Goal: Task Accomplishment & Management: Manage account settings

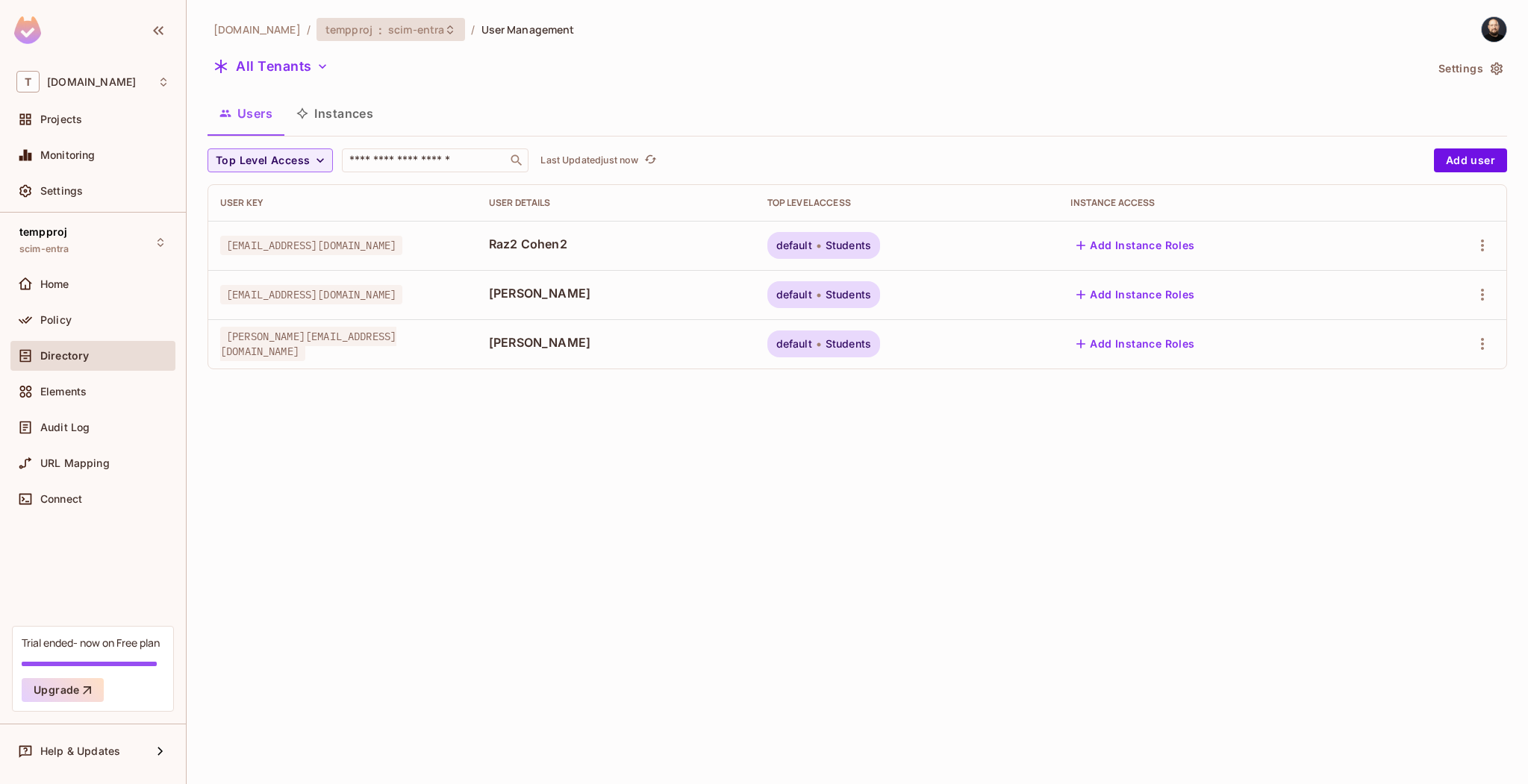
click at [406, 34] on span "scim-entra" at bounding box center [416, 29] width 56 height 14
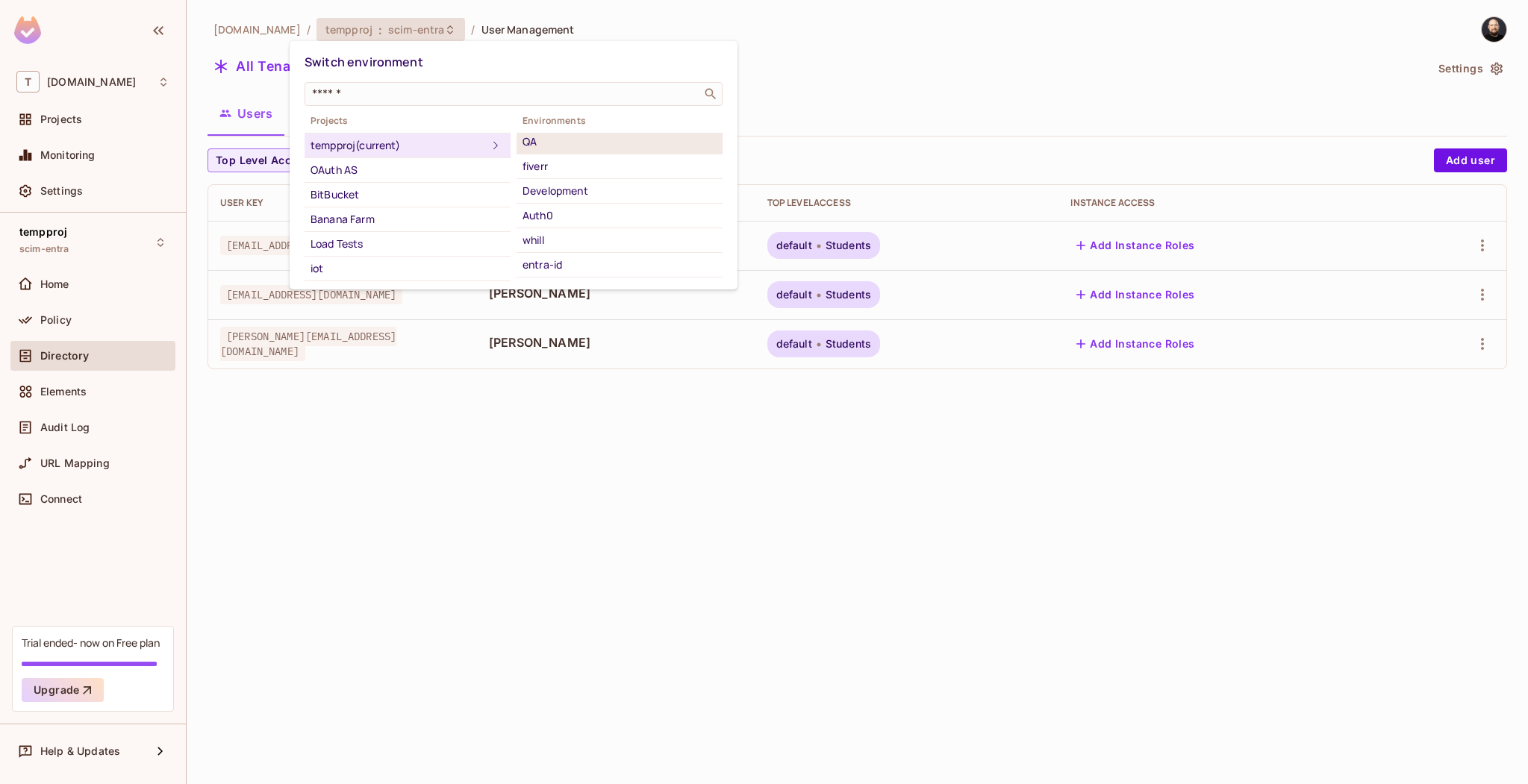
scroll to position [96, 0]
click at [565, 253] on div "Scim Test Live" at bounding box center [619, 246] width 194 height 18
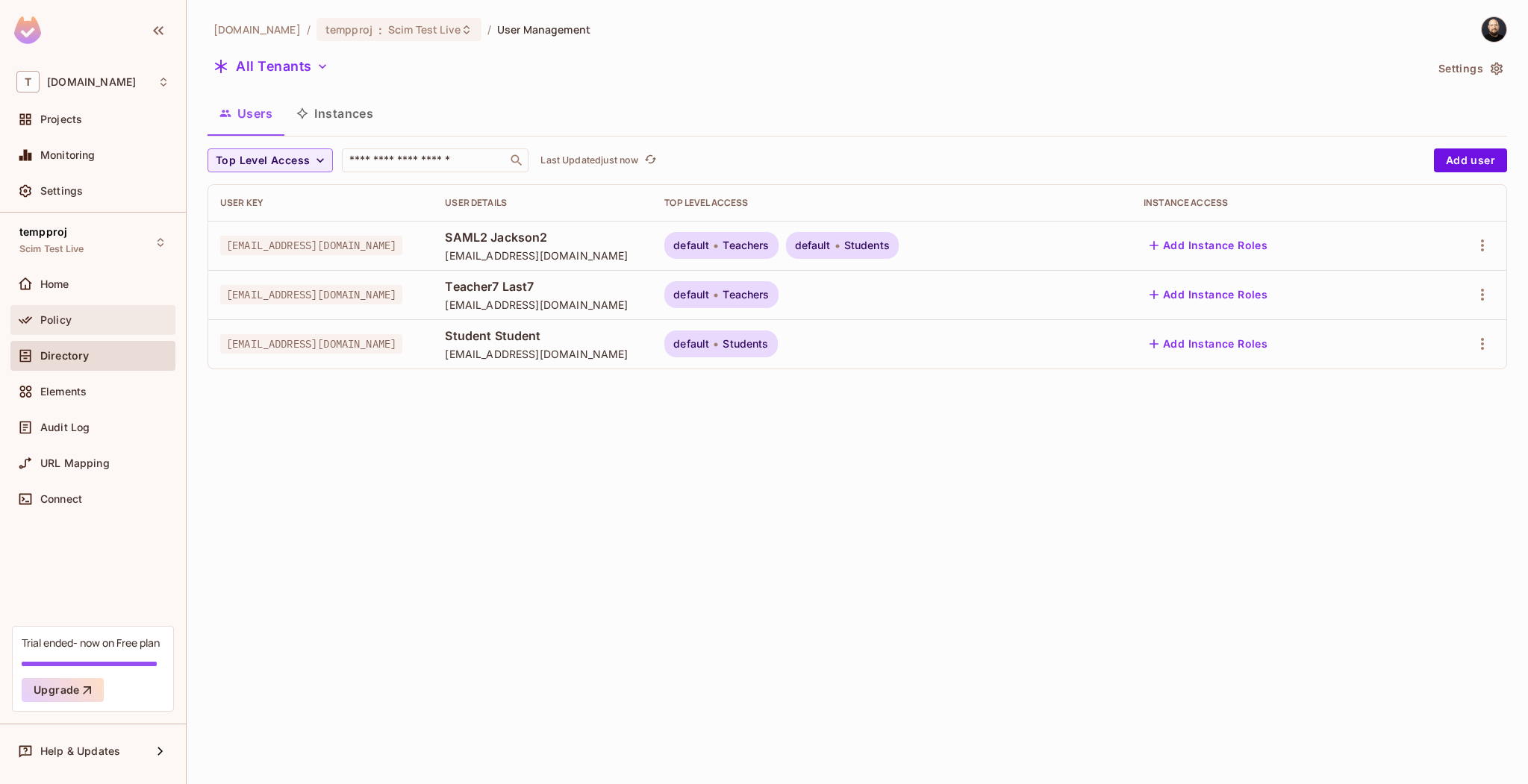
click at [125, 314] on div "Policy" at bounding box center [104, 320] width 129 height 12
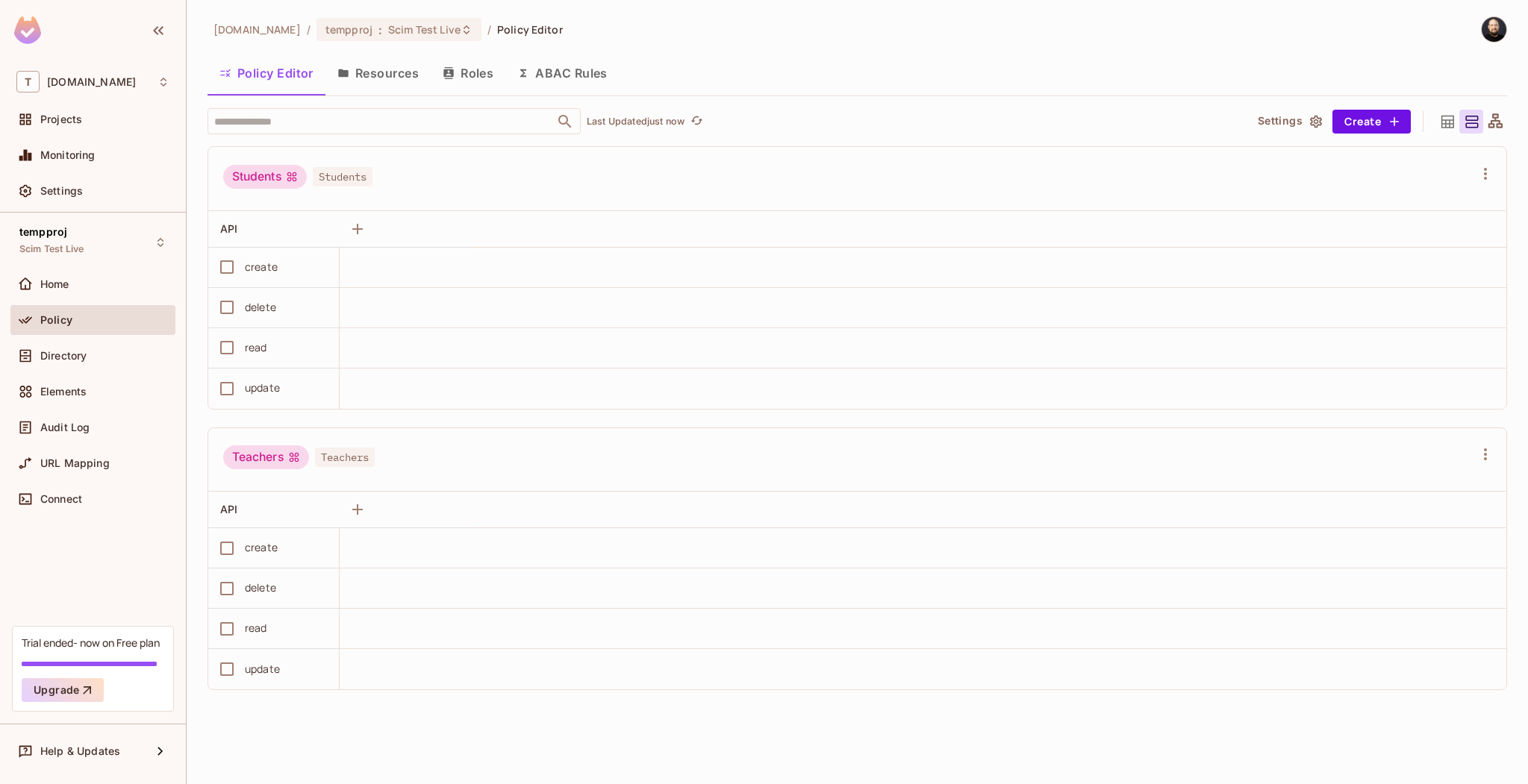
click at [478, 77] on button "Roles" at bounding box center [468, 73] width 75 height 37
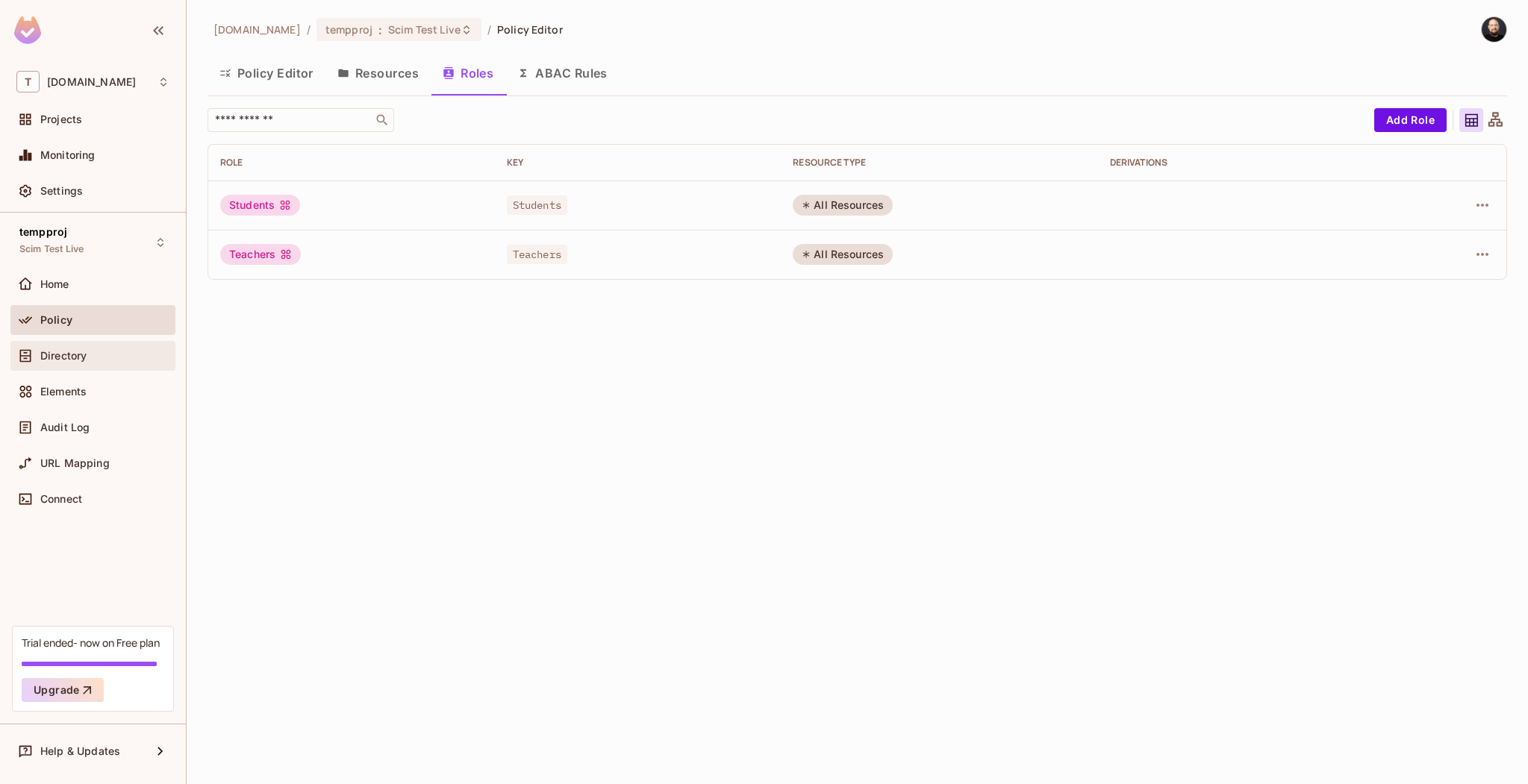
click at [124, 348] on div "Directory" at bounding box center [93, 355] width 153 height 18
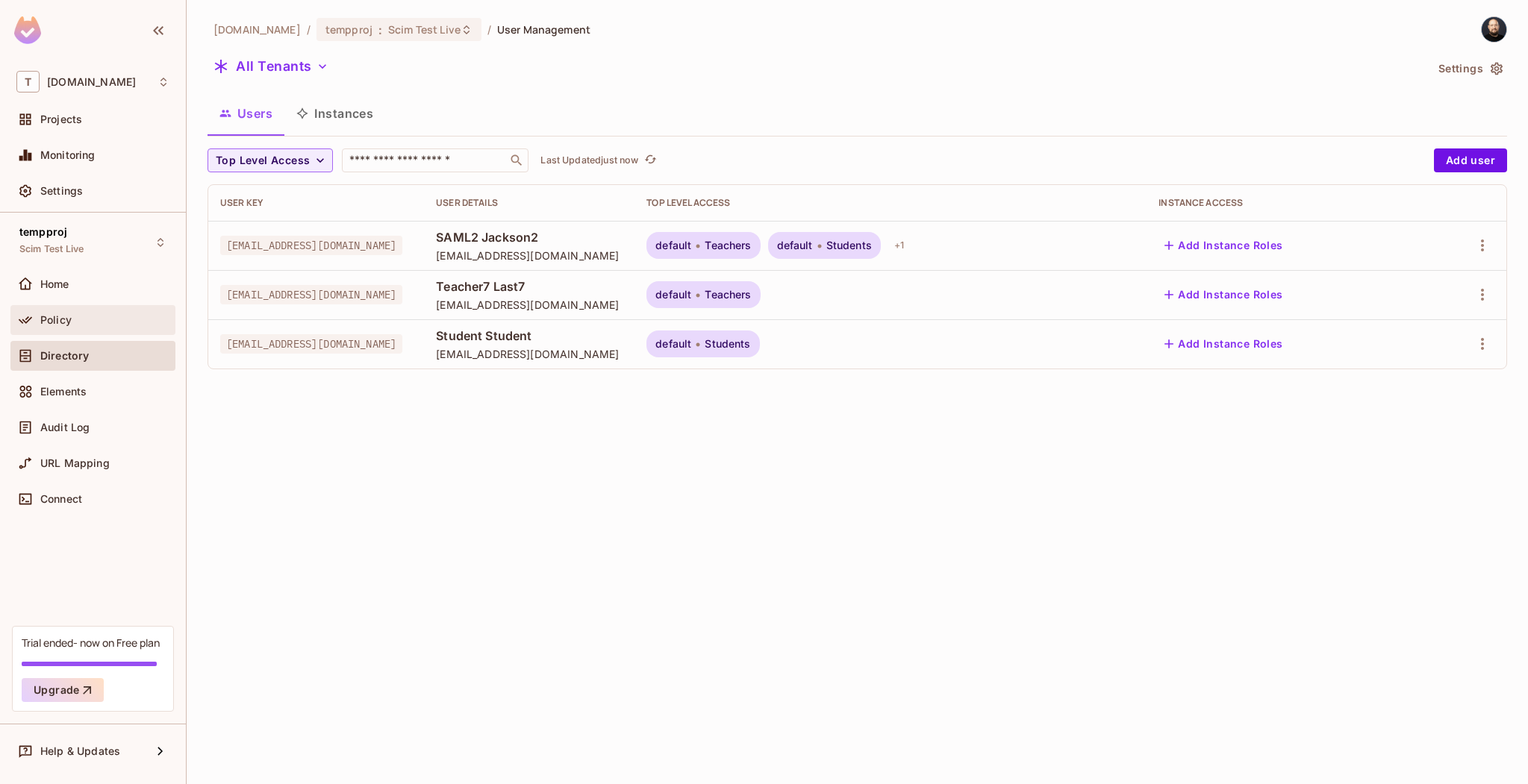
click at [96, 319] on div "Policy" at bounding box center [104, 320] width 129 height 12
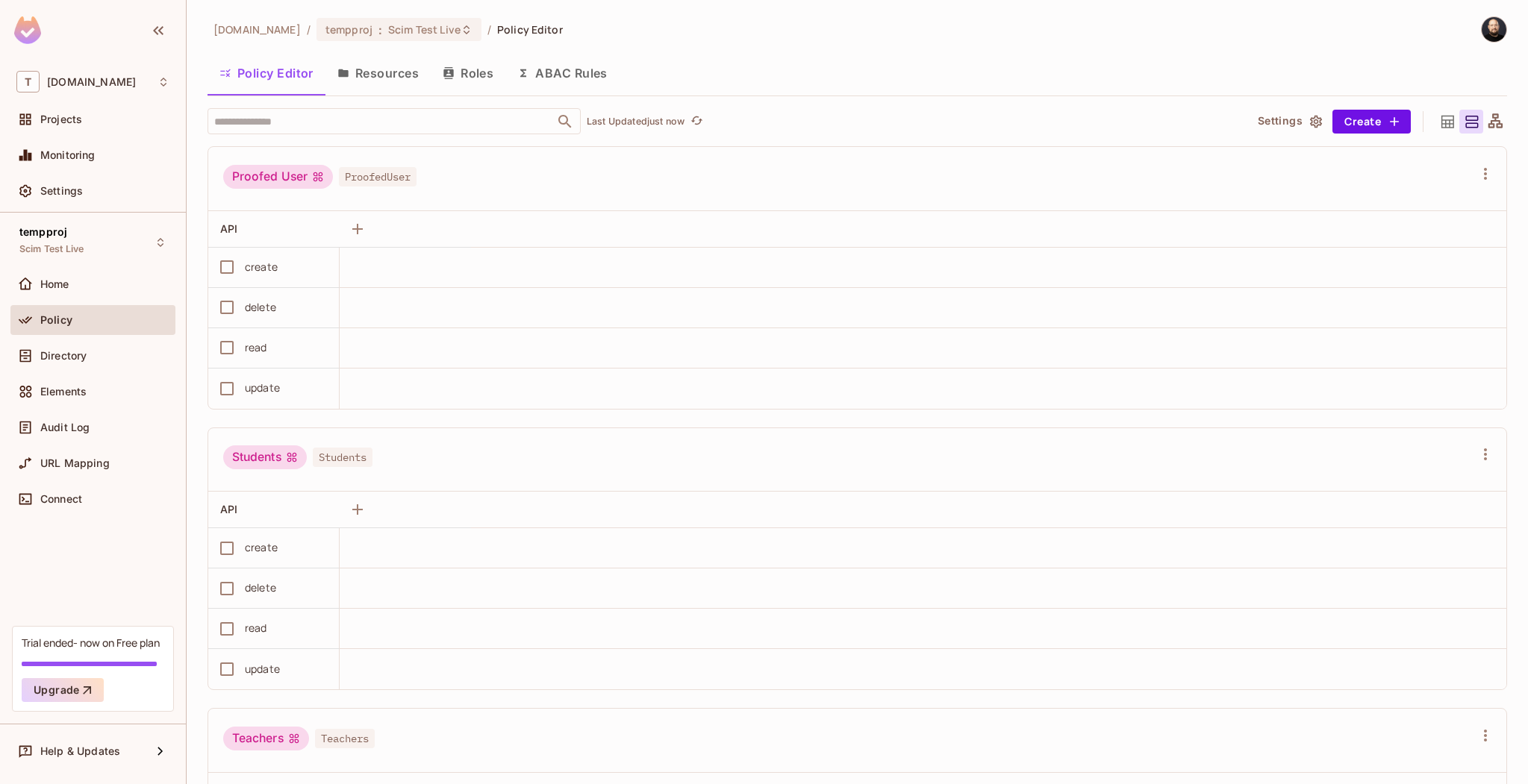
click at [472, 77] on button "Roles" at bounding box center [468, 73] width 75 height 37
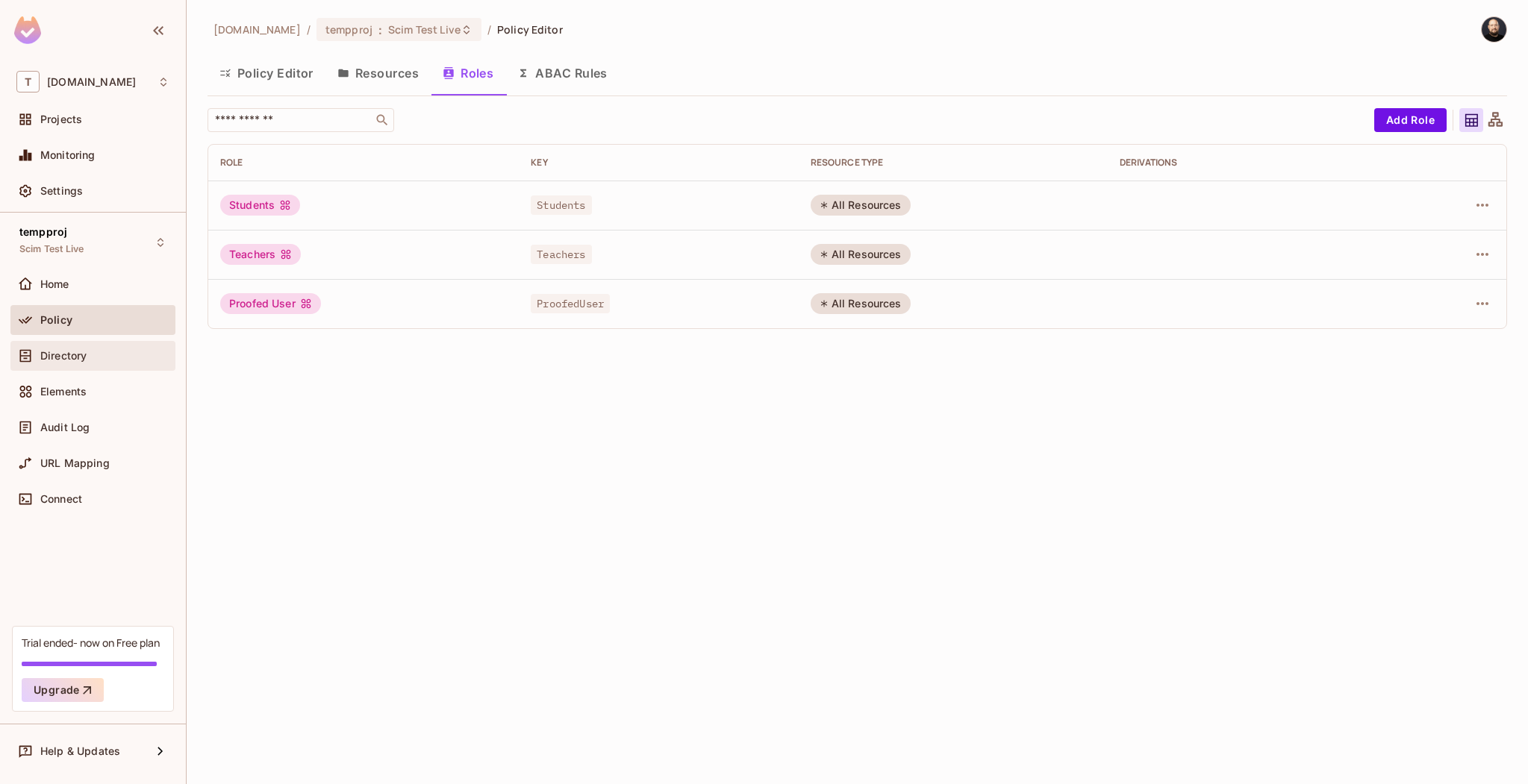
click at [103, 361] on div "Directory" at bounding box center [104, 356] width 129 height 12
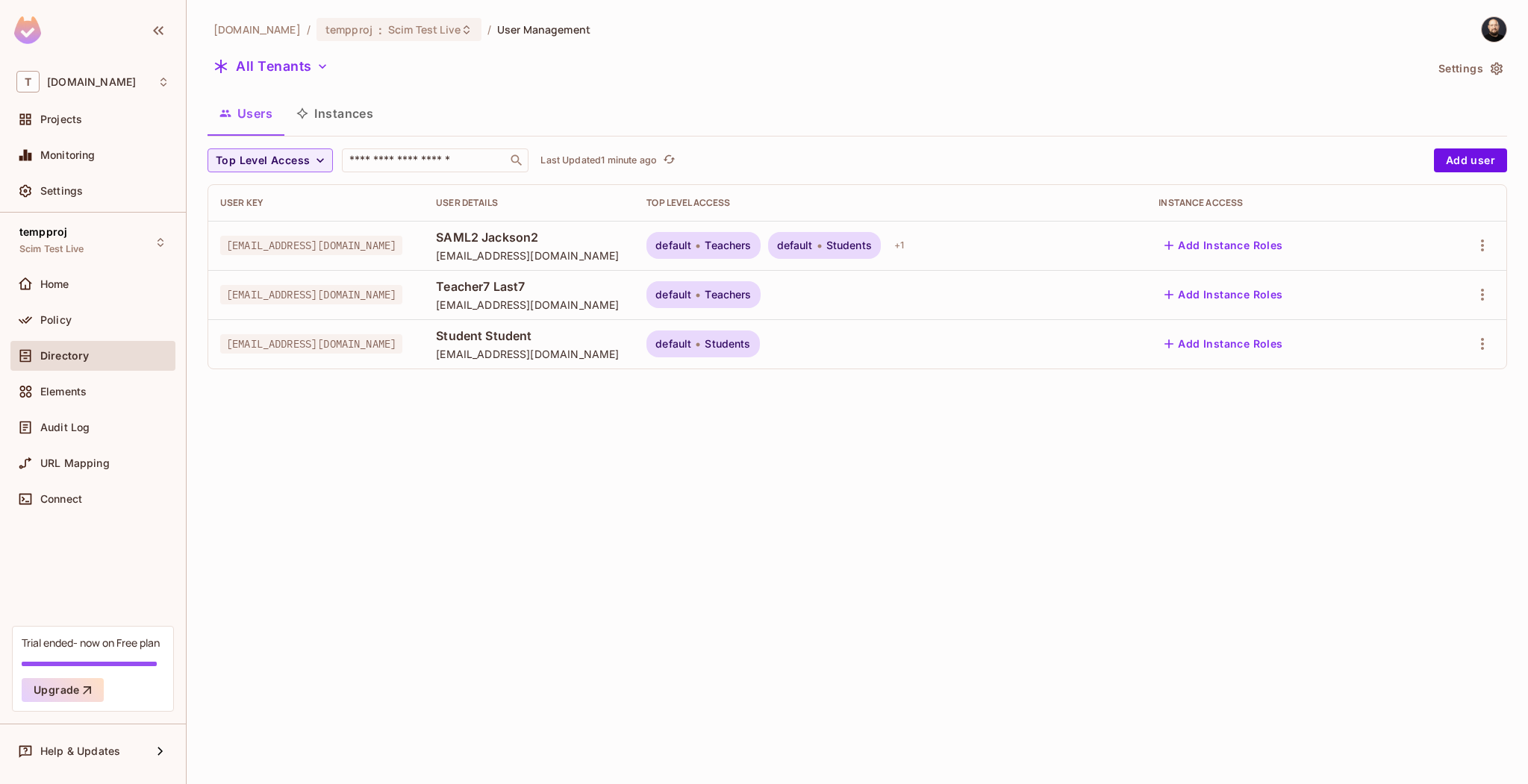
click at [592, 233] on span "SAML2 Jackson2" at bounding box center [529, 237] width 187 height 17
click at [329, 250] on span "[EMAIL_ADDRESS][DOMAIN_NAME]" at bounding box center [311, 245] width 182 height 19
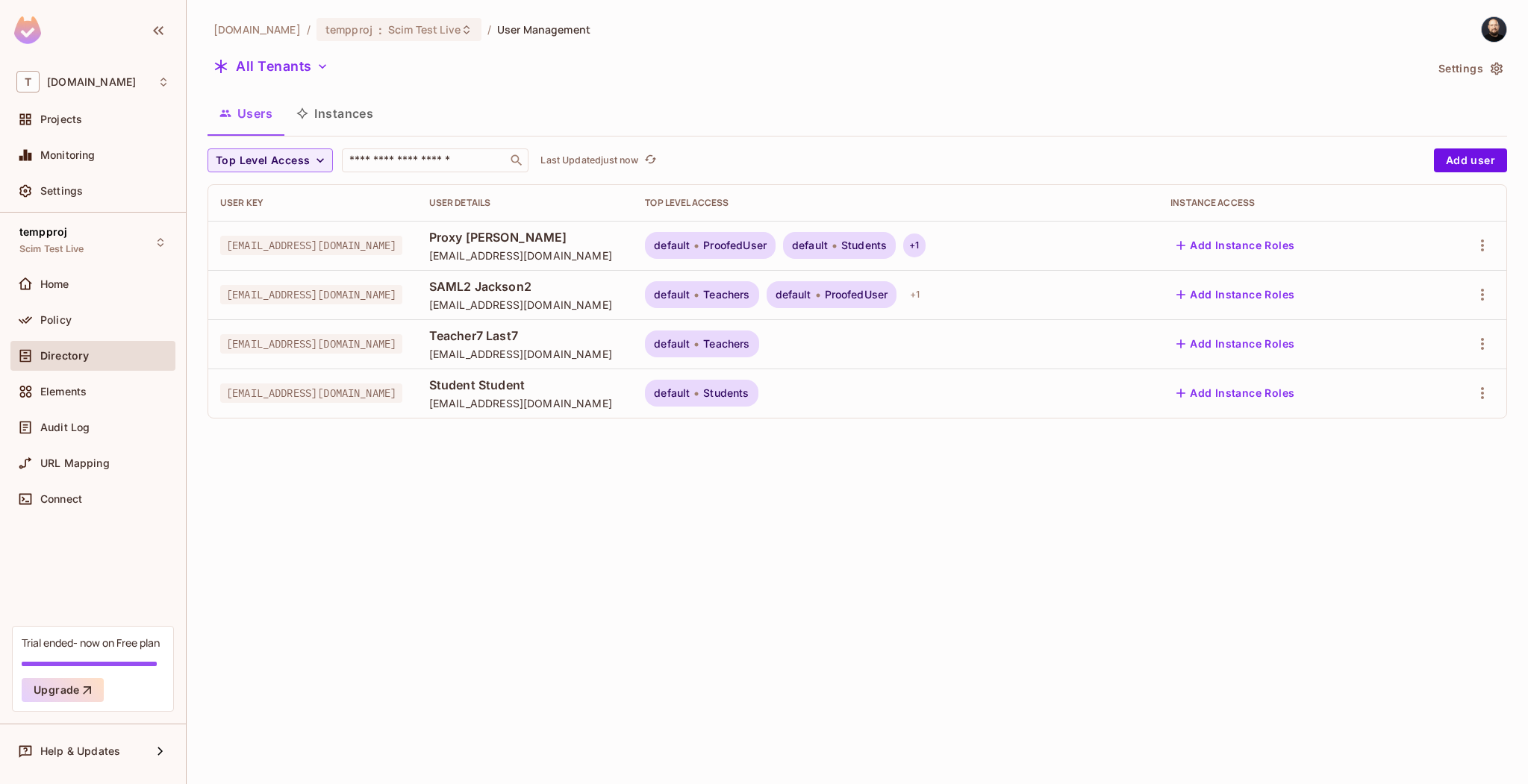
click at [925, 241] on div "+ 1" at bounding box center [914, 246] width 22 height 24
click at [425, 23] on span "Scim Test Live" at bounding box center [424, 29] width 72 height 14
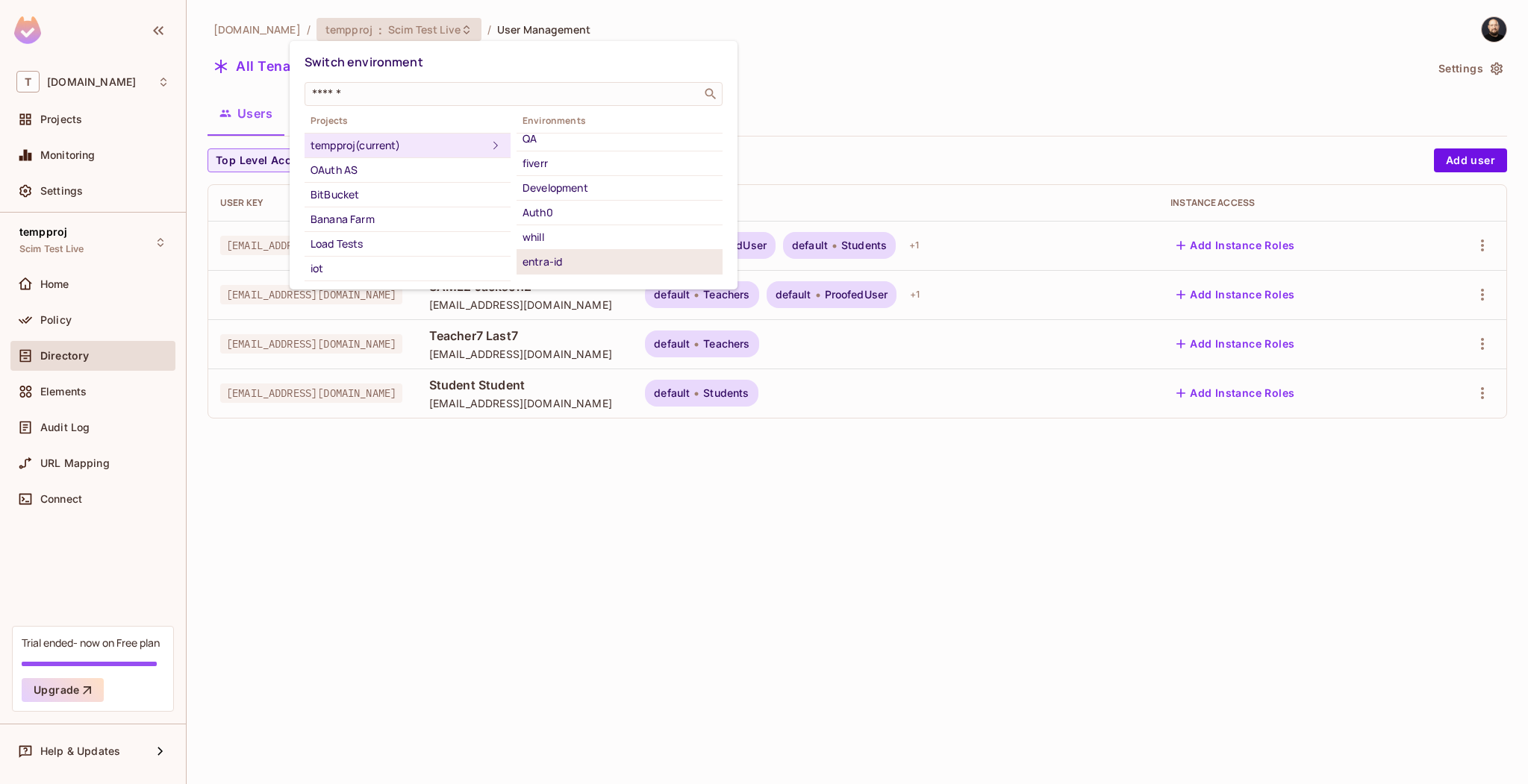
scroll to position [114, 0]
click at [576, 232] on div "scim-entra" at bounding box center [619, 229] width 194 height 18
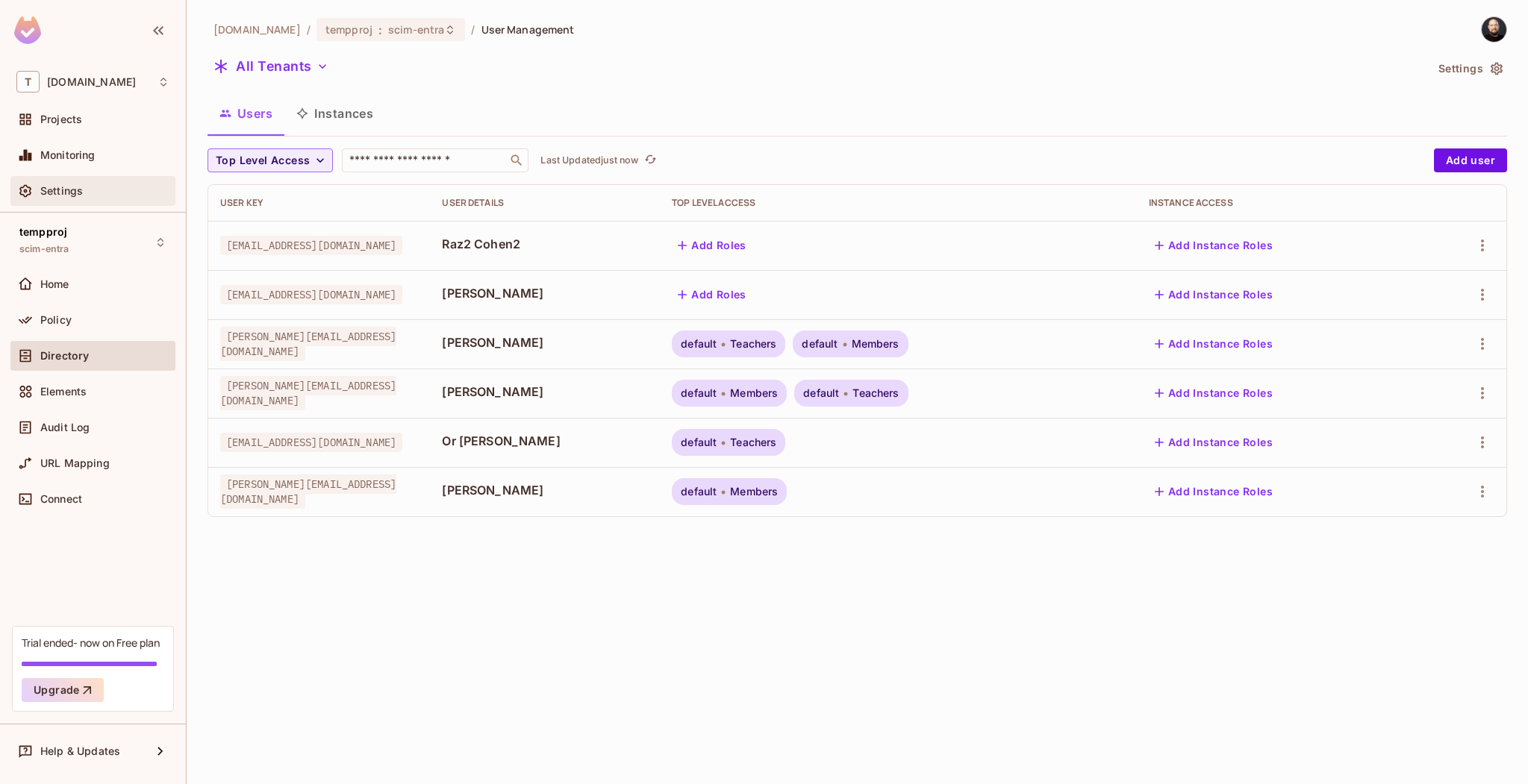
click at [91, 196] on div "Settings" at bounding box center [104, 191] width 129 height 12
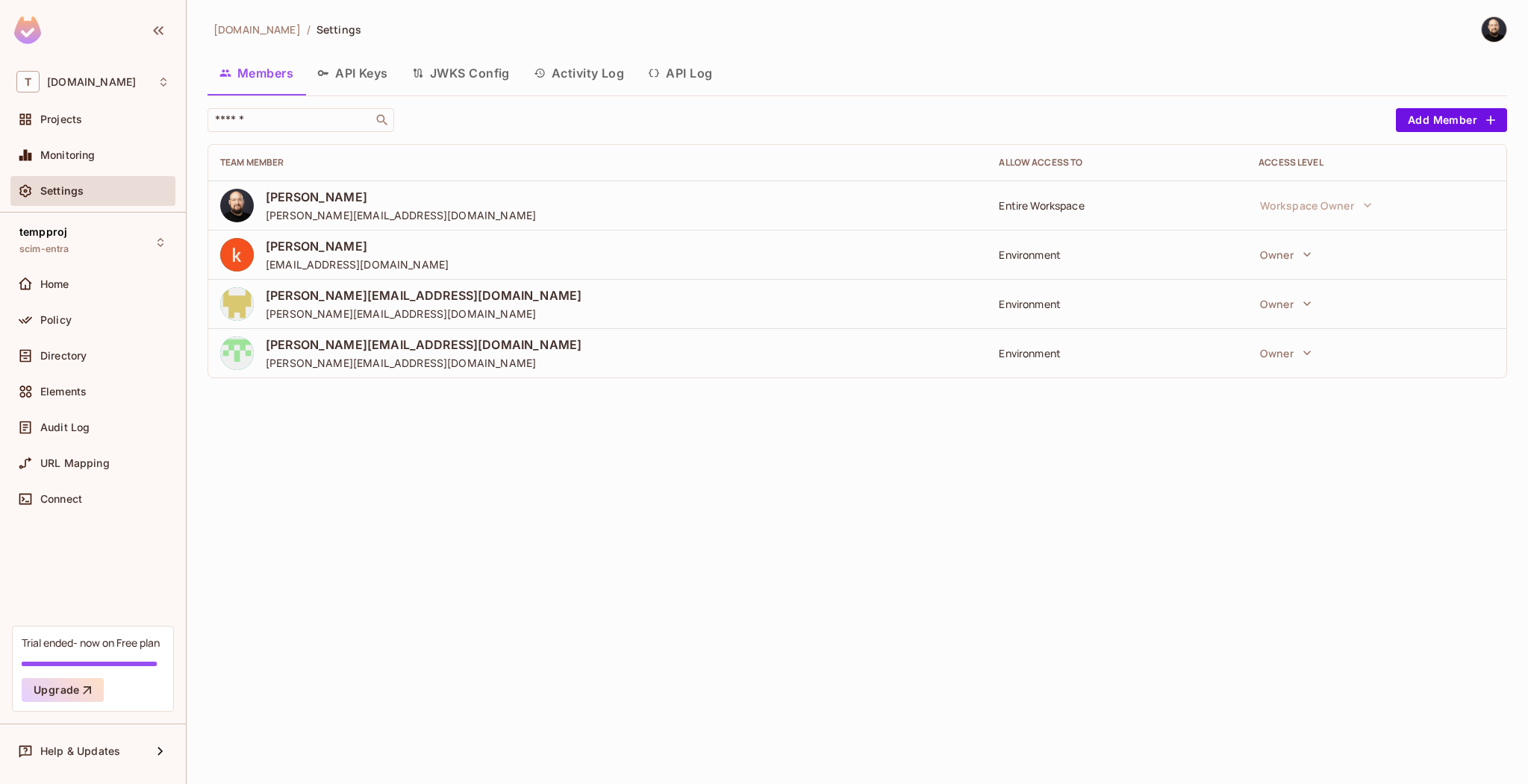
click at [545, 72] on icon "button" at bounding box center [539, 73] width 12 height 12
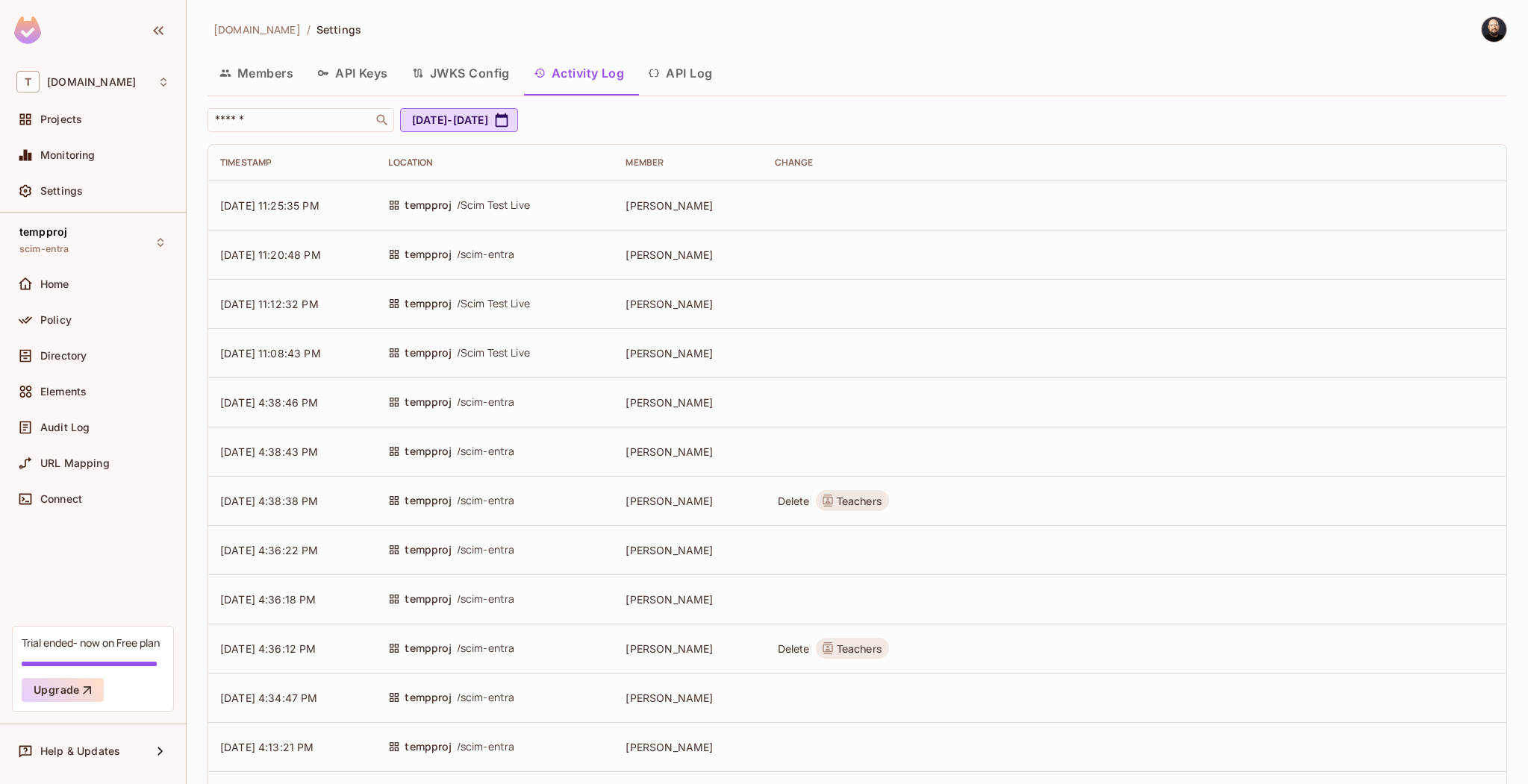
click at [695, 63] on button "API Log" at bounding box center [680, 73] width 88 height 37
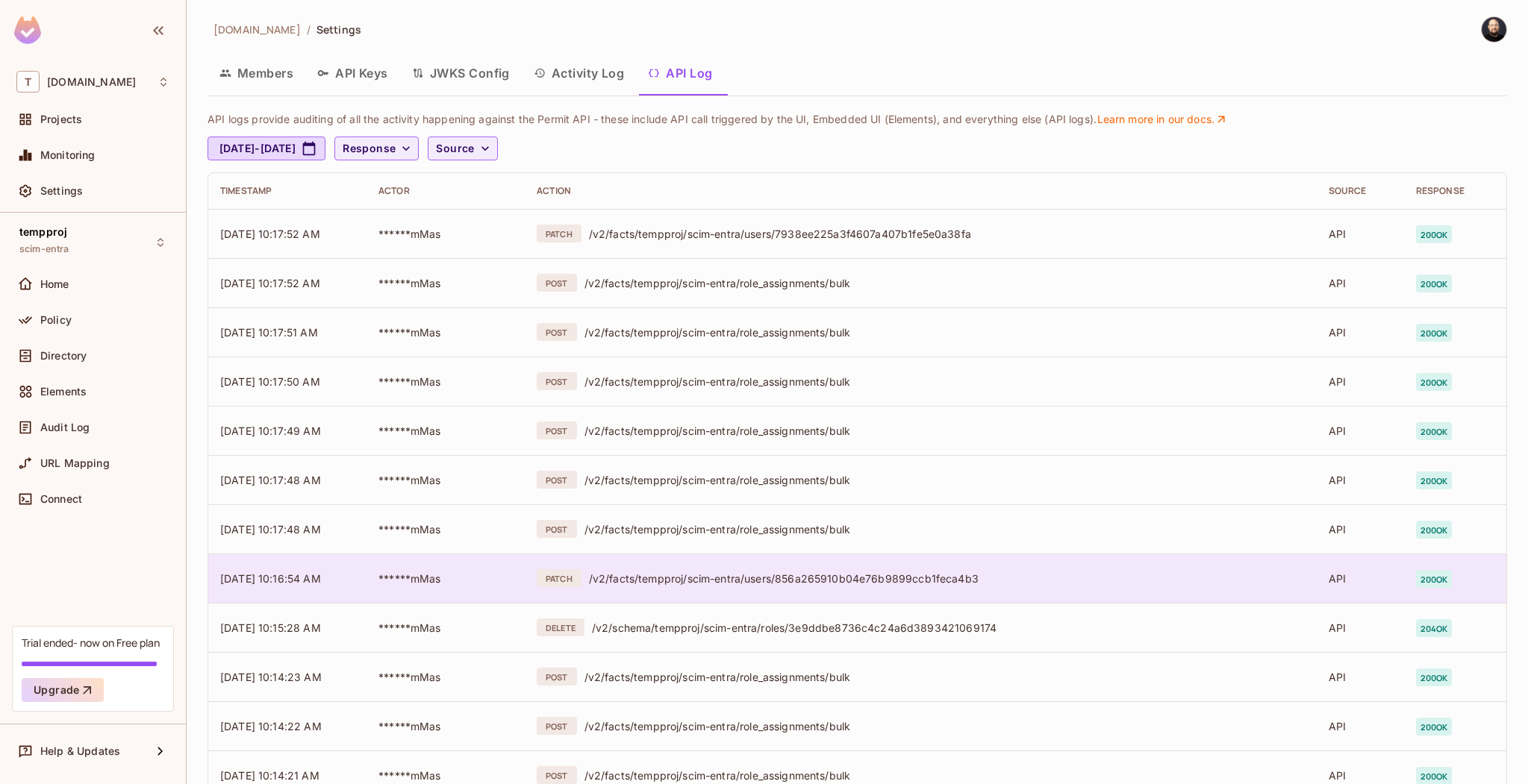
click at [1033, 578] on div "/v2/facts/tempproj/scim-entra/users/856a265910b04e76b9899ccb1feca4b3" at bounding box center [947, 578] width 716 height 14
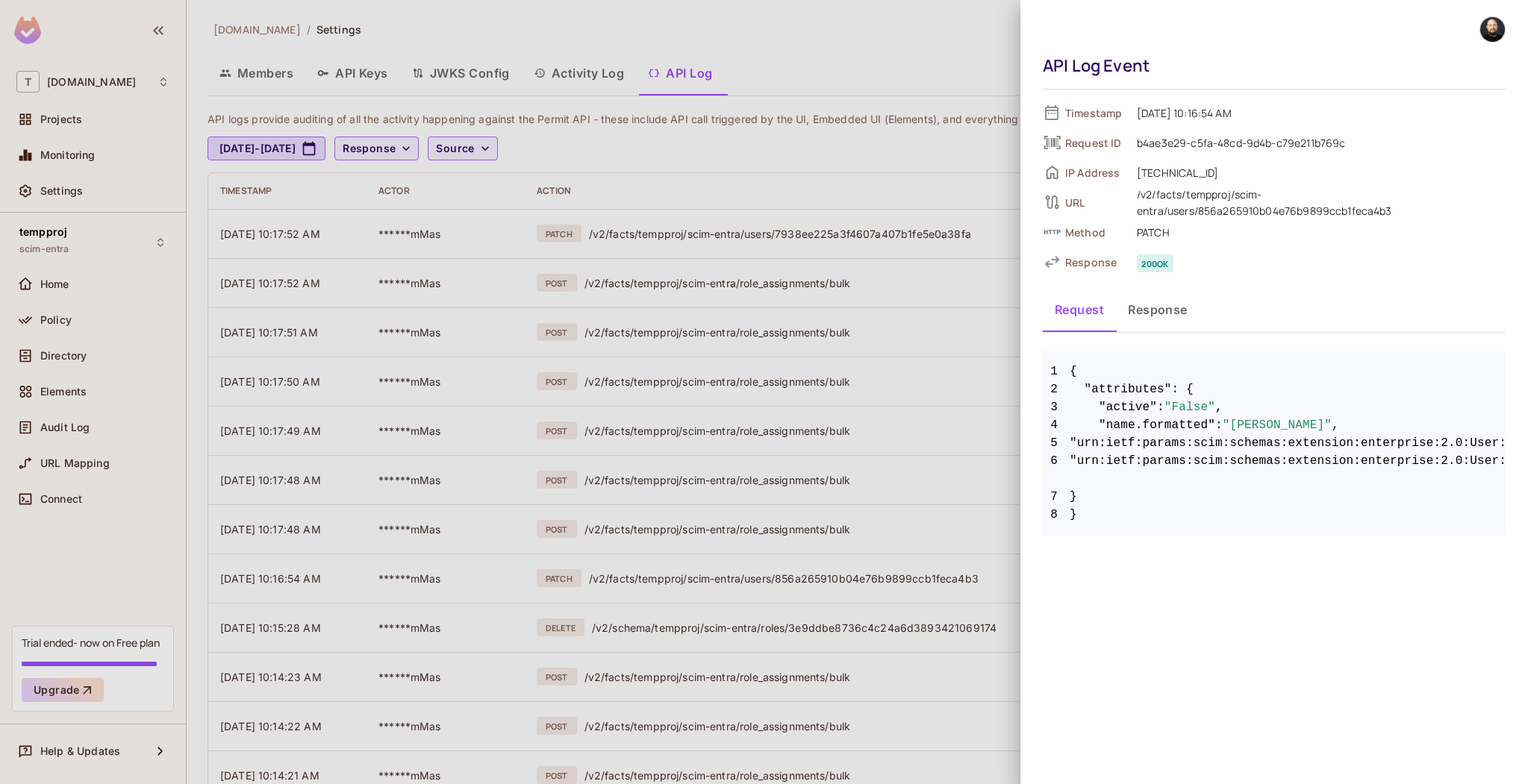
click at [653, 171] on div at bounding box center [764, 392] width 1528 height 784
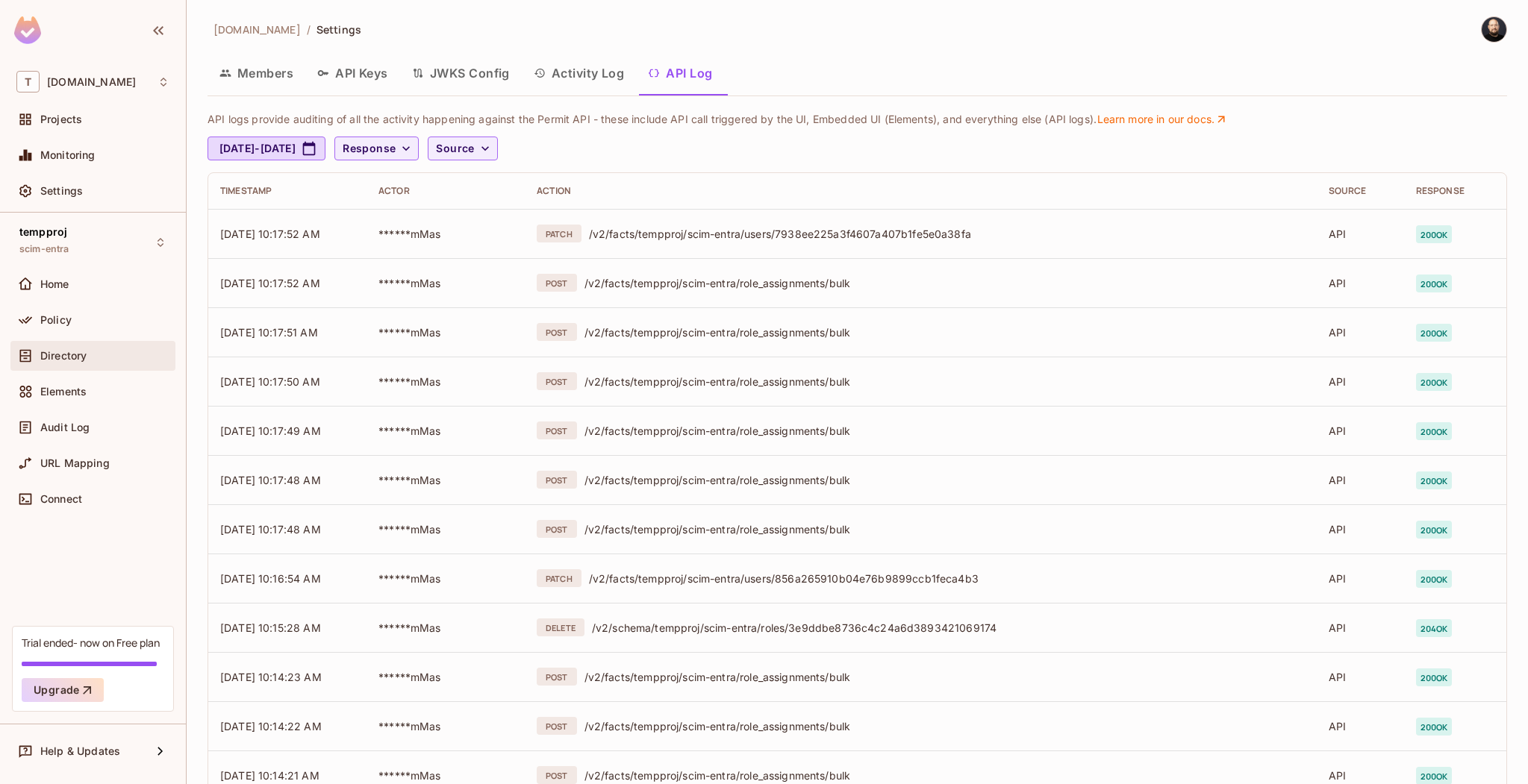
click at [97, 357] on div "Directory" at bounding box center [104, 356] width 129 height 12
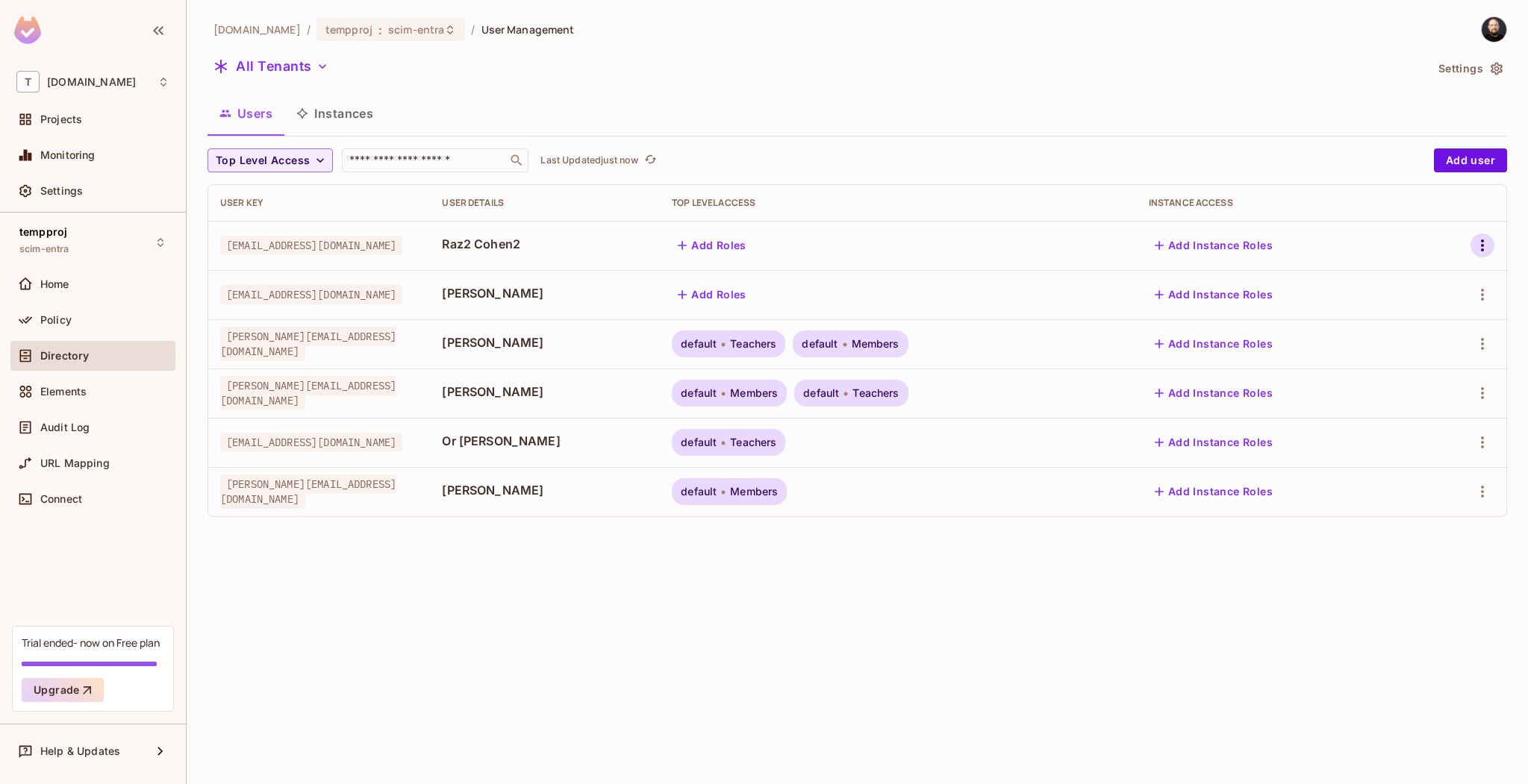
click at [1488, 237] on icon "button" at bounding box center [1482, 245] width 18 height 18
click at [1407, 377] on div "Delete User" at bounding box center [1415, 379] width 59 height 15
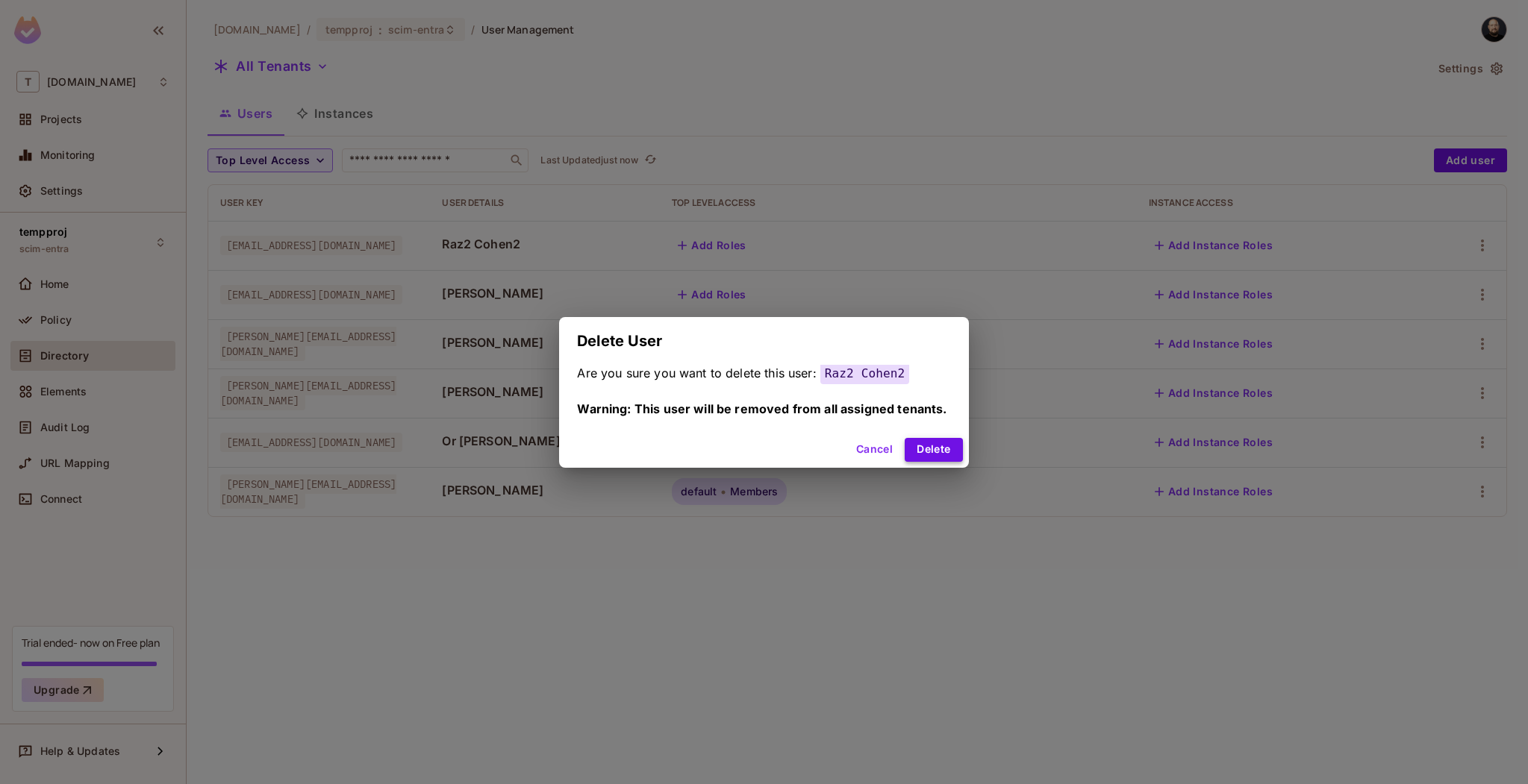
click at [909, 453] on button "Delete" at bounding box center [933, 450] width 57 height 24
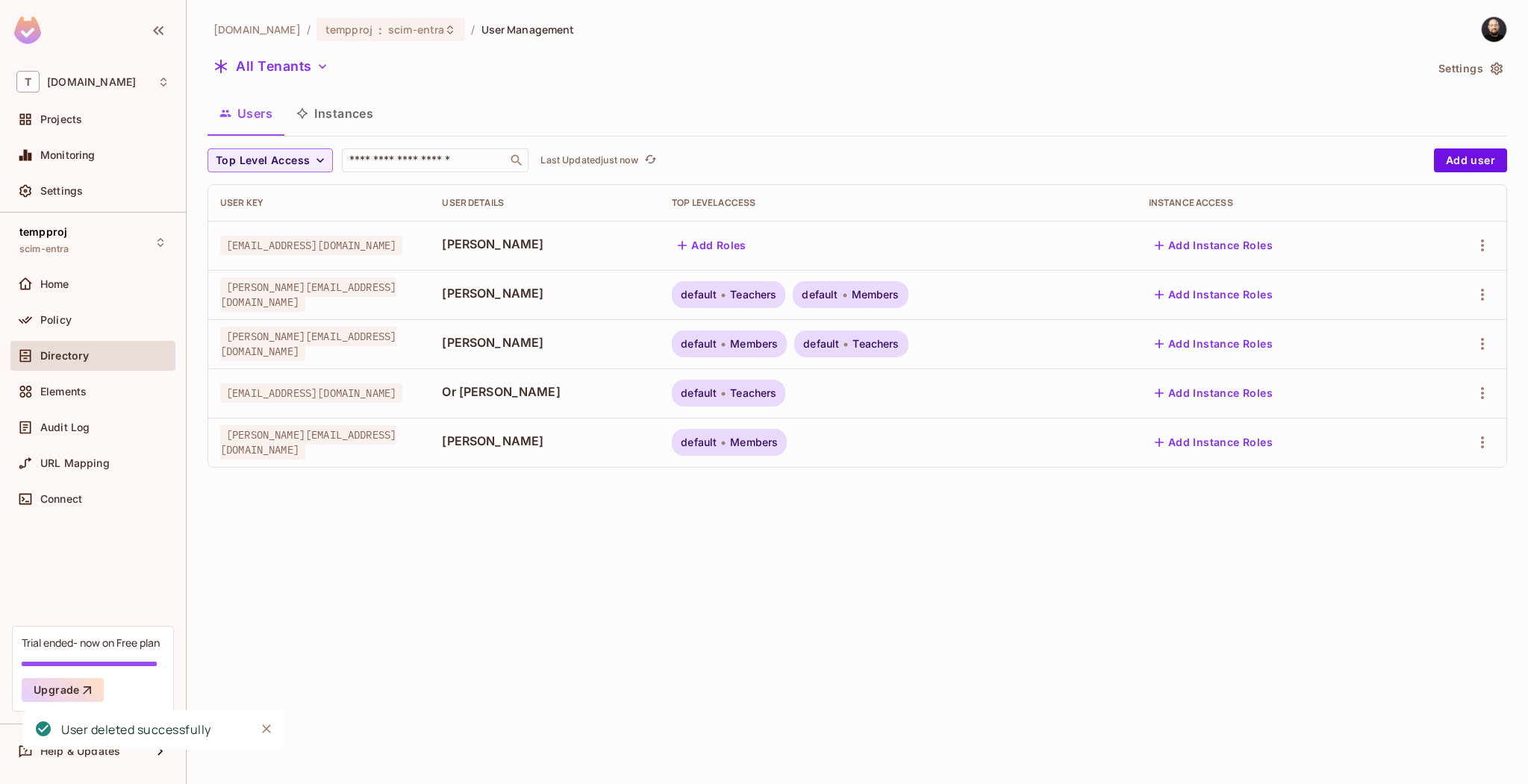
click at [1490, 234] on div at bounding box center [1462, 246] width 63 height 24
click at [1485, 246] on icon "button" at bounding box center [1482, 245] width 18 height 18
click at [1398, 363] on li "Delete User" at bounding box center [1413, 378] width 139 height 33
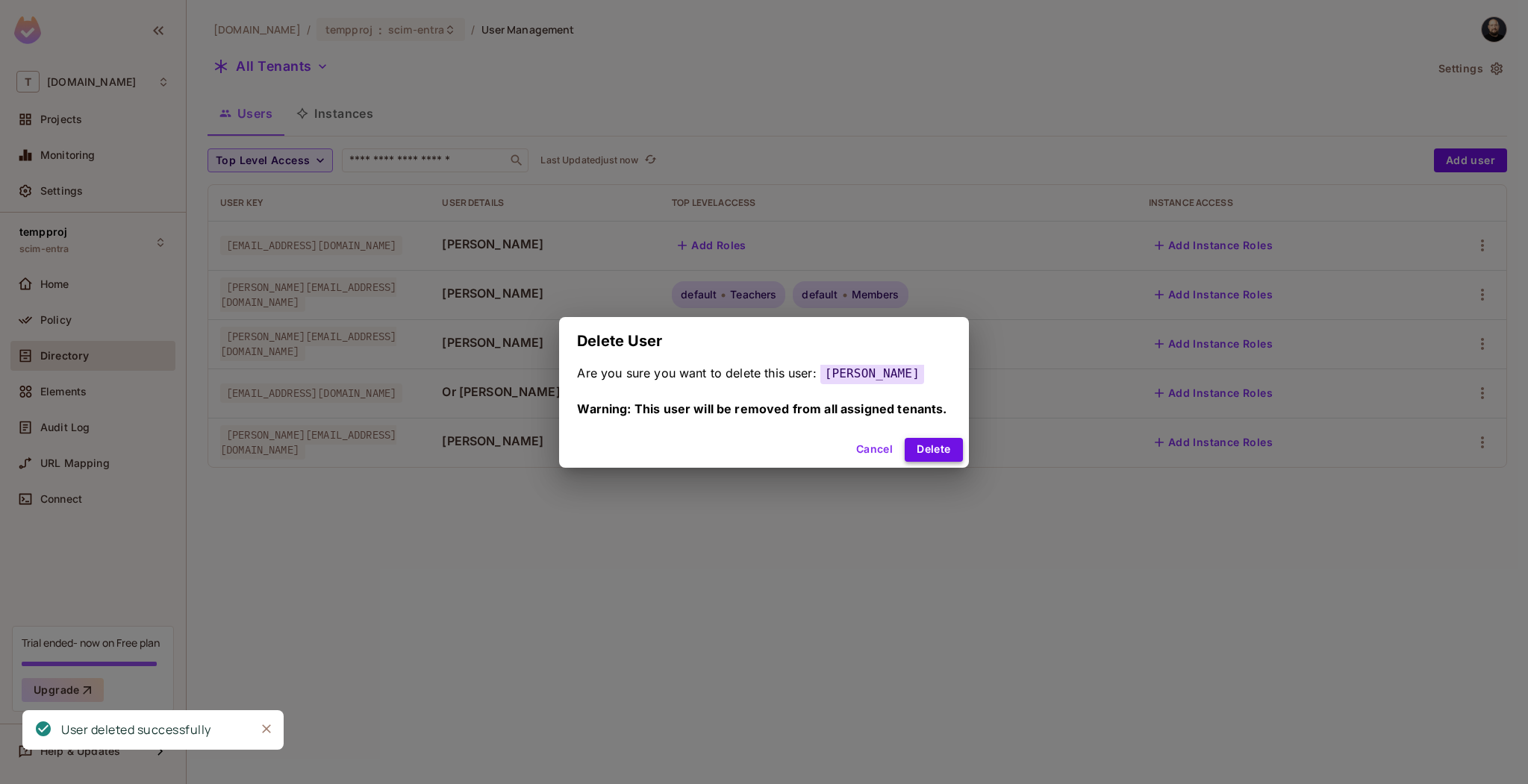
click at [919, 446] on button "Delete" at bounding box center [933, 450] width 57 height 24
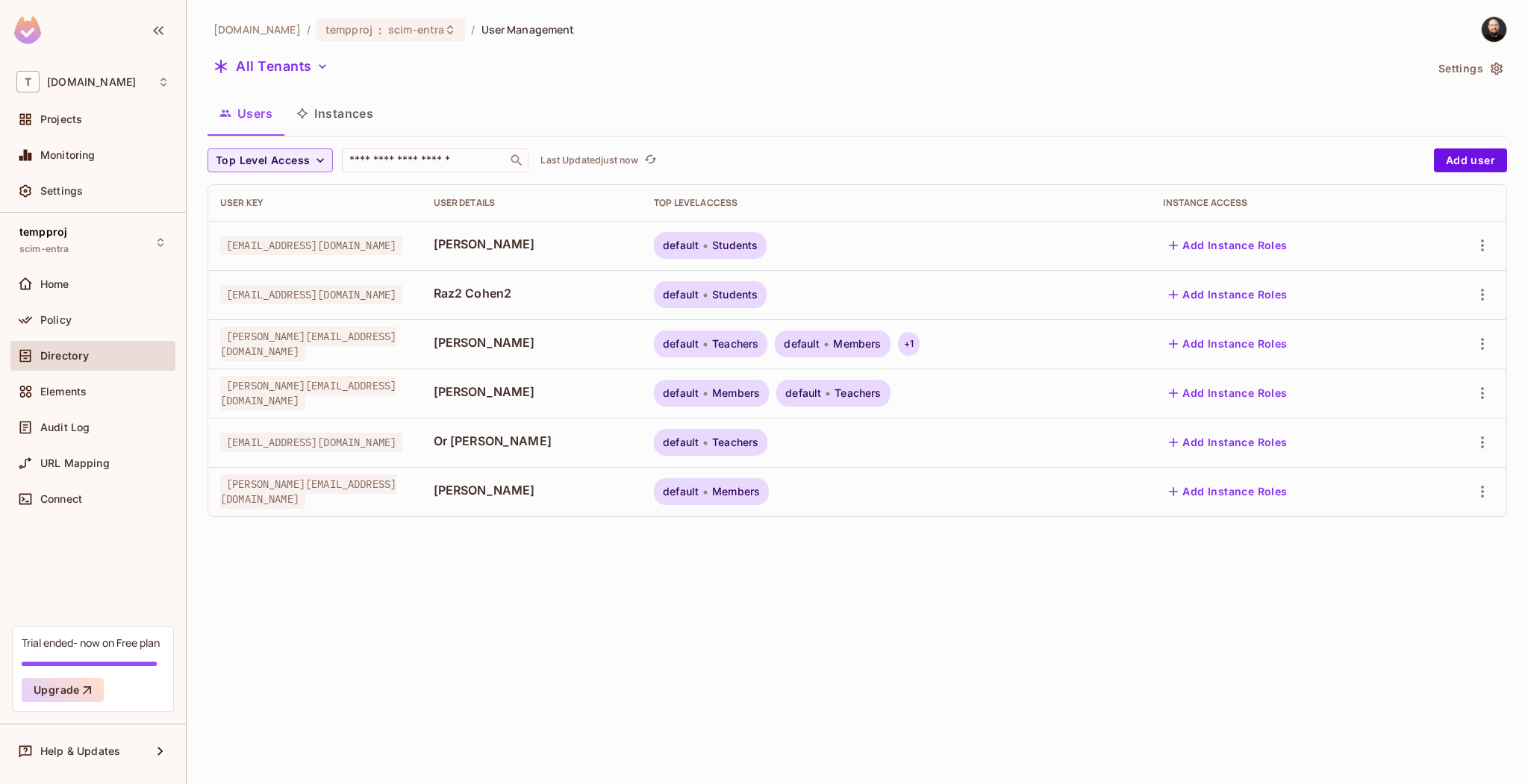
click at [920, 351] on div "+ 1" at bounding box center [909, 344] width 22 height 24
click at [995, 618] on div at bounding box center [764, 392] width 1528 height 784
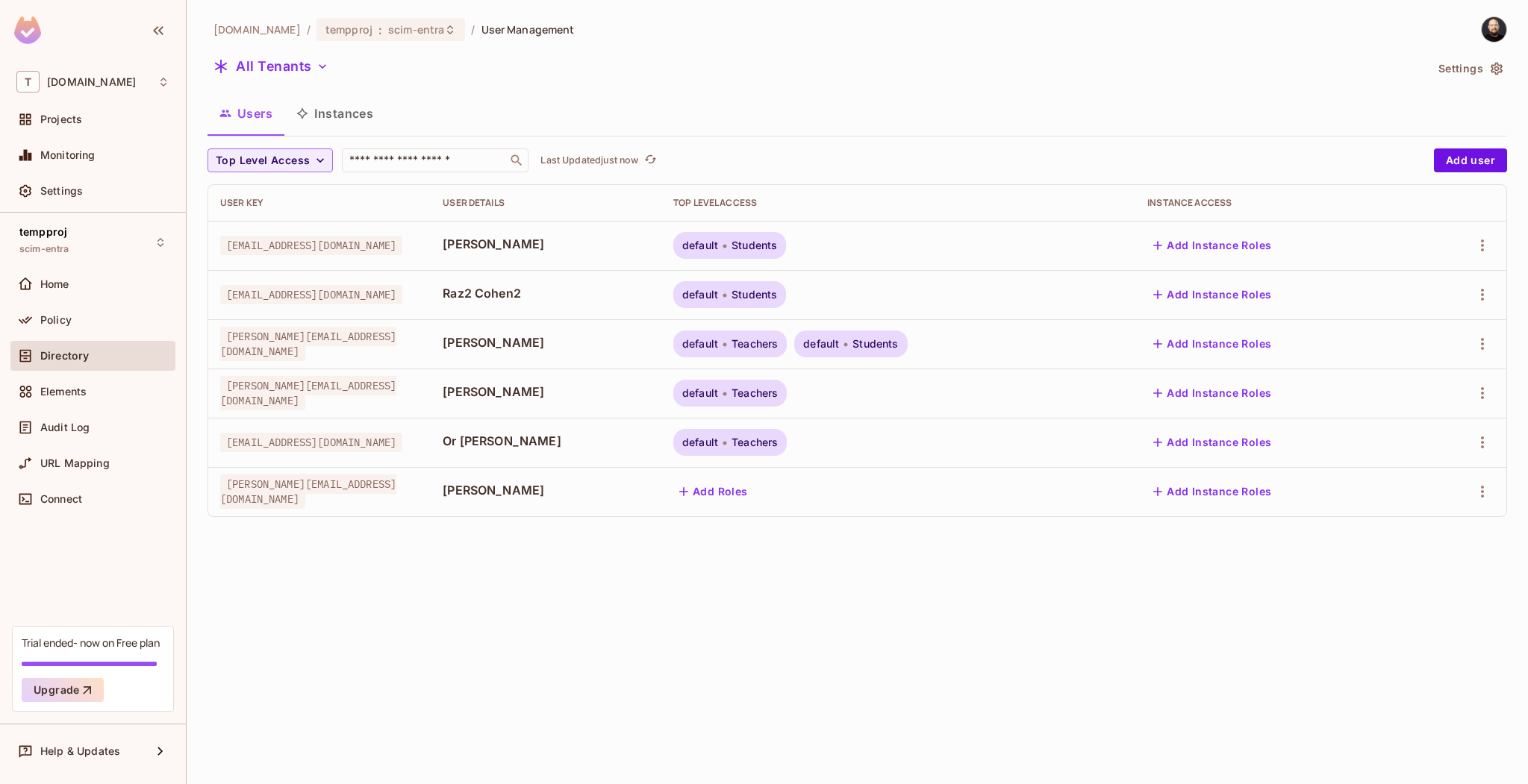
click at [622, 504] on td "[PERSON_NAME]" at bounding box center [546, 491] width 231 height 50
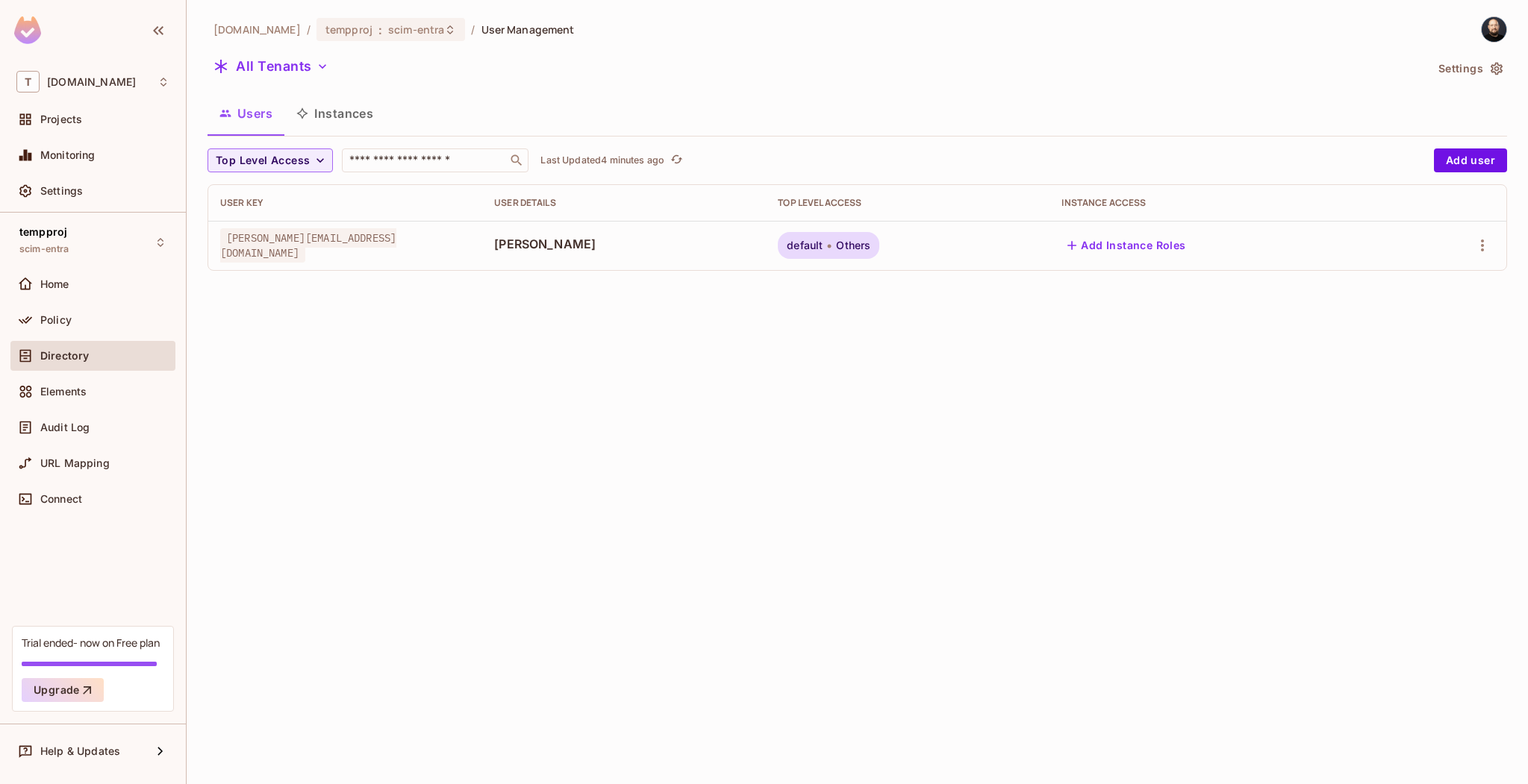
click at [1018, 129] on div "Users Instances" at bounding box center [857, 114] width 1299 height 37
click at [411, 29] on span "scim-entra" at bounding box center [416, 29] width 56 height 14
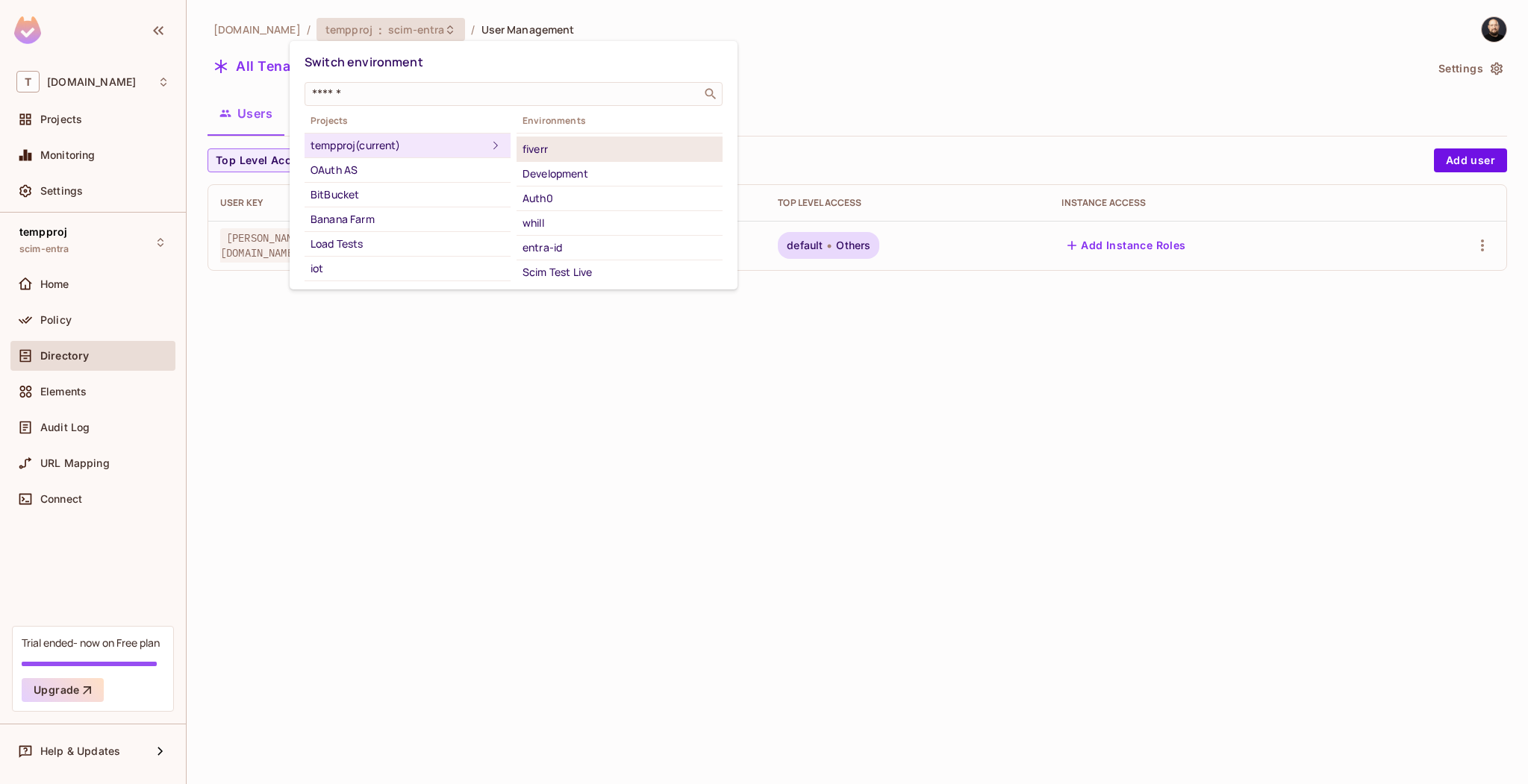
scroll to position [200, 0]
click at [594, 145] on div "Scim Test Live" at bounding box center [619, 142] width 194 height 18
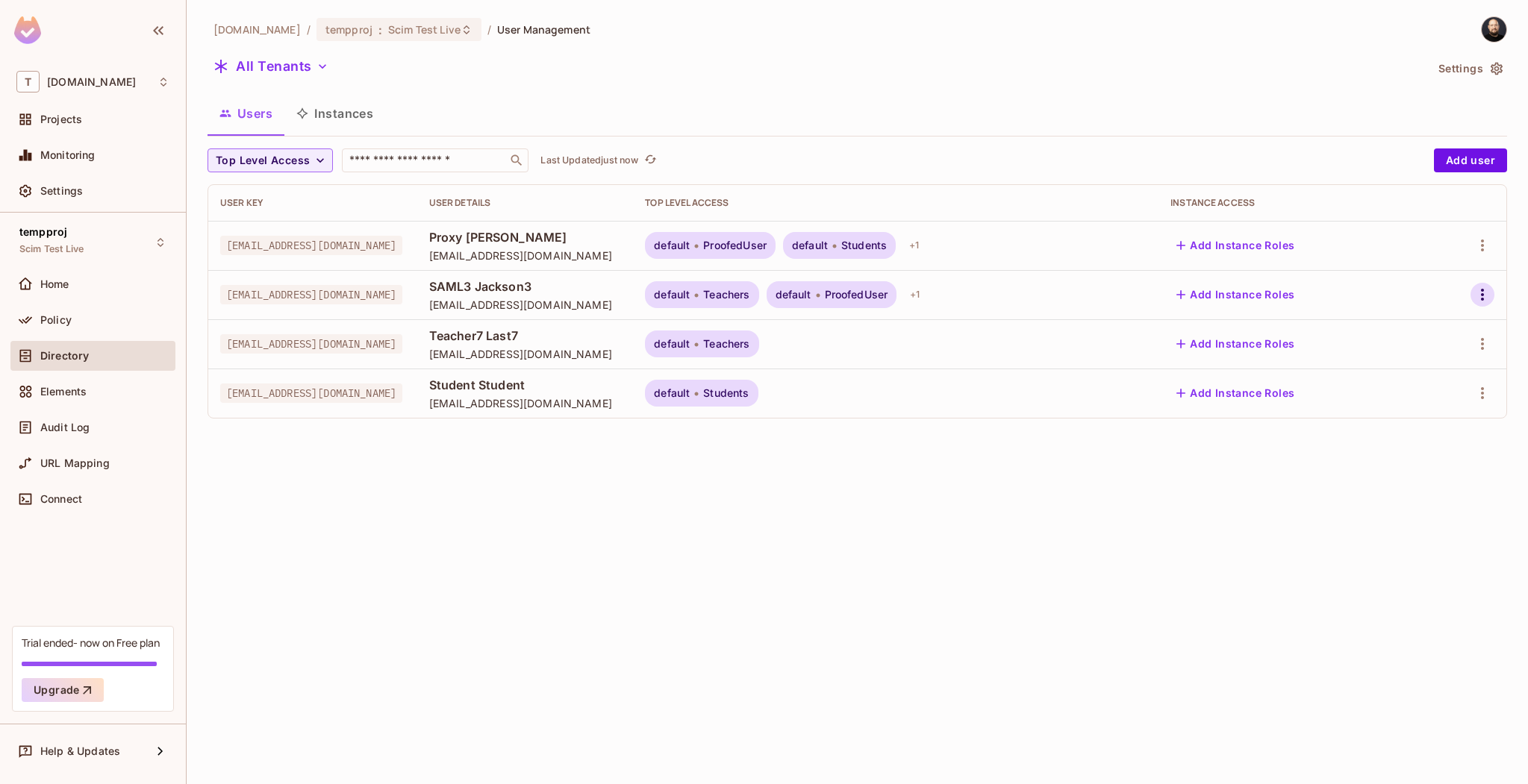
click at [1477, 289] on icon "button" at bounding box center [1482, 294] width 18 height 18
click at [1417, 400] on div "Edit Attributes" at bounding box center [1423, 395] width 74 height 15
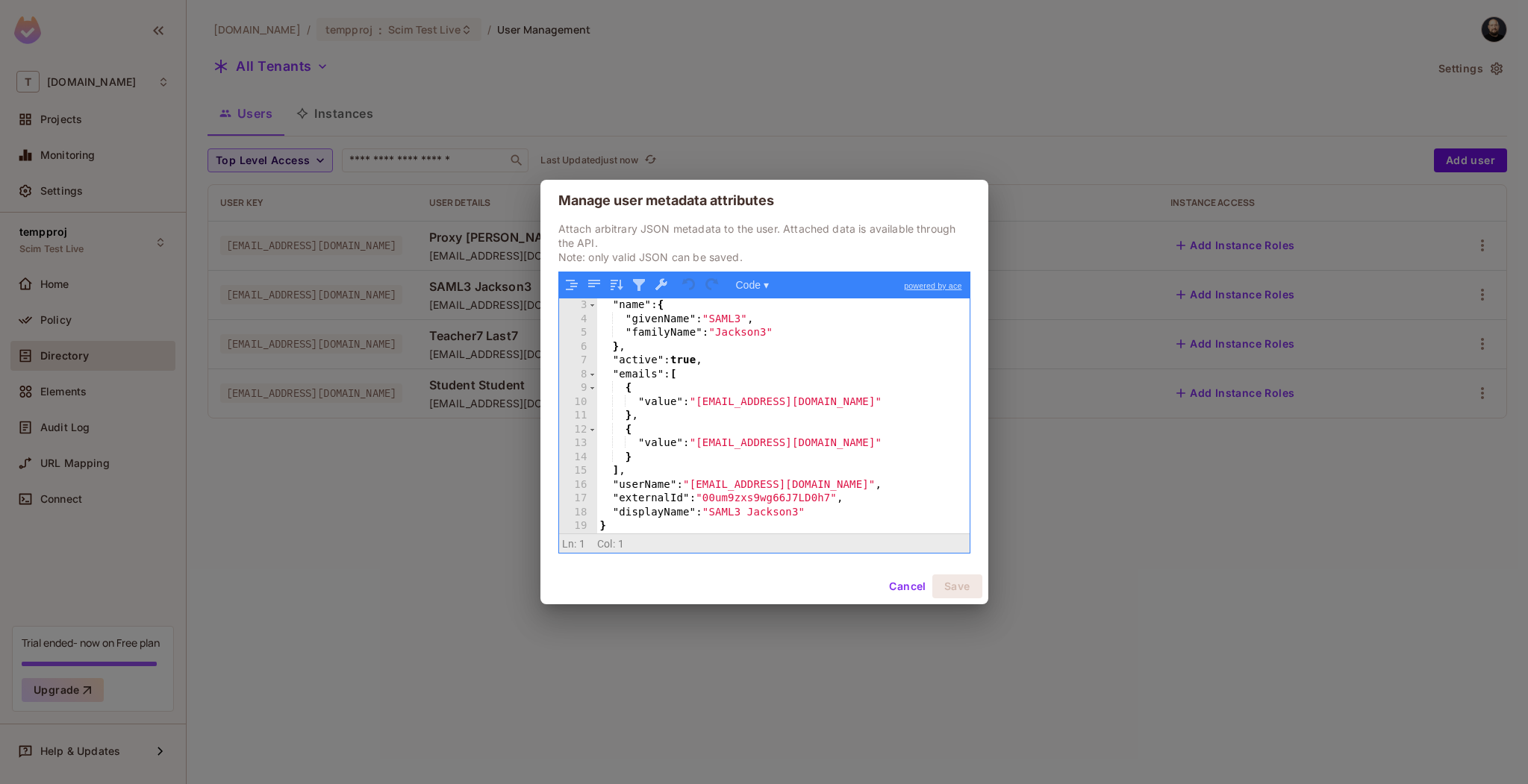
scroll to position [0, 0]
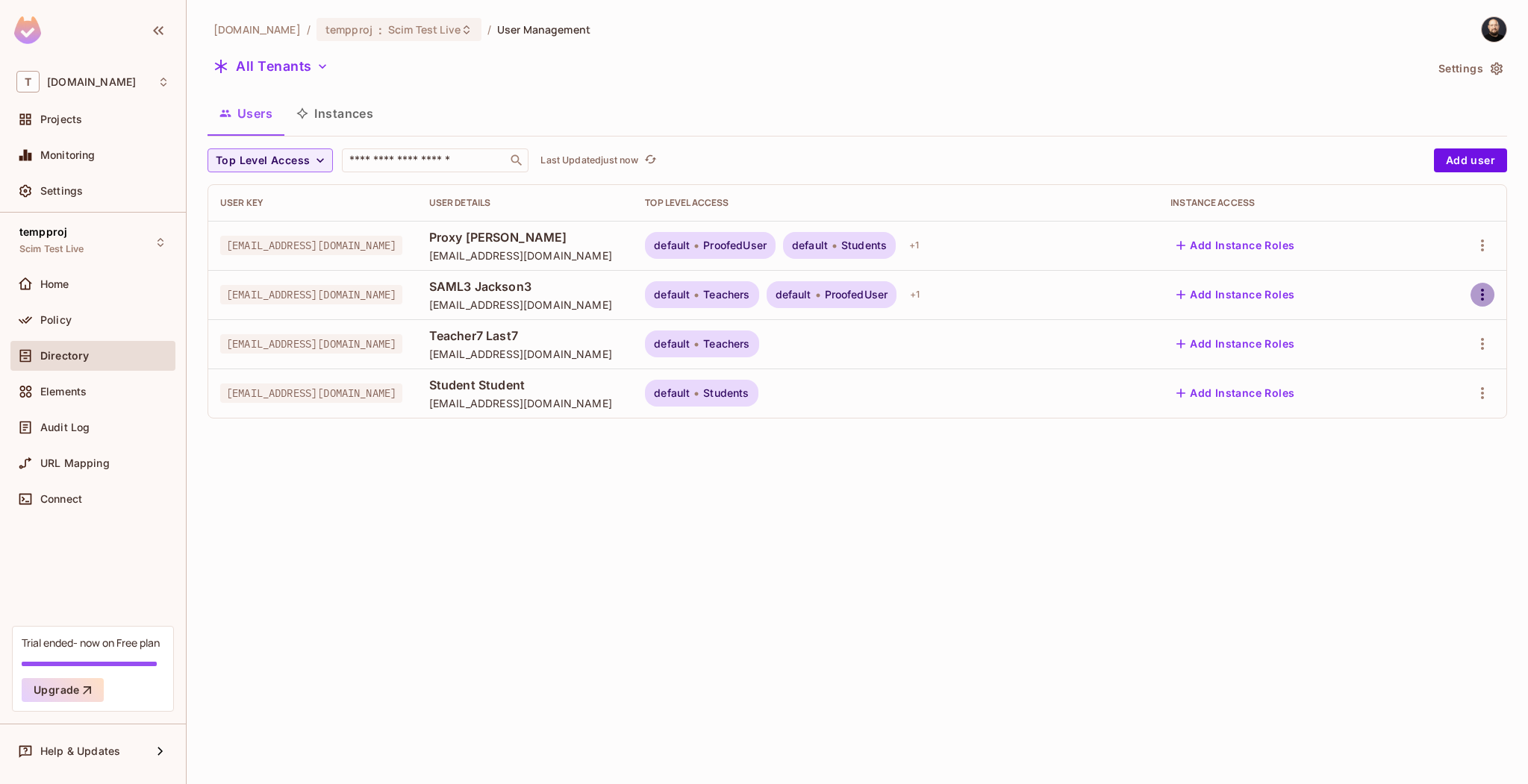
click at [1484, 298] on icon "button" at bounding box center [1482, 294] width 18 height 18
click at [1435, 399] on div "Edit Attributes" at bounding box center [1423, 395] width 74 height 15
click at [1477, 299] on icon "button" at bounding box center [1482, 294] width 18 height 18
click at [1426, 392] on div "Edit Attributes" at bounding box center [1423, 395] width 74 height 15
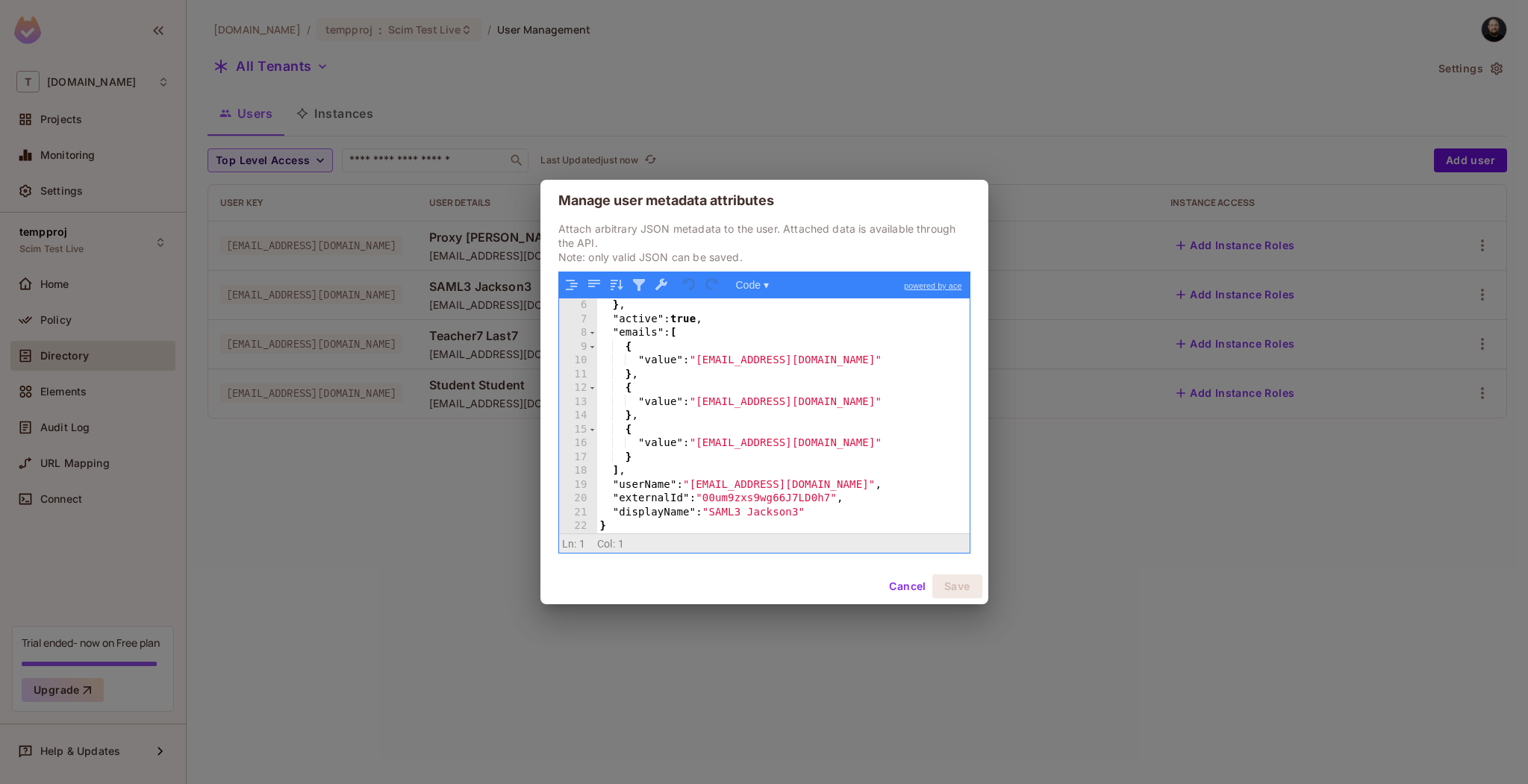
scroll to position [68, 0]
click at [896, 591] on button "Cancel" at bounding box center [907, 586] width 49 height 24
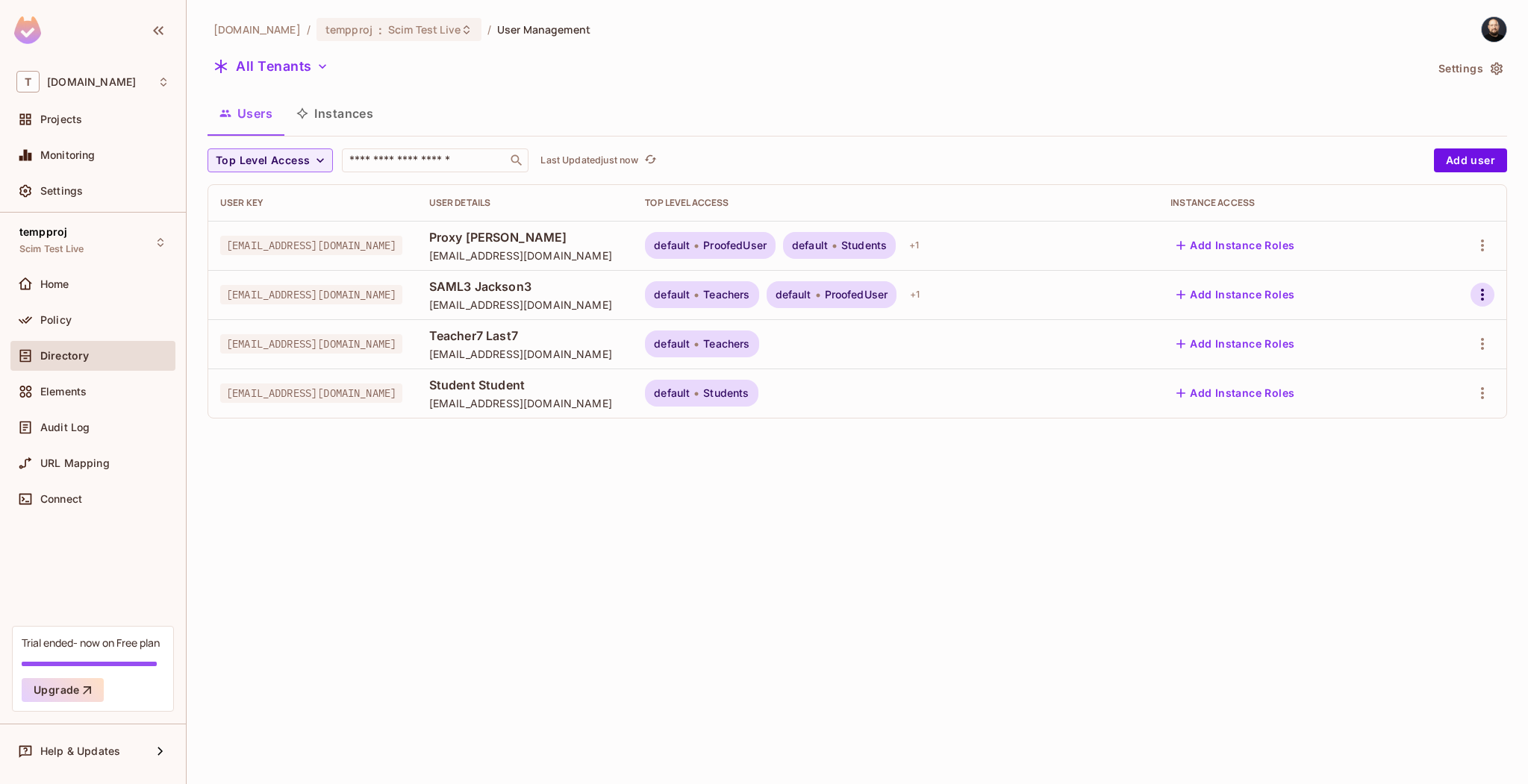
click at [1481, 288] on icon "button" at bounding box center [1482, 294] width 18 height 18
click at [1445, 393] on div "Edit Attributes" at bounding box center [1423, 395] width 74 height 15
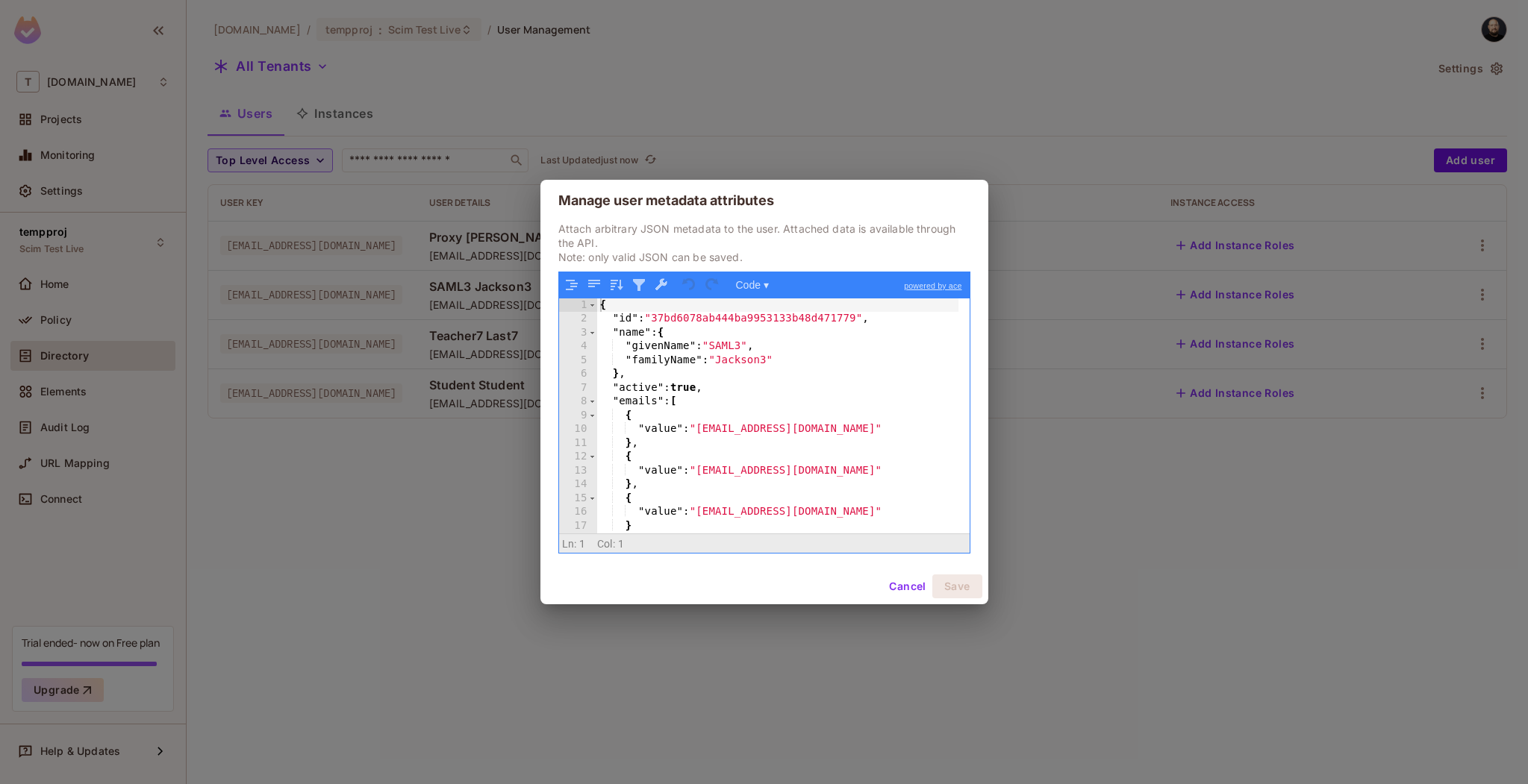
click at [1134, 556] on div "Manage user metadata attributes Attach arbitrary JSON metadata to the user. Att…" at bounding box center [764, 392] width 1528 height 784
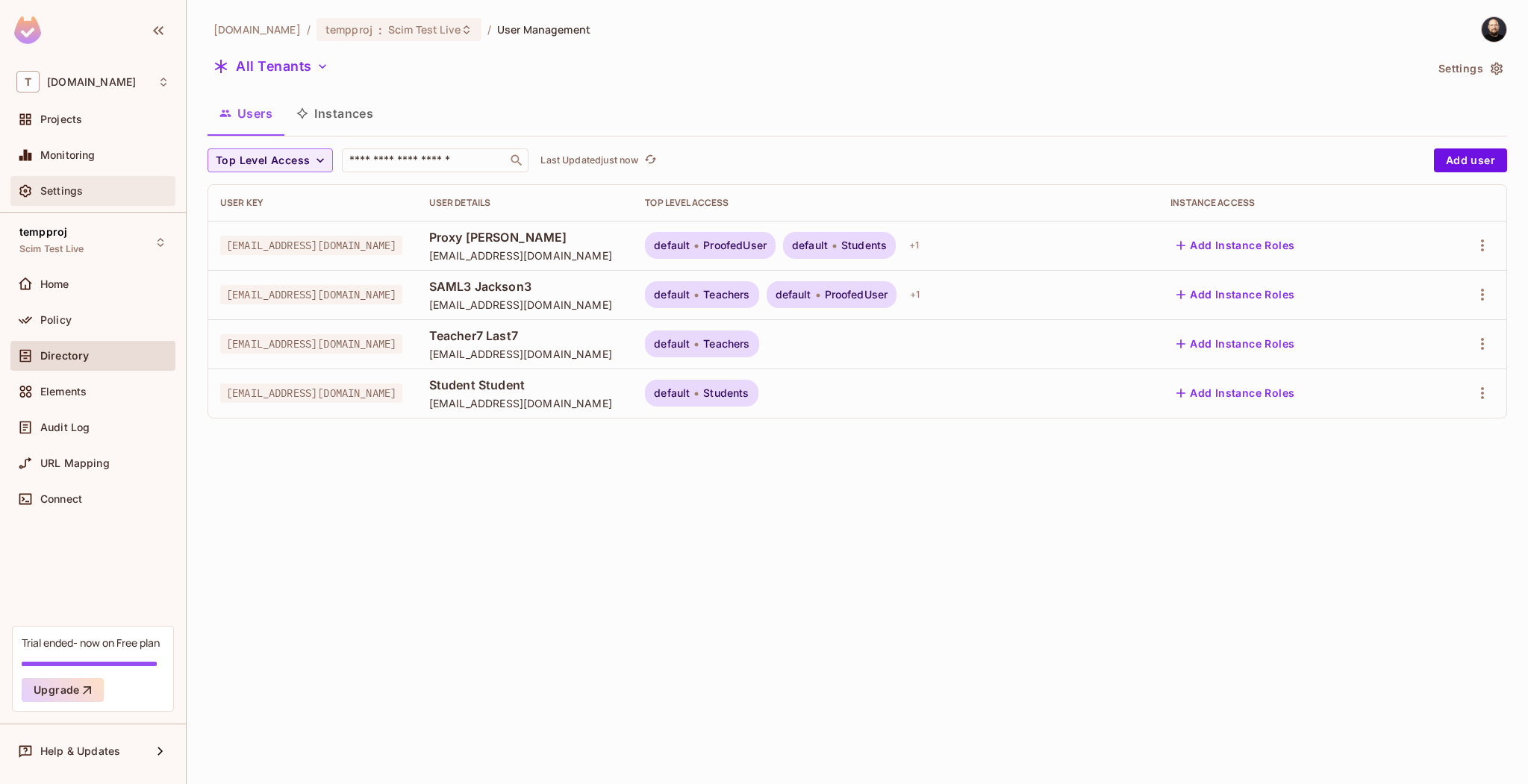
click at [90, 199] on div "Settings" at bounding box center [93, 190] width 153 height 18
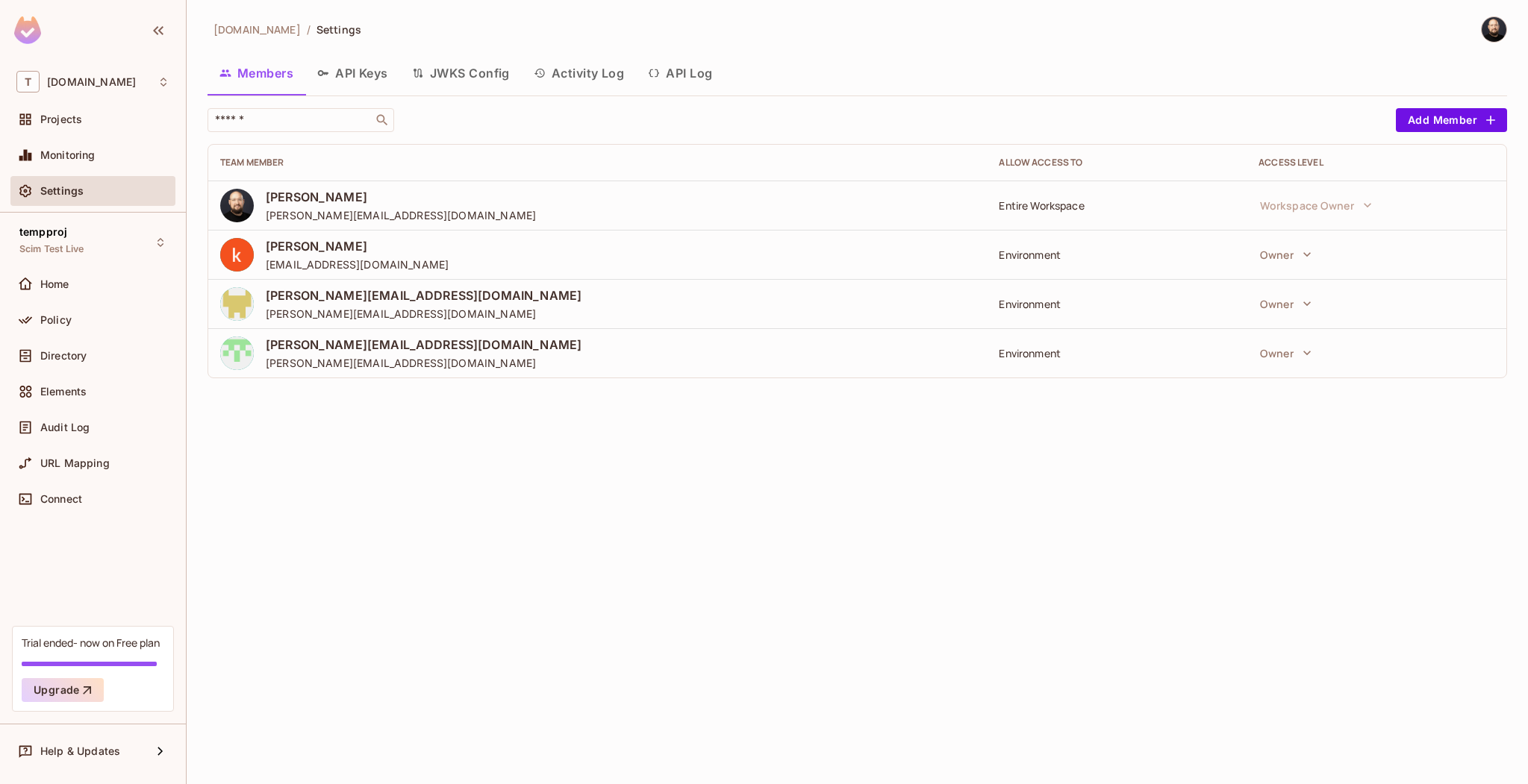
click at [697, 69] on button "API Log" at bounding box center [680, 73] width 88 height 37
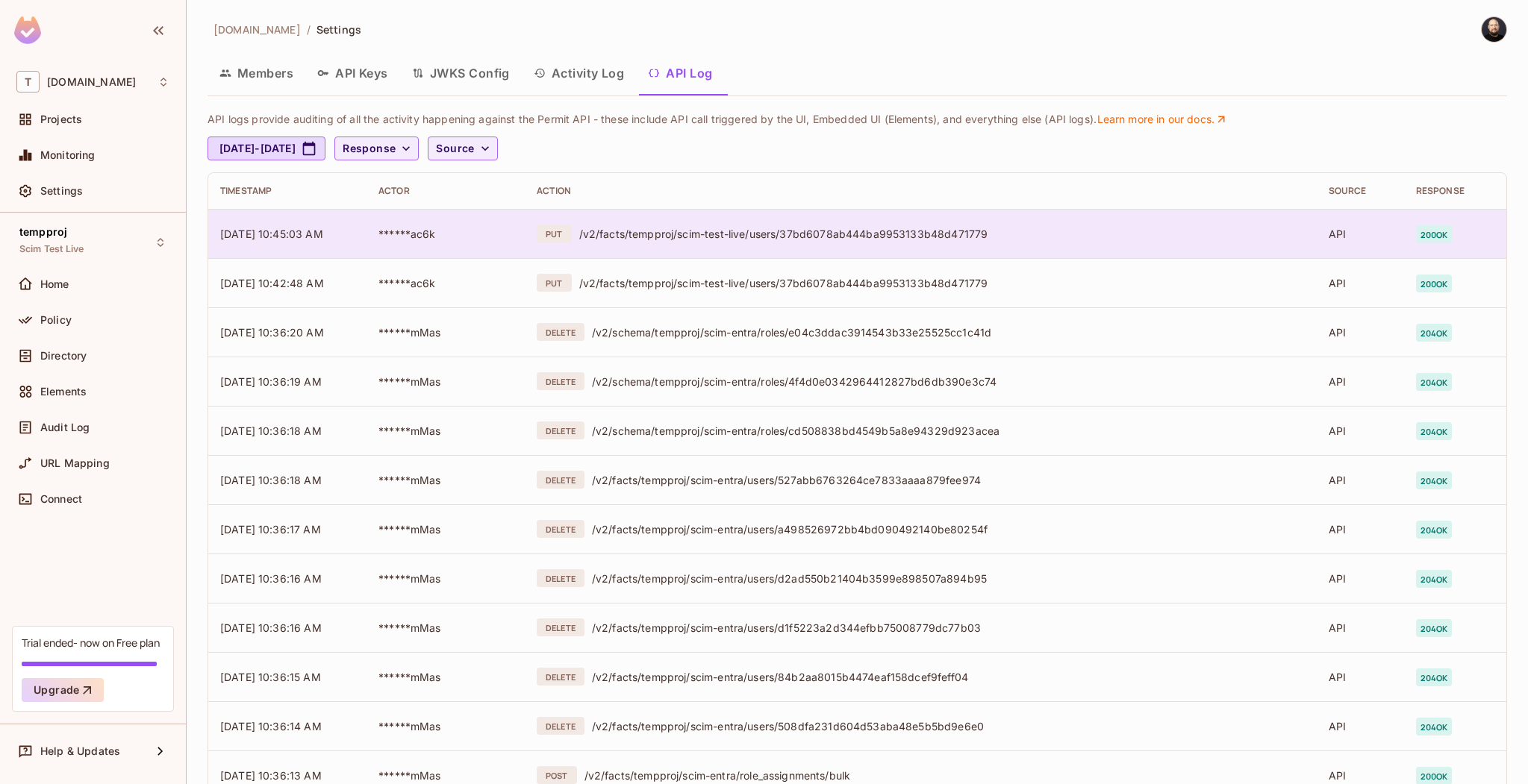
click at [671, 234] on div "/v2/facts/tempproj/scim-test-live/users/37bd6078ab444ba9953133b48d471779" at bounding box center [942, 234] width 725 height 14
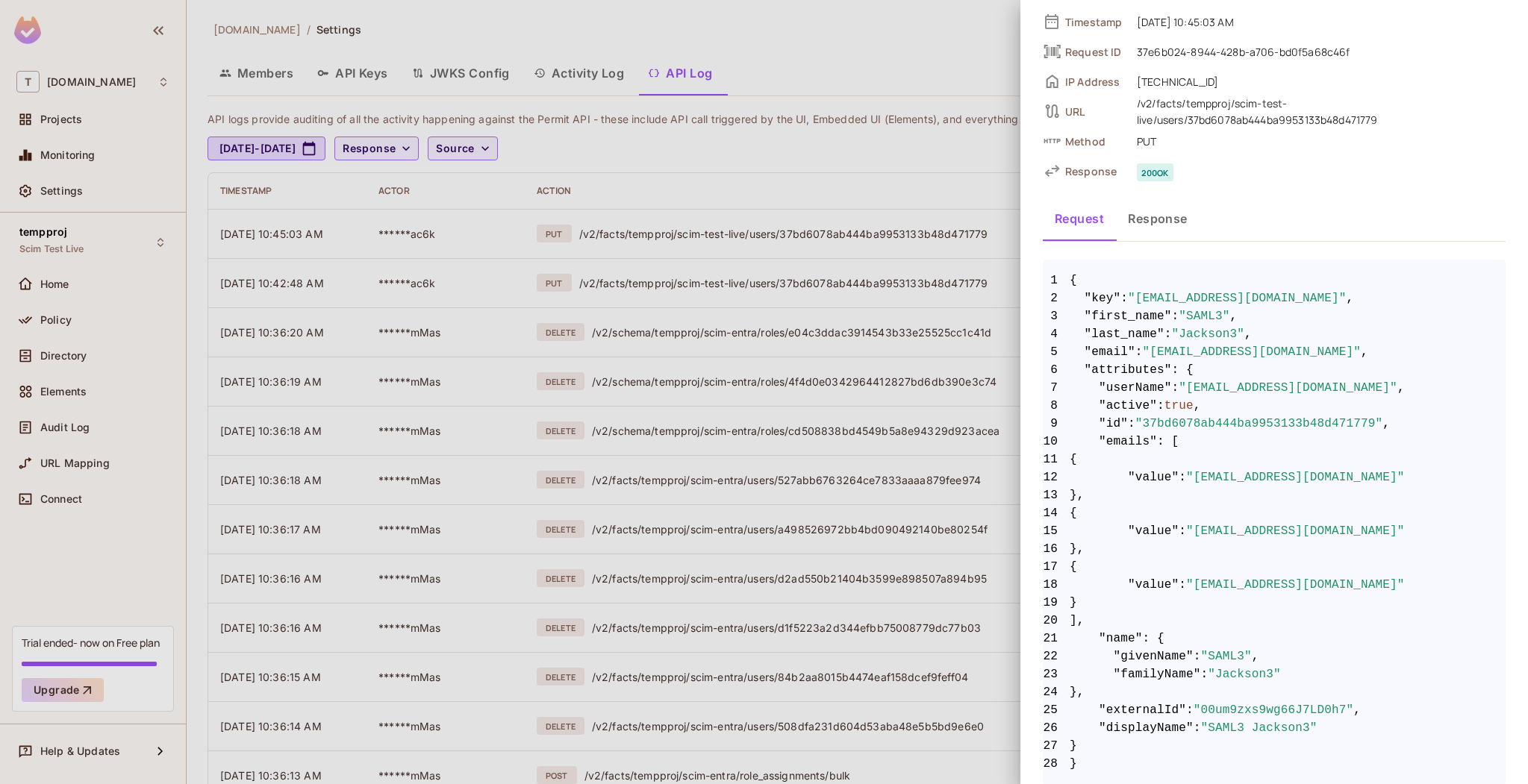
scroll to position [105, 0]
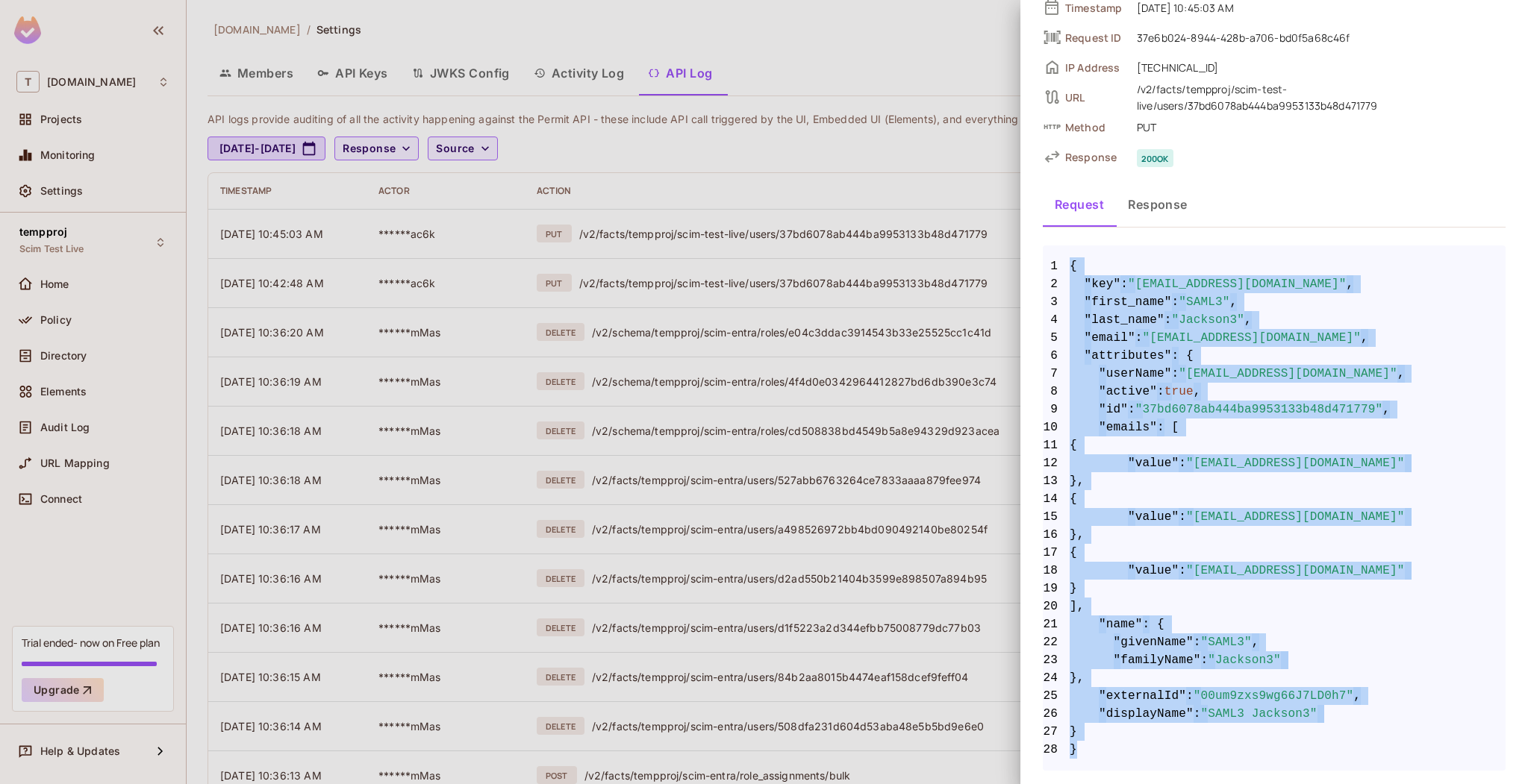
drag, startPoint x: 1074, startPoint y: 249, endPoint x: 1073, endPoint y: 751, distance: 502.0
click at [1073, 751] on pre "1 { 2 "key" : "sjackson@mailinator.com" , 3 "first_name" : "SAML3" , 4 "last_na…" at bounding box center [1274, 508] width 463 height 525
copy code "{ 2 "key" : "sjackson@mailinator.com" , 3 "first_name" : "SAML3" , 4 "last_name…"
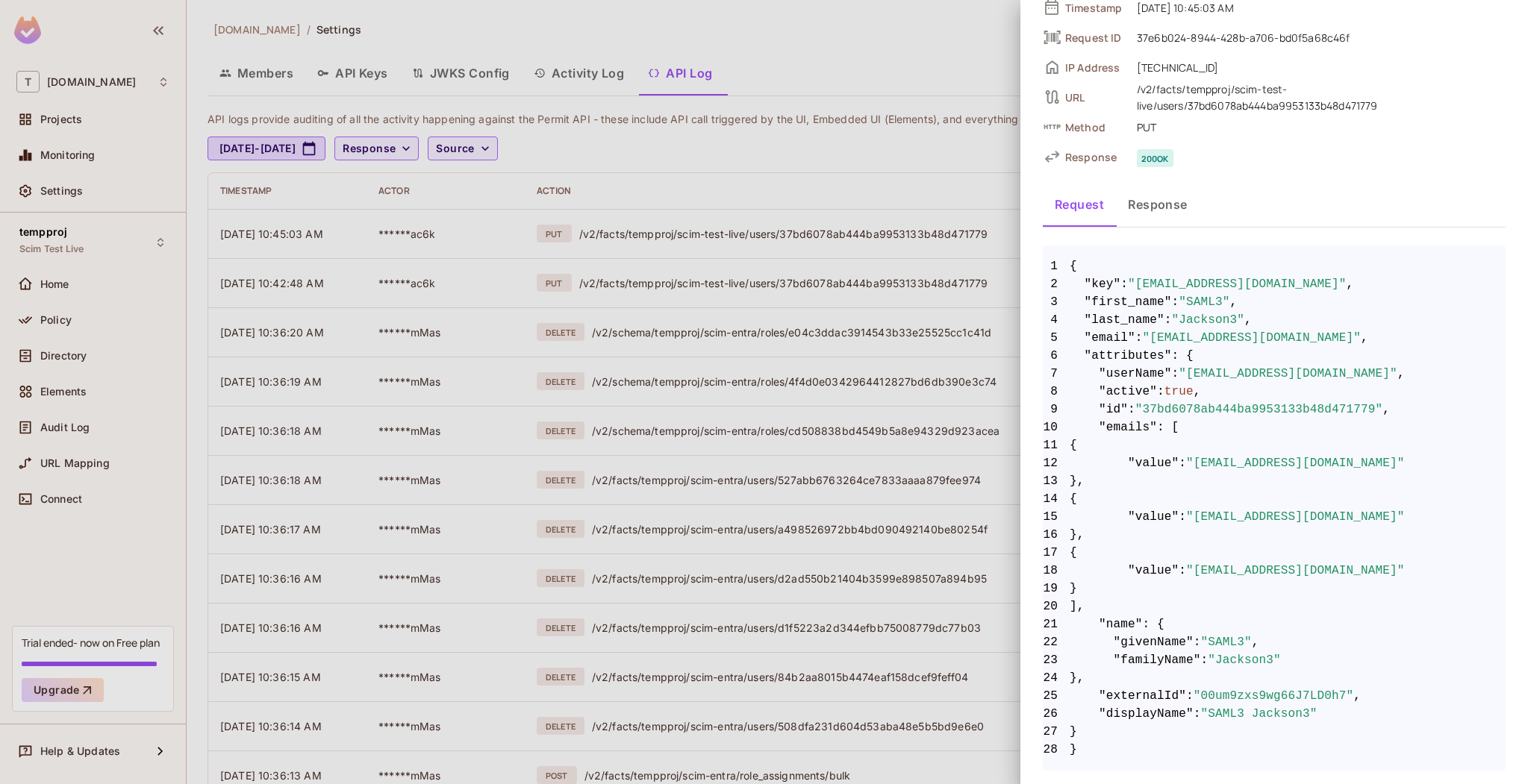
click at [40, 369] on div at bounding box center [764, 392] width 1528 height 784
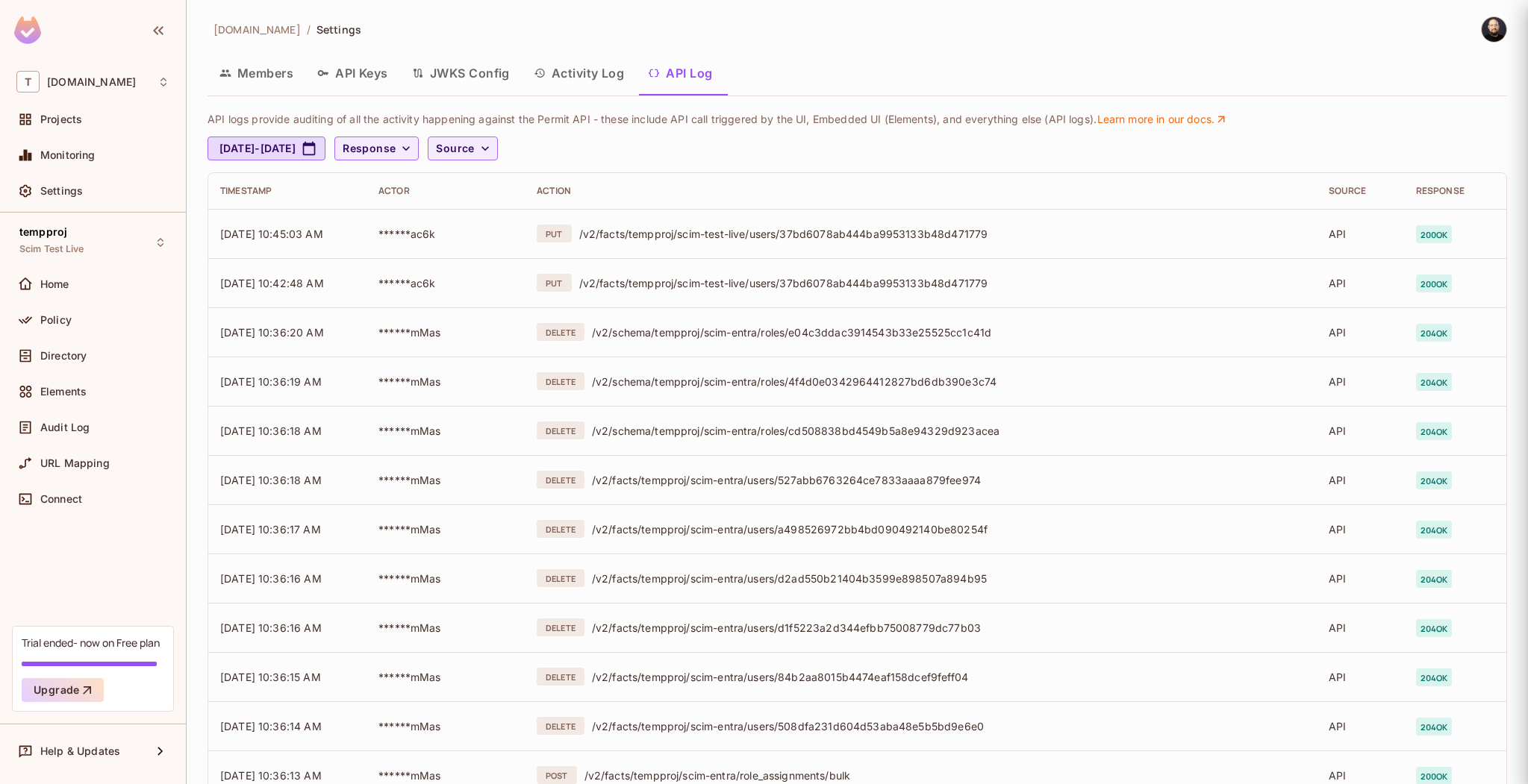
scroll to position [0, 0]
click at [94, 362] on div "Directory" at bounding box center [93, 355] width 153 height 18
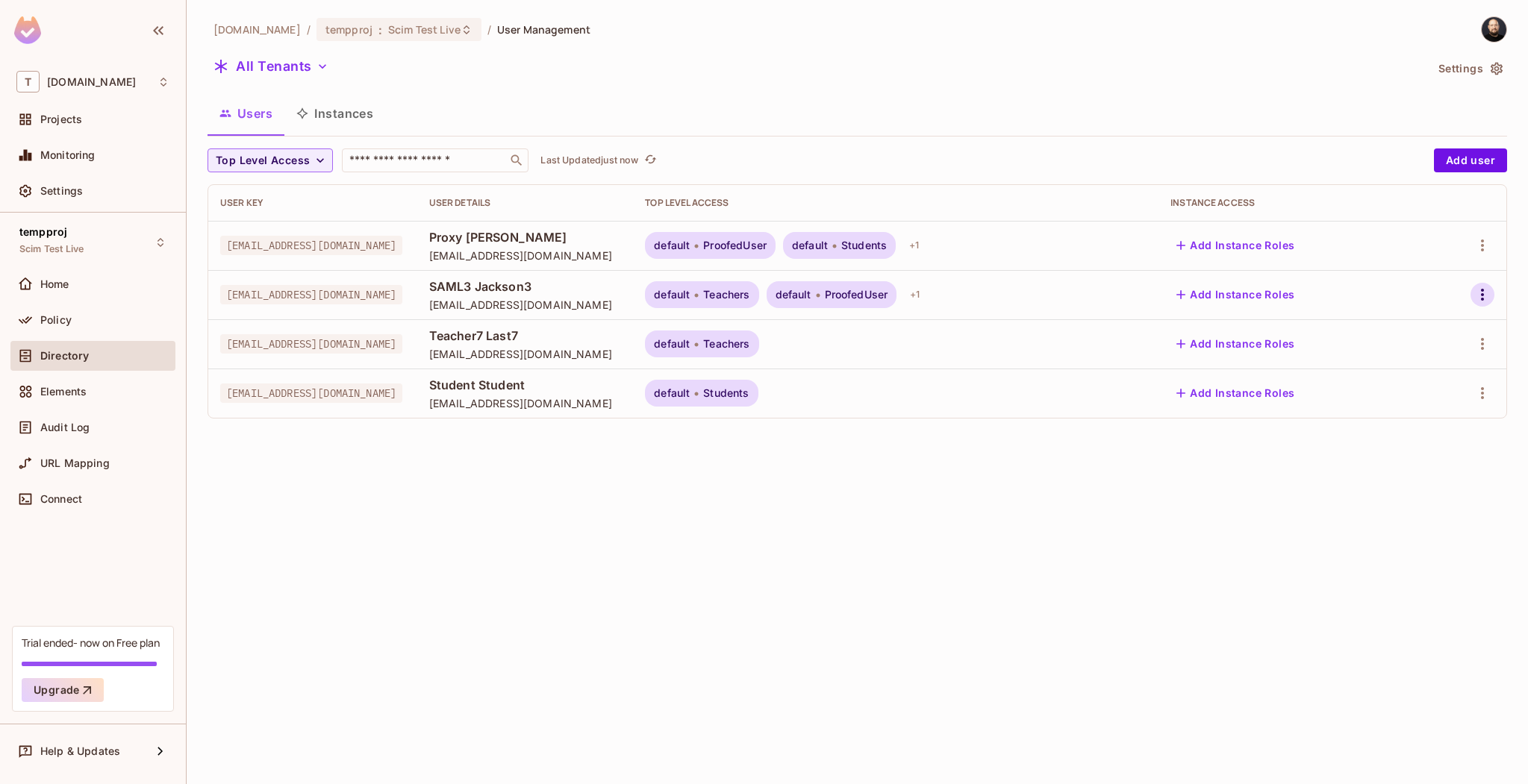
click at [1478, 293] on icon "button" at bounding box center [1482, 294] width 18 height 18
click at [1436, 383] on span "Edit Attributes" at bounding box center [1423, 395] width 82 height 24
click at [1484, 296] on icon "button" at bounding box center [1482, 294] width 18 height 18
click at [1408, 393] on div "Edit Attributes" at bounding box center [1423, 395] width 74 height 15
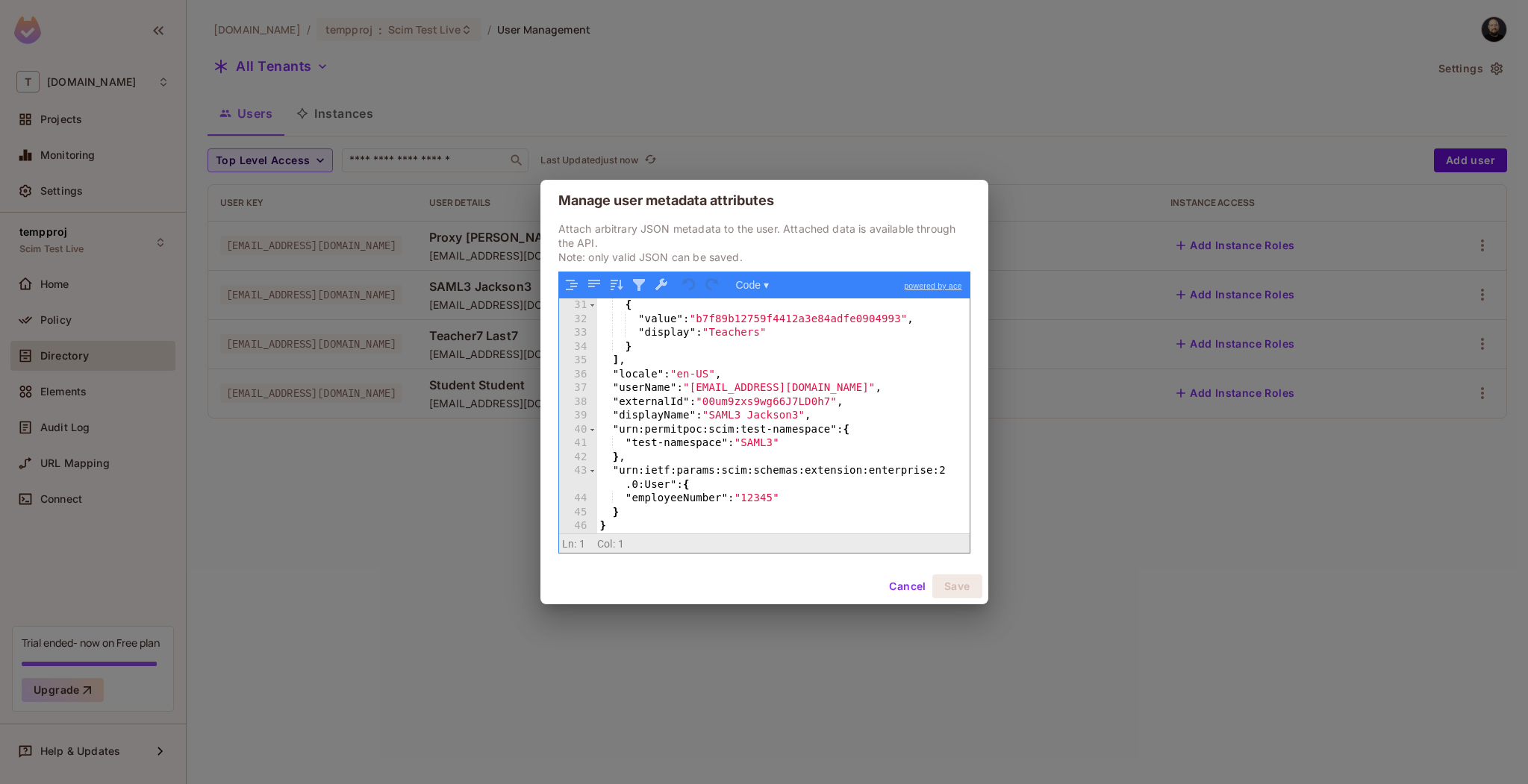
scroll to position [413, 0]
click at [908, 585] on button "Cancel" at bounding box center [907, 586] width 49 height 24
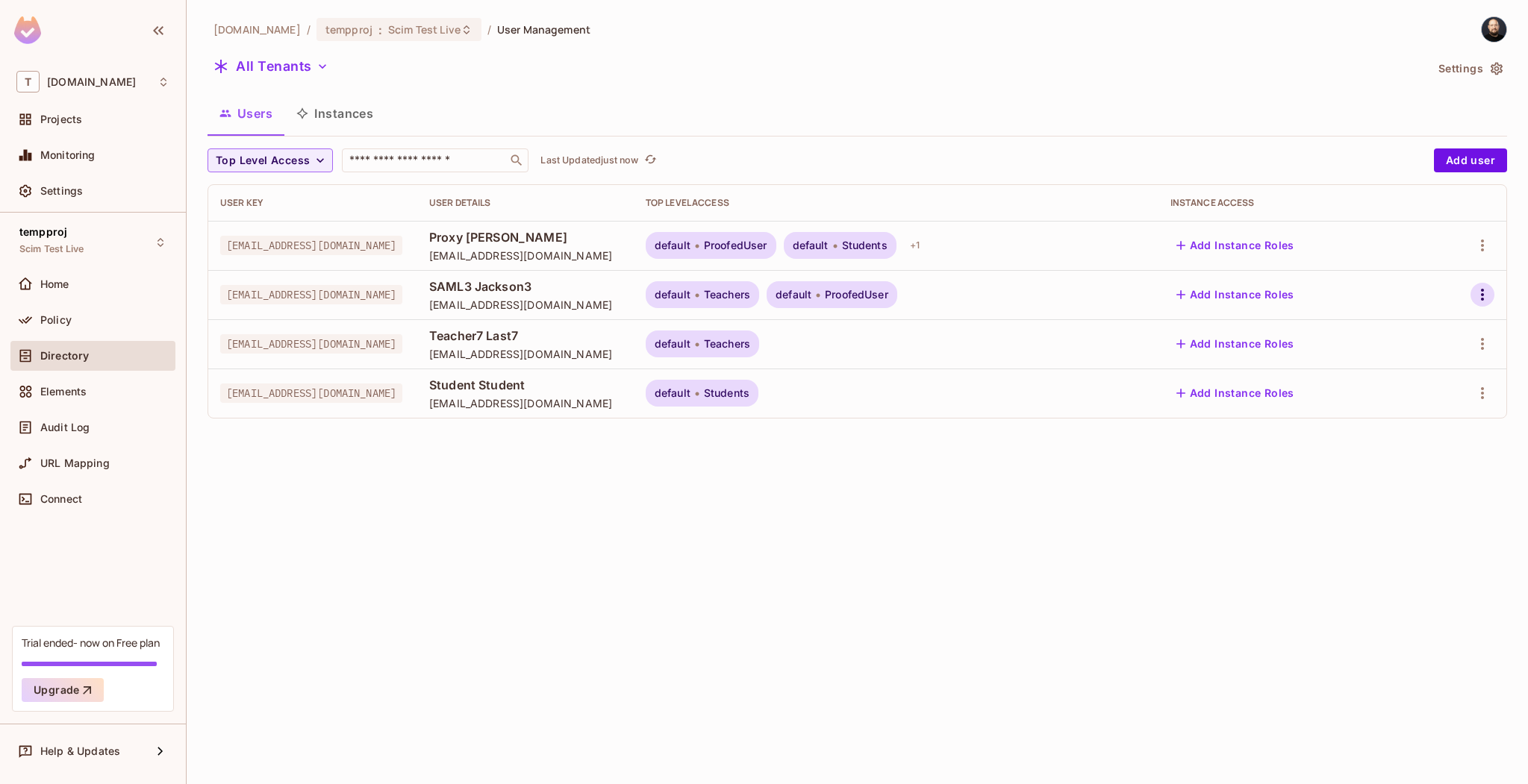
click at [1478, 287] on icon "button" at bounding box center [1482, 294] width 18 height 18
click at [1435, 389] on div "Edit Attributes" at bounding box center [1423, 395] width 74 height 15
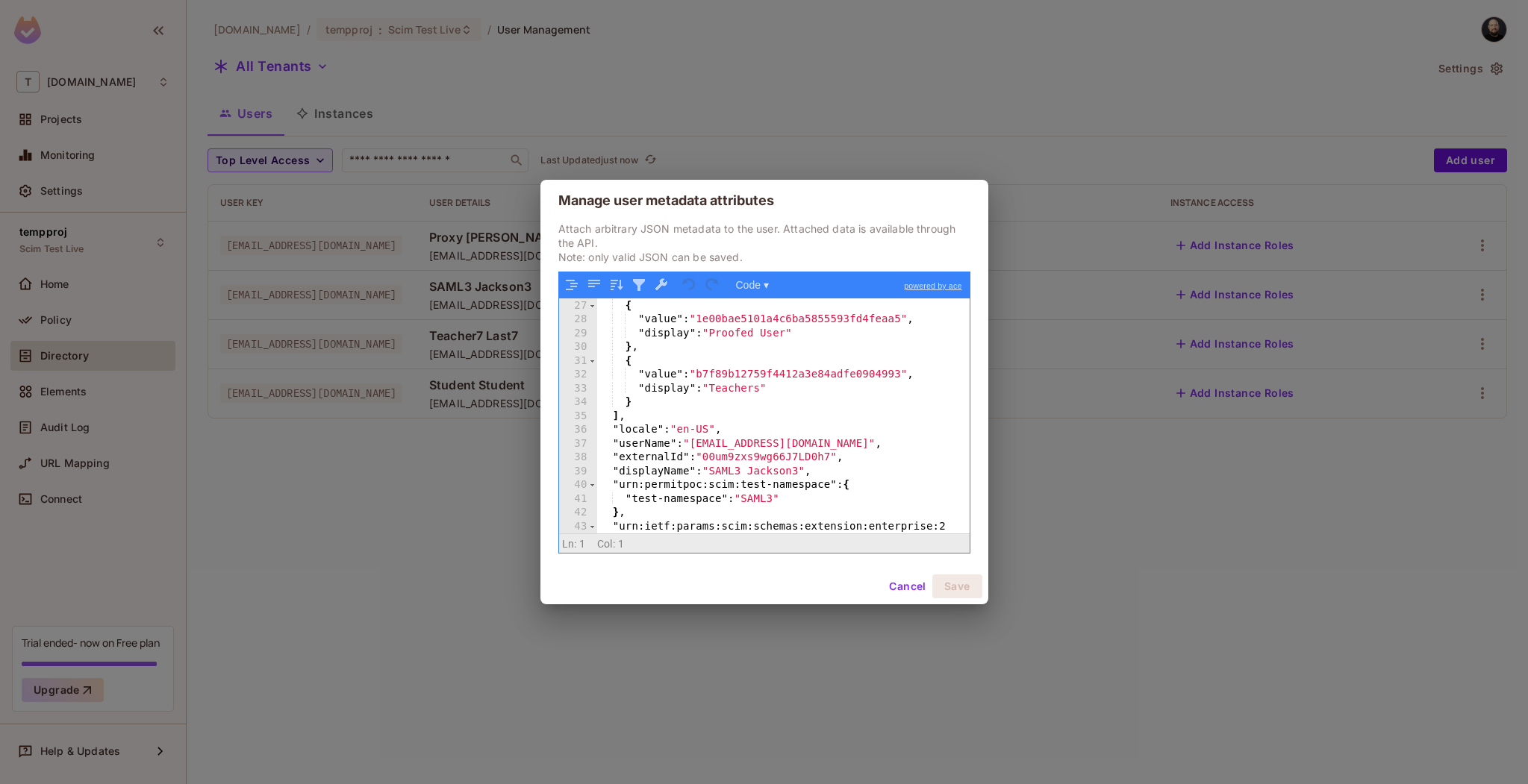
scroll to position [403, 0]
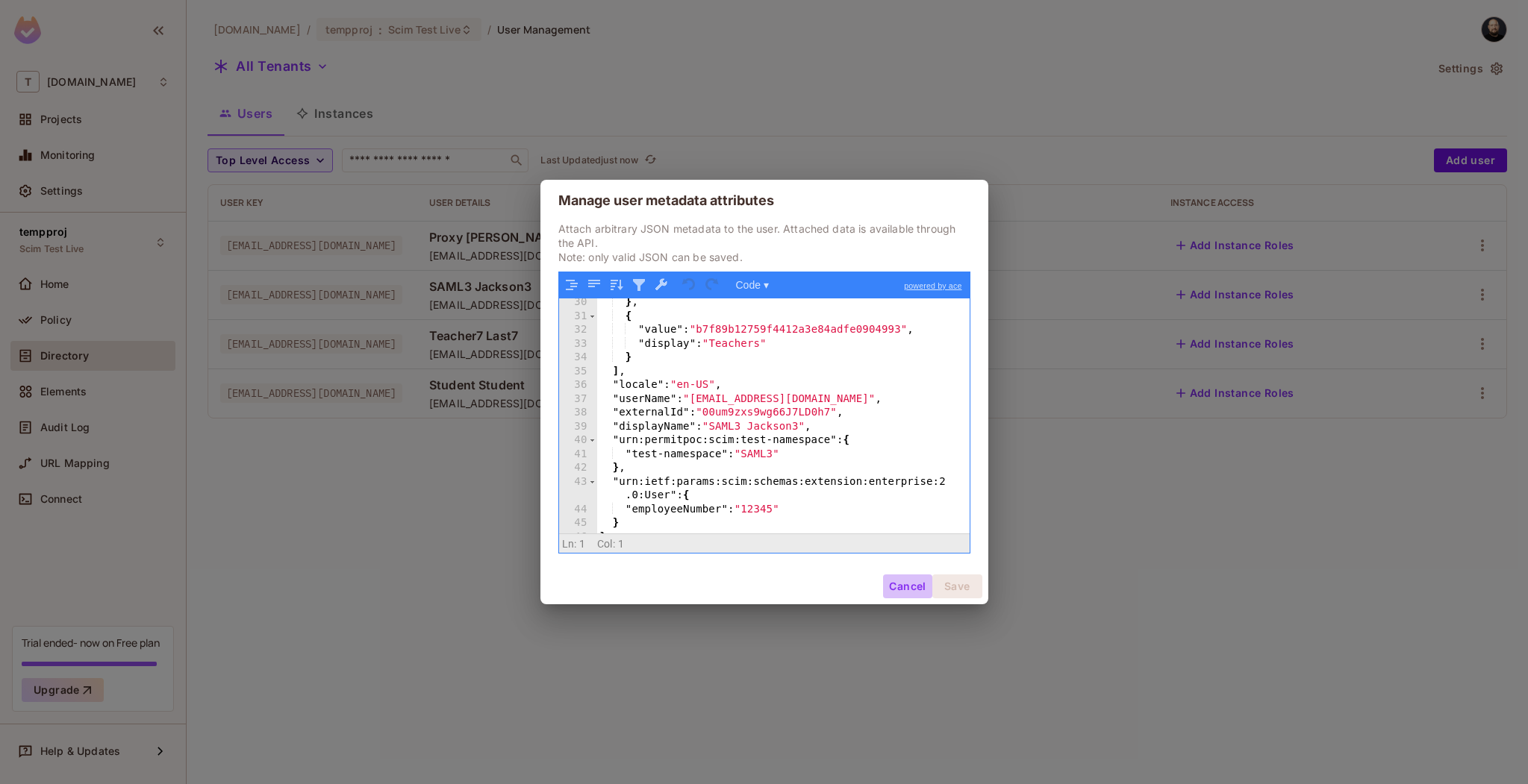
click at [903, 581] on button "Cancel" at bounding box center [907, 586] width 49 height 24
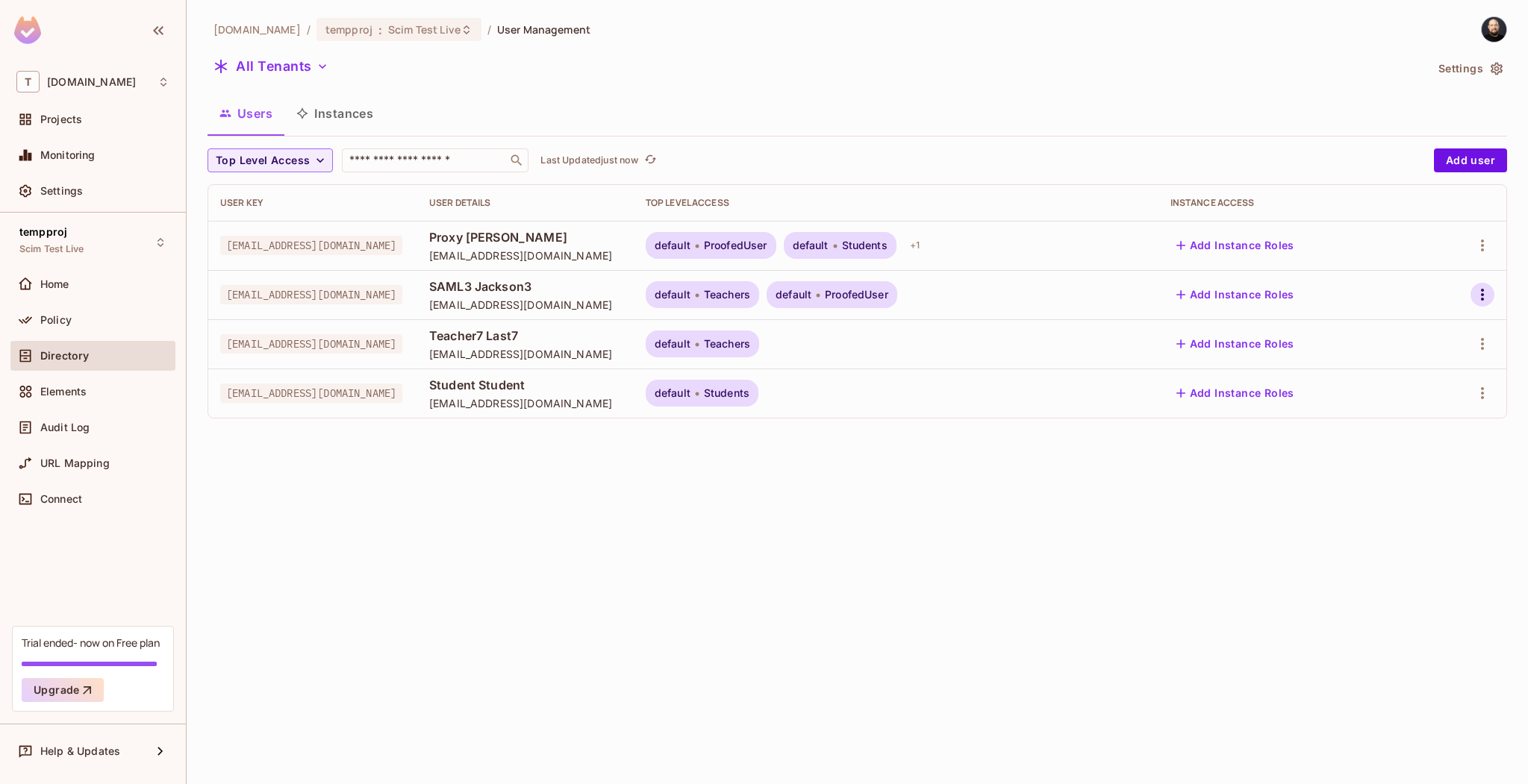
click at [1483, 299] on icon "button" at bounding box center [1483, 294] width 3 height 12
click at [1425, 399] on div "Edit Attributes" at bounding box center [1423, 395] width 74 height 15
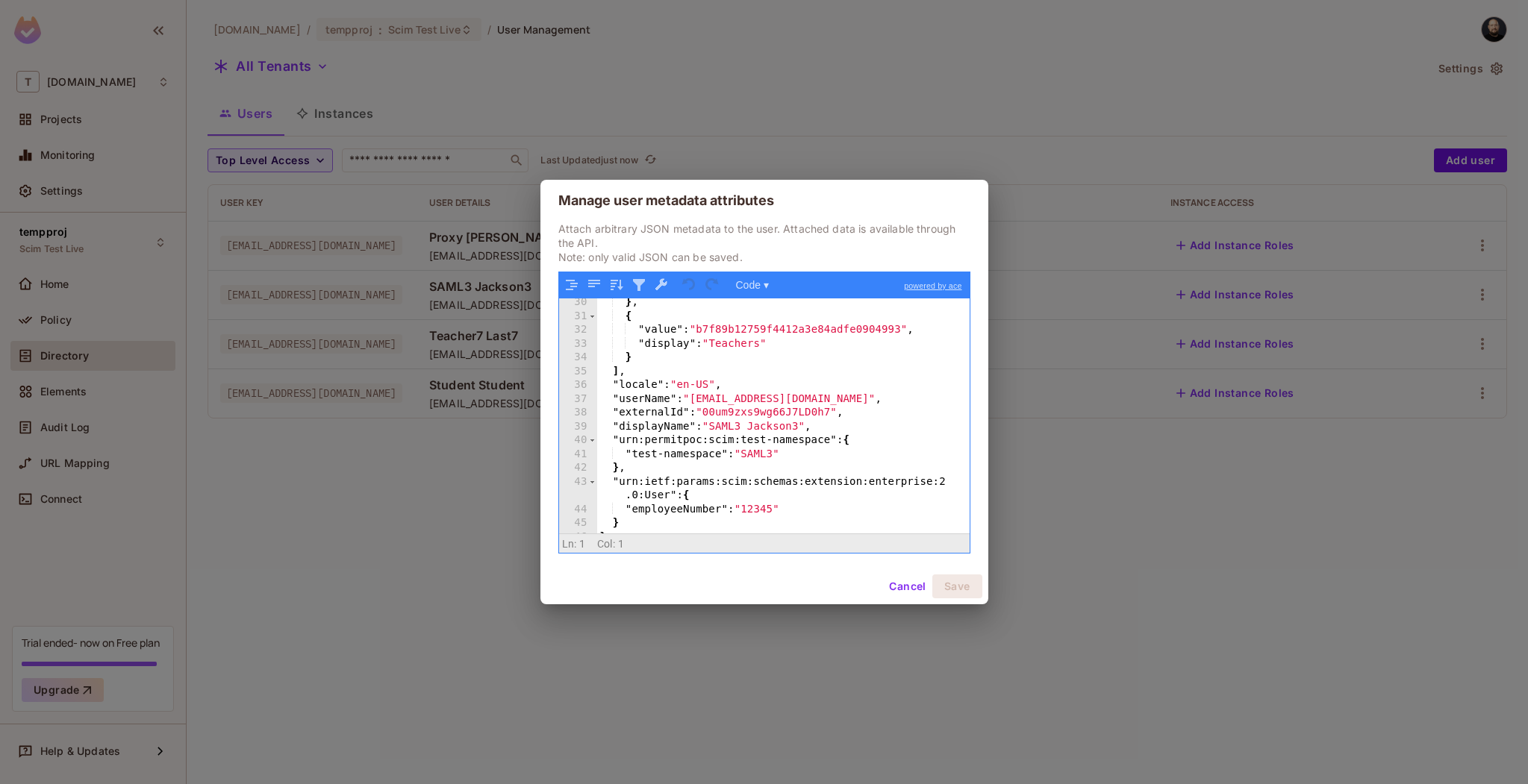
scroll to position [224, 0]
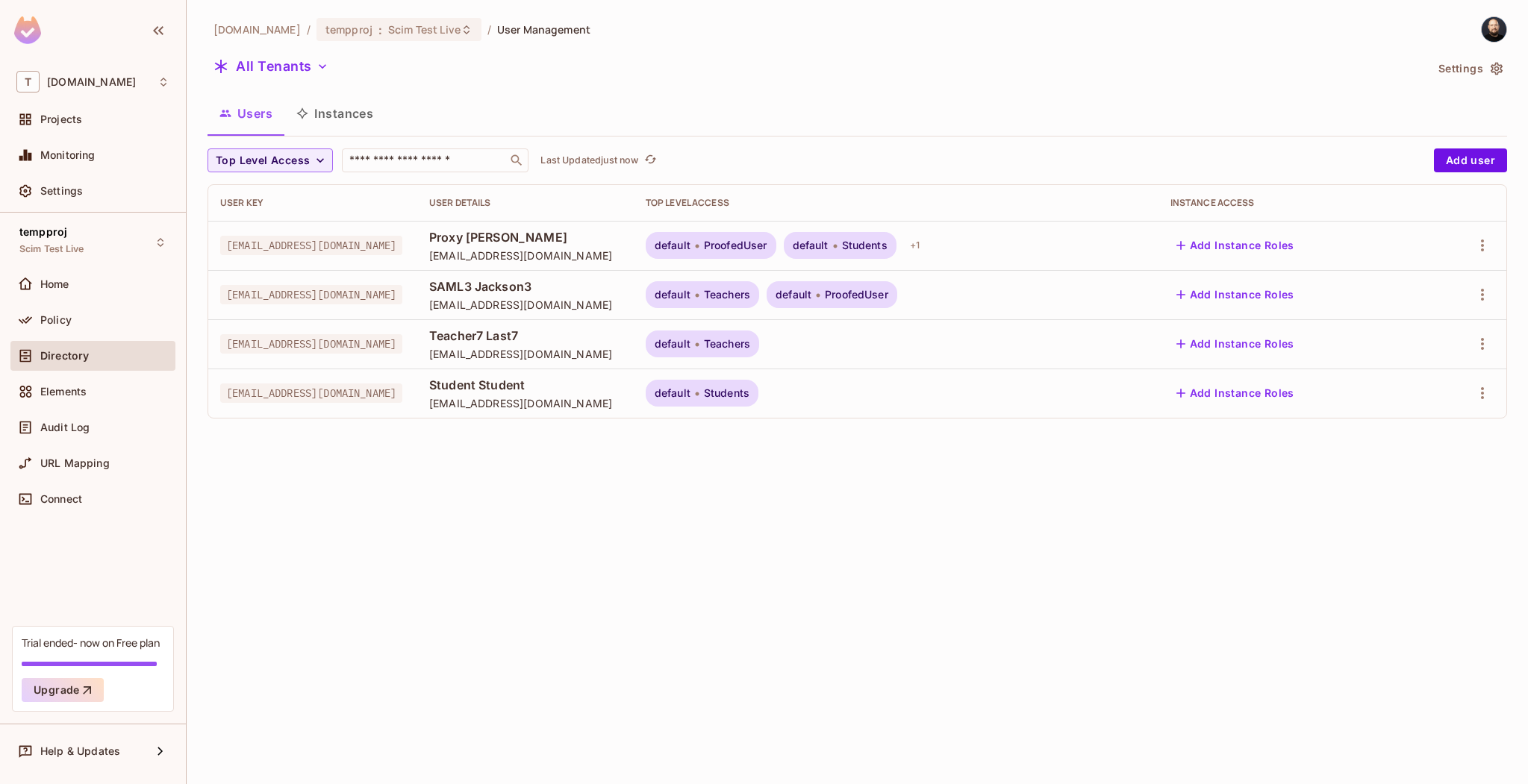
click at [1466, 294] on div at bounding box center [1465, 294] width 58 height 24
click at [1474, 294] on icon "button" at bounding box center [1482, 294] width 18 height 18
click at [1438, 389] on div "Edit Attributes" at bounding box center [1423, 395] width 74 height 15
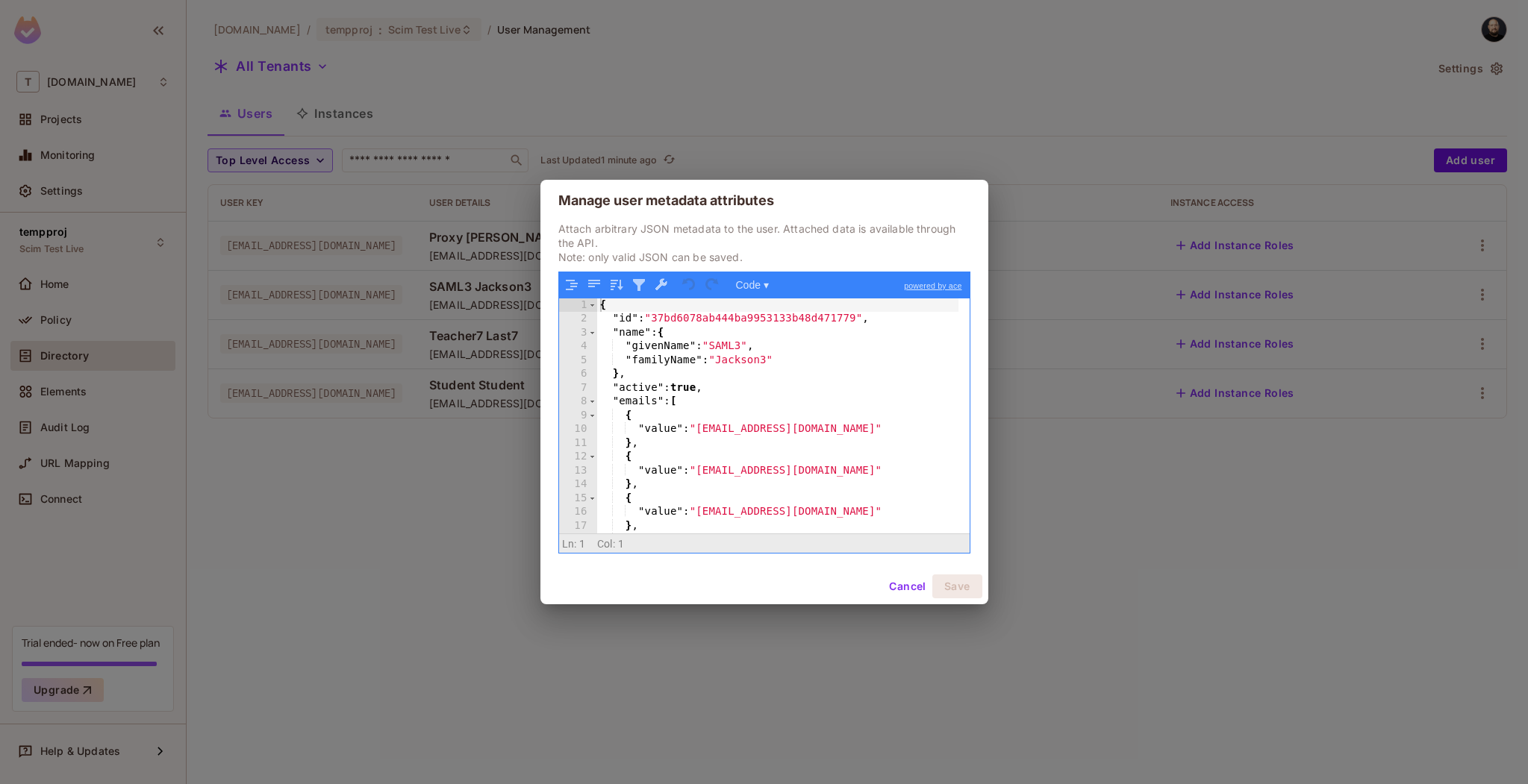
click at [902, 585] on button "Cancel" at bounding box center [907, 586] width 49 height 24
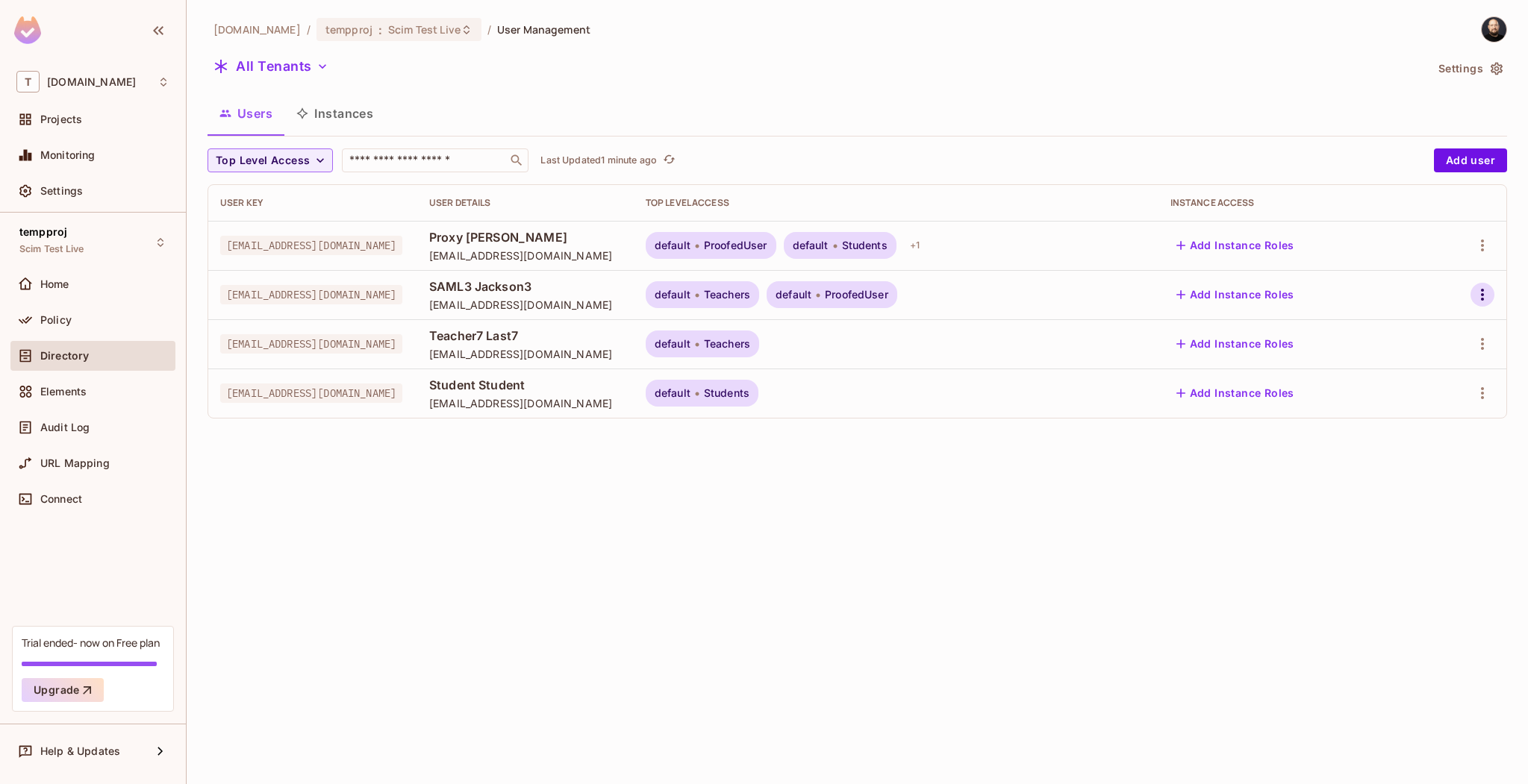
click at [1479, 285] on button "button" at bounding box center [1482, 294] width 24 height 24
click at [1435, 392] on div "Edit Attributes" at bounding box center [1423, 395] width 74 height 15
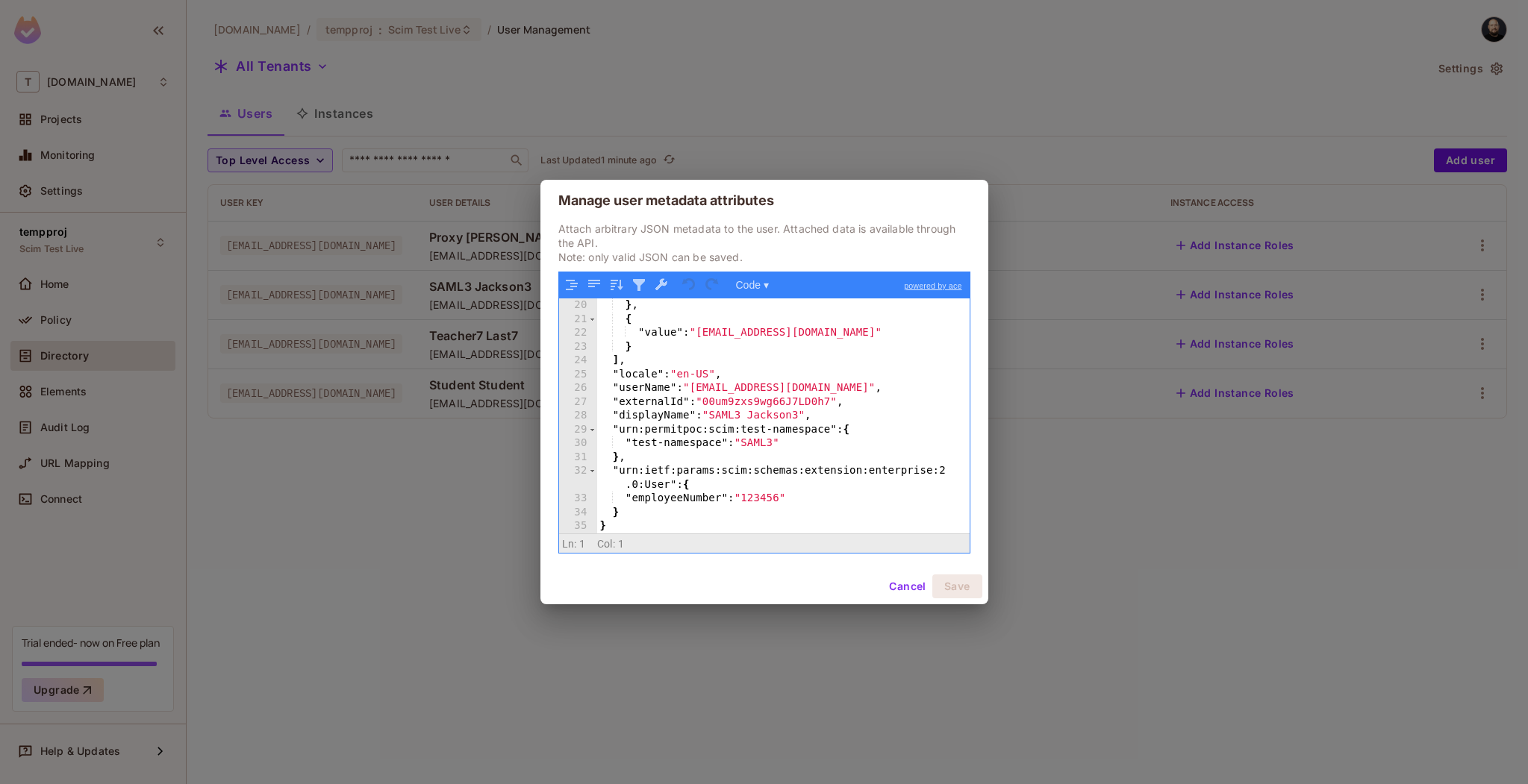
scroll to position [261, 0]
drag, startPoint x: 620, startPoint y: 430, endPoint x: 830, endPoint y: 432, distance: 210.0
click at [830, 432] on div ""value" : "[EMAIL_ADDRESS][DOMAIN_NAME]" } , { "value" : "[EMAIL_ADDRESS][DOMAI…" at bounding box center [777, 416] width 361 height 262
click at [903, 585] on button "Cancel" at bounding box center [907, 586] width 49 height 24
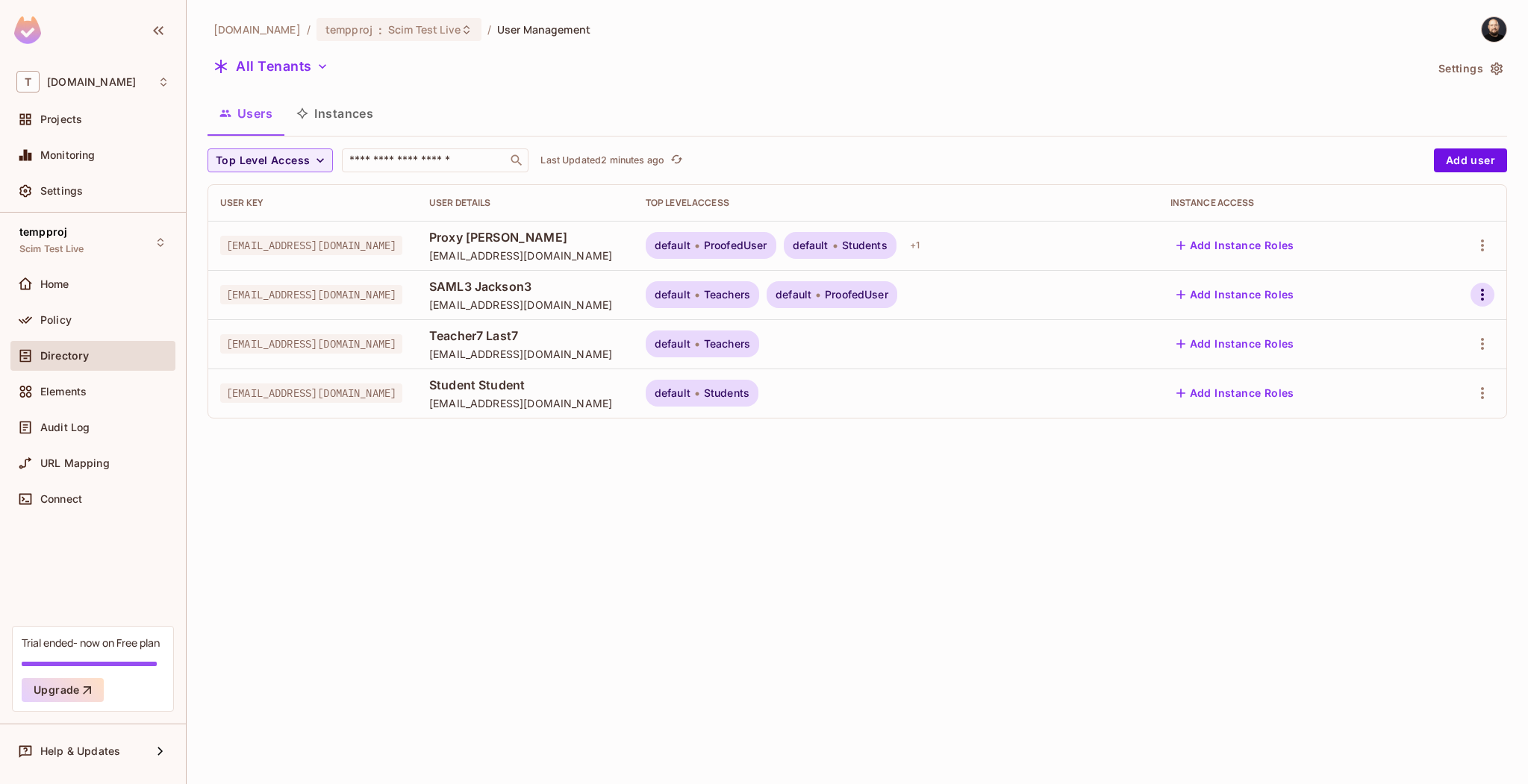
click at [1483, 288] on icon "button" at bounding box center [1482, 294] width 18 height 18
click at [1447, 388] on div "Edit Attributes" at bounding box center [1423, 395] width 74 height 15
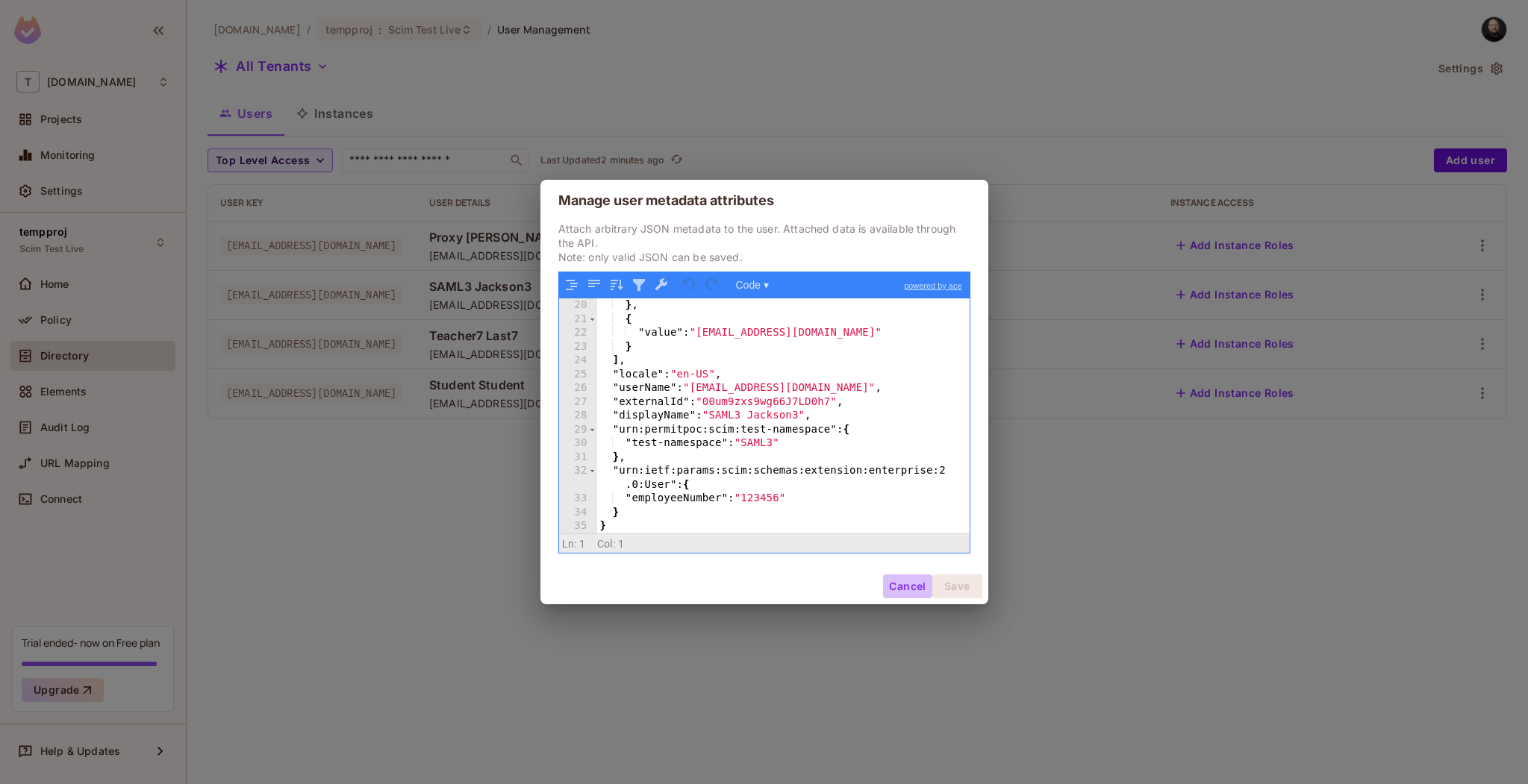
click at [899, 584] on button "Cancel" at bounding box center [907, 586] width 49 height 24
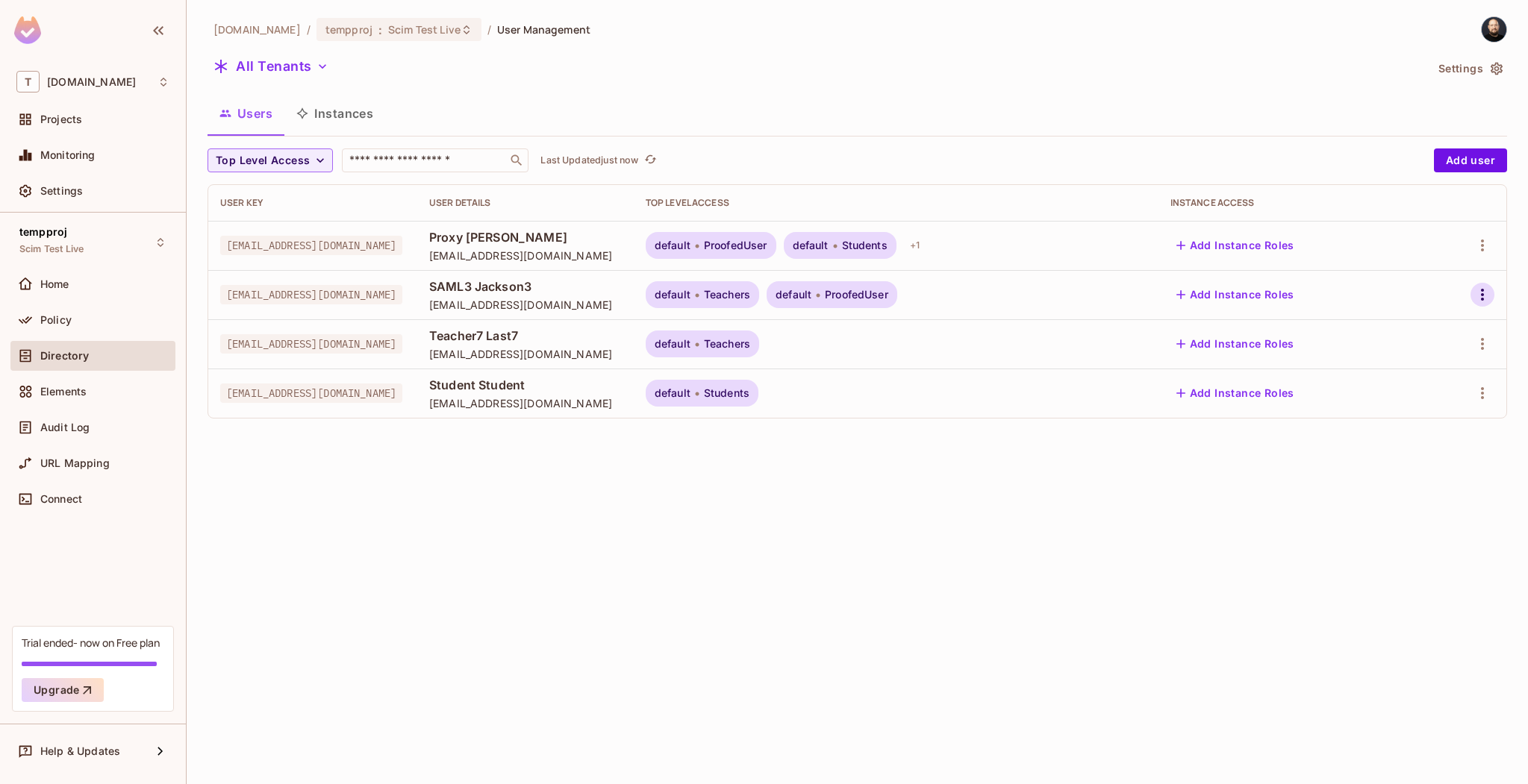
click at [1483, 297] on icon "button" at bounding box center [1482, 294] width 18 height 18
click at [1404, 389] on div "Edit Attributes" at bounding box center [1423, 395] width 74 height 15
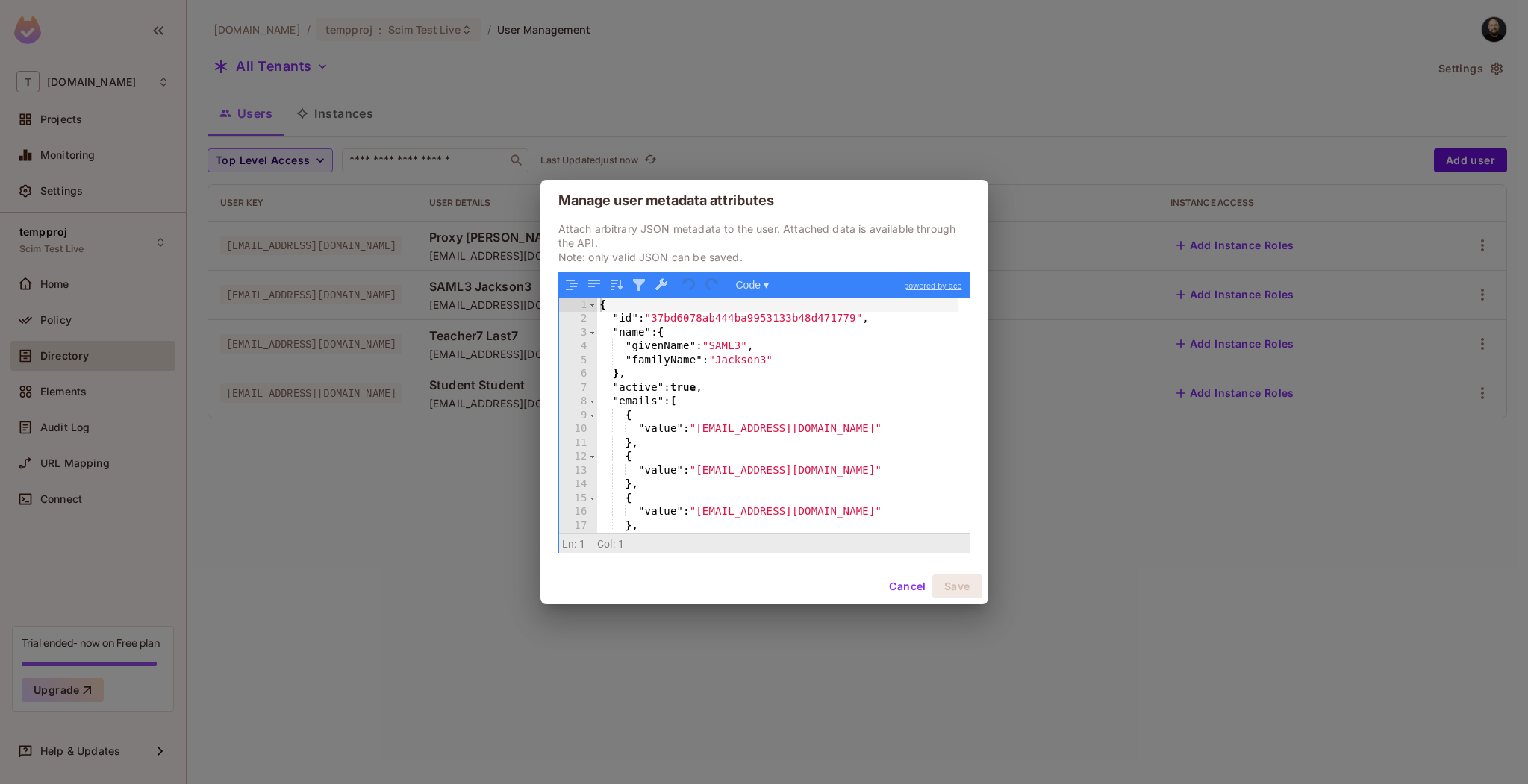
scroll to position [316, 0]
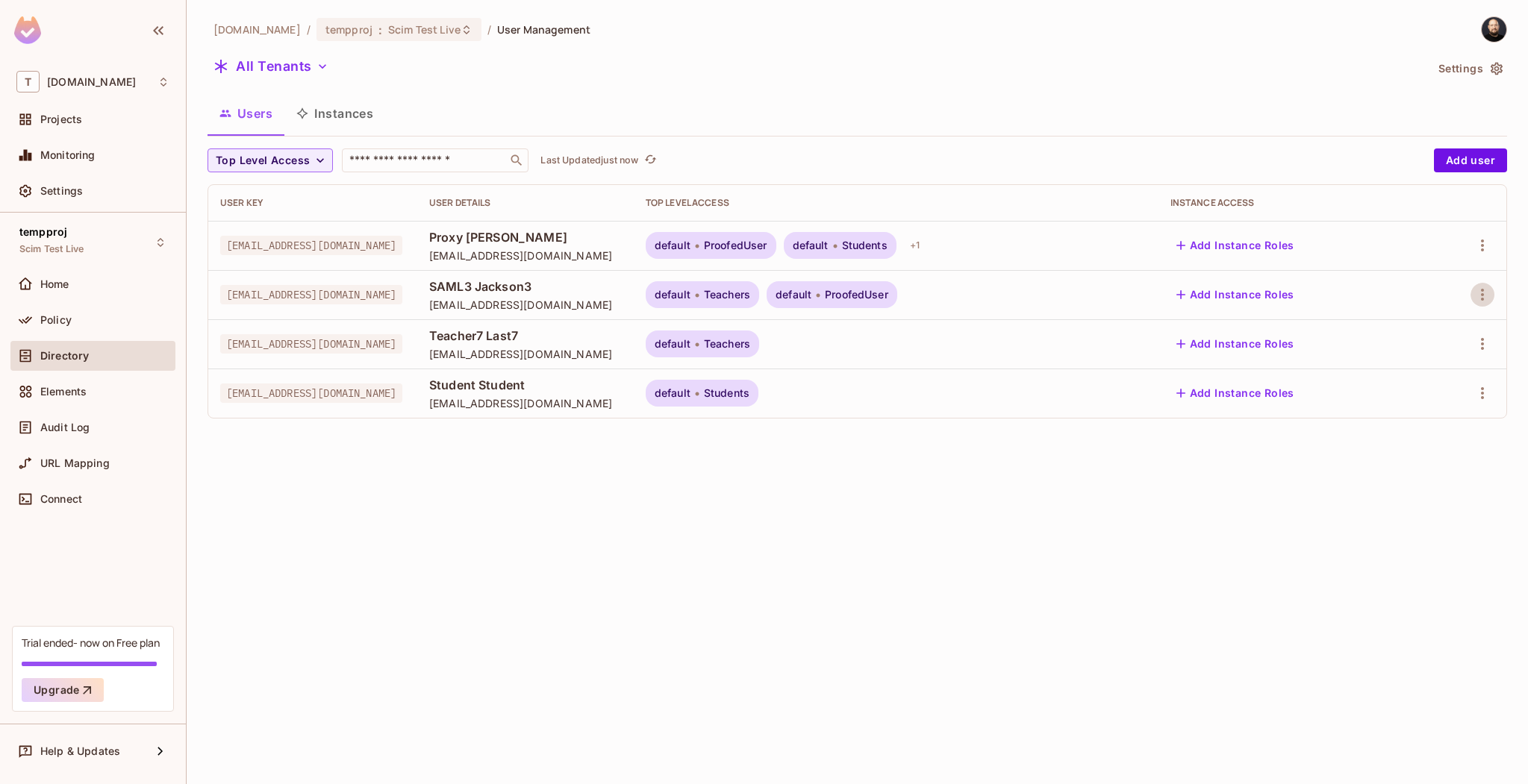
click at [598, 286] on span "SAML3 Jackson3" at bounding box center [525, 287] width 193 height 17
click at [926, 292] on div "+ 1" at bounding box center [915, 294] width 22 height 24
click at [1007, 292] on div at bounding box center [764, 392] width 1528 height 784
click at [926, 292] on div "+ 1" at bounding box center [915, 294] width 22 height 24
click at [1007, 292] on div at bounding box center [764, 392] width 1528 height 784
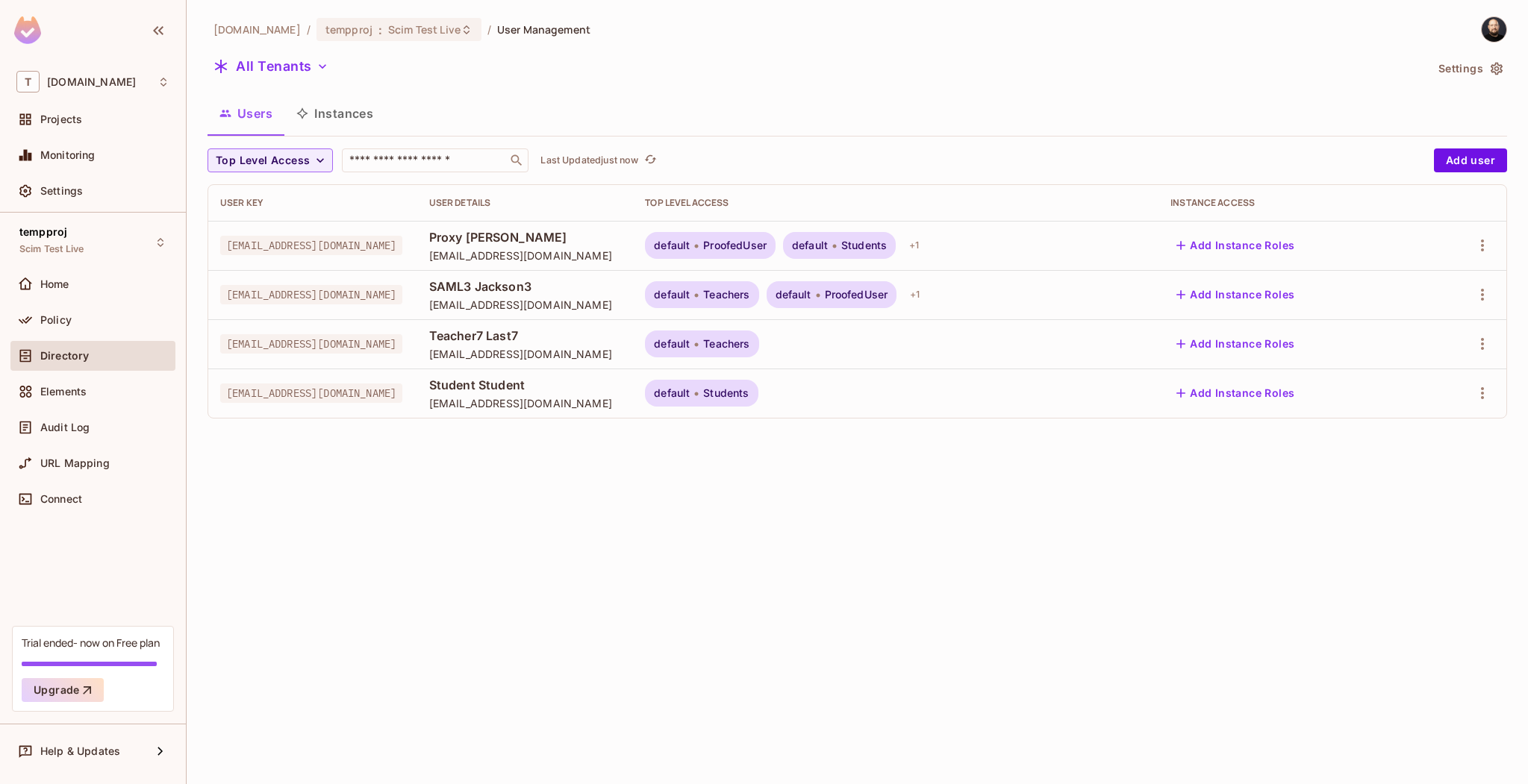
click at [900, 453] on div "tk-permit.io / tempproj : Scim Test Live / User Management All Tenants Settings…" at bounding box center [857, 392] width 1341 height 784
click at [926, 303] on div "+ 1" at bounding box center [915, 294] width 22 height 24
click at [976, 501] on div at bounding box center [764, 392] width 1528 height 784
click at [1469, 300] on div at bounding box center [1465, 294] width 58 height 24
click at [1476, 299] on icon "button" at bounding box center [1482, 294] width 18 height 18
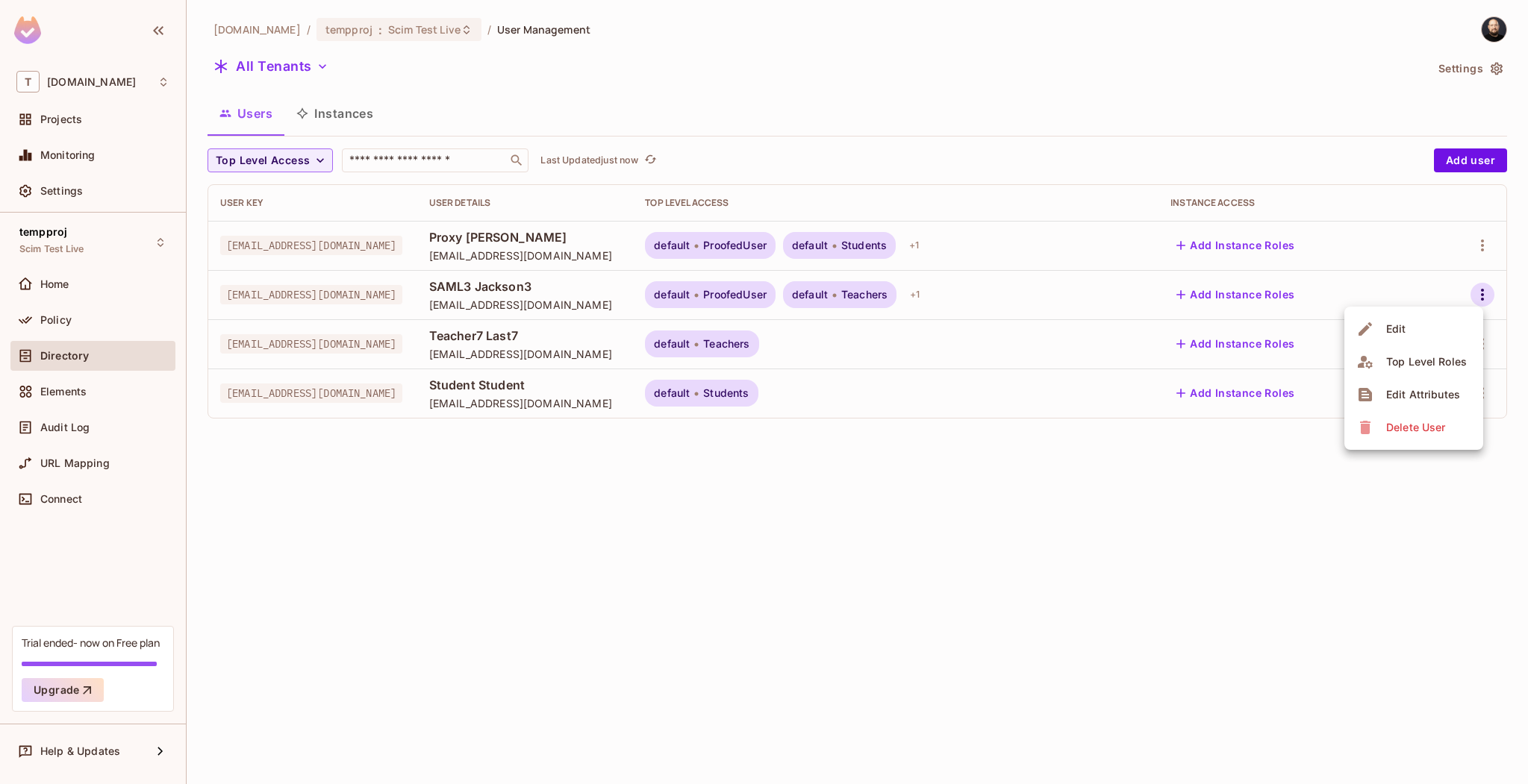
click at [1421, 396] on div "Edit Attributes" at bounding box center [1423, 395] width 74 height 15
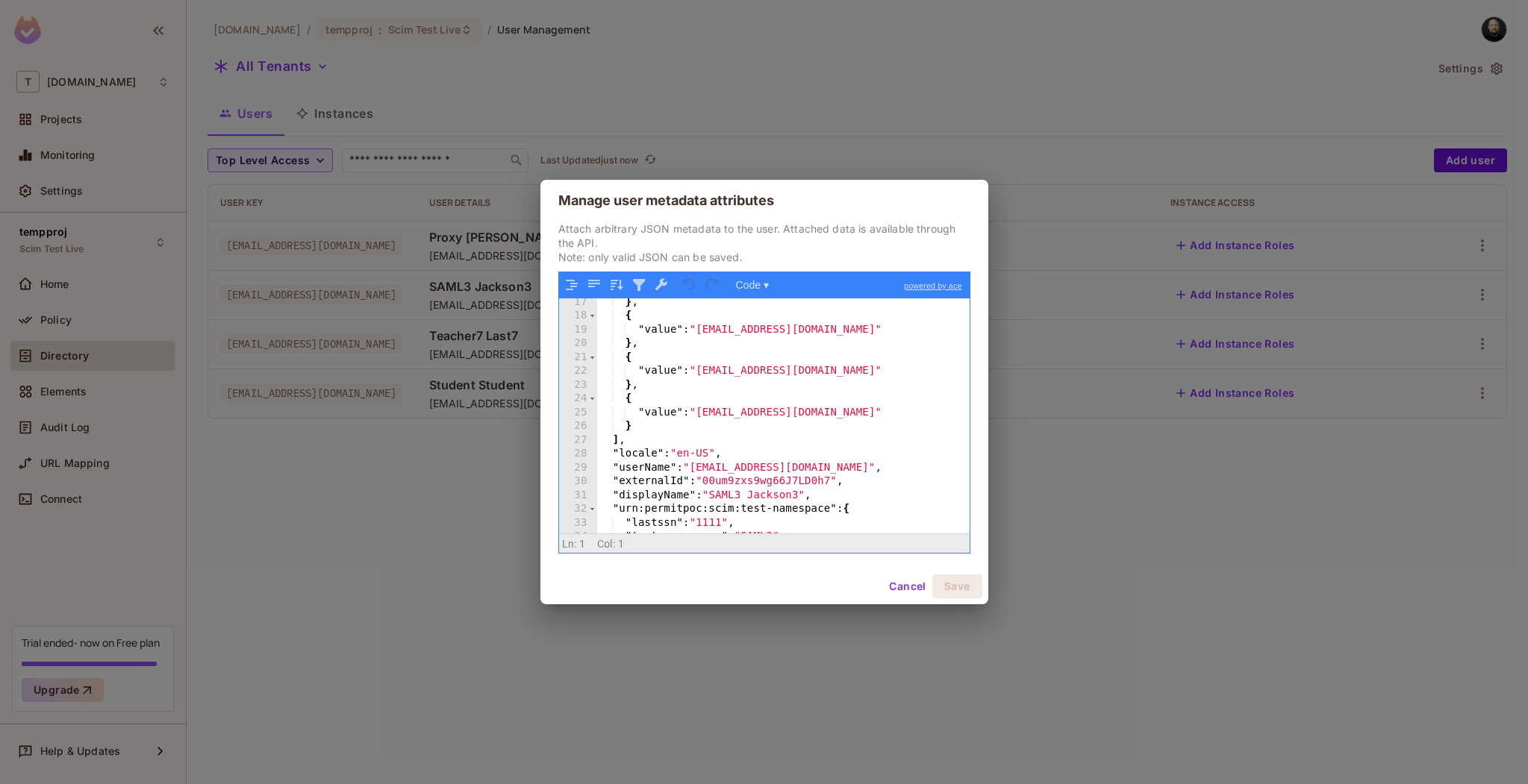
scroll to position [316, 0]
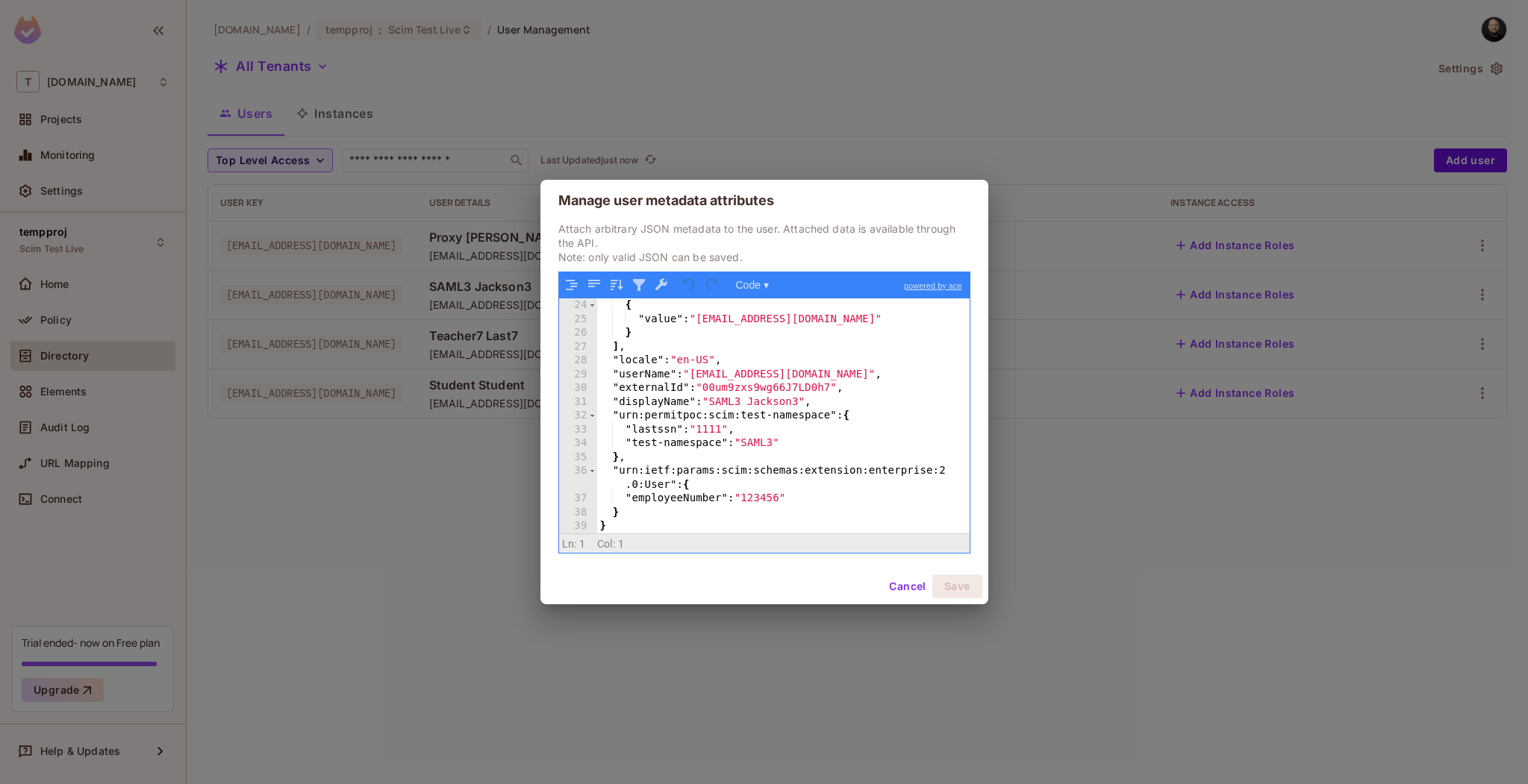
click at [899, 583] on button "Cancel" at bounding box center [907, 586] width 49 height 24
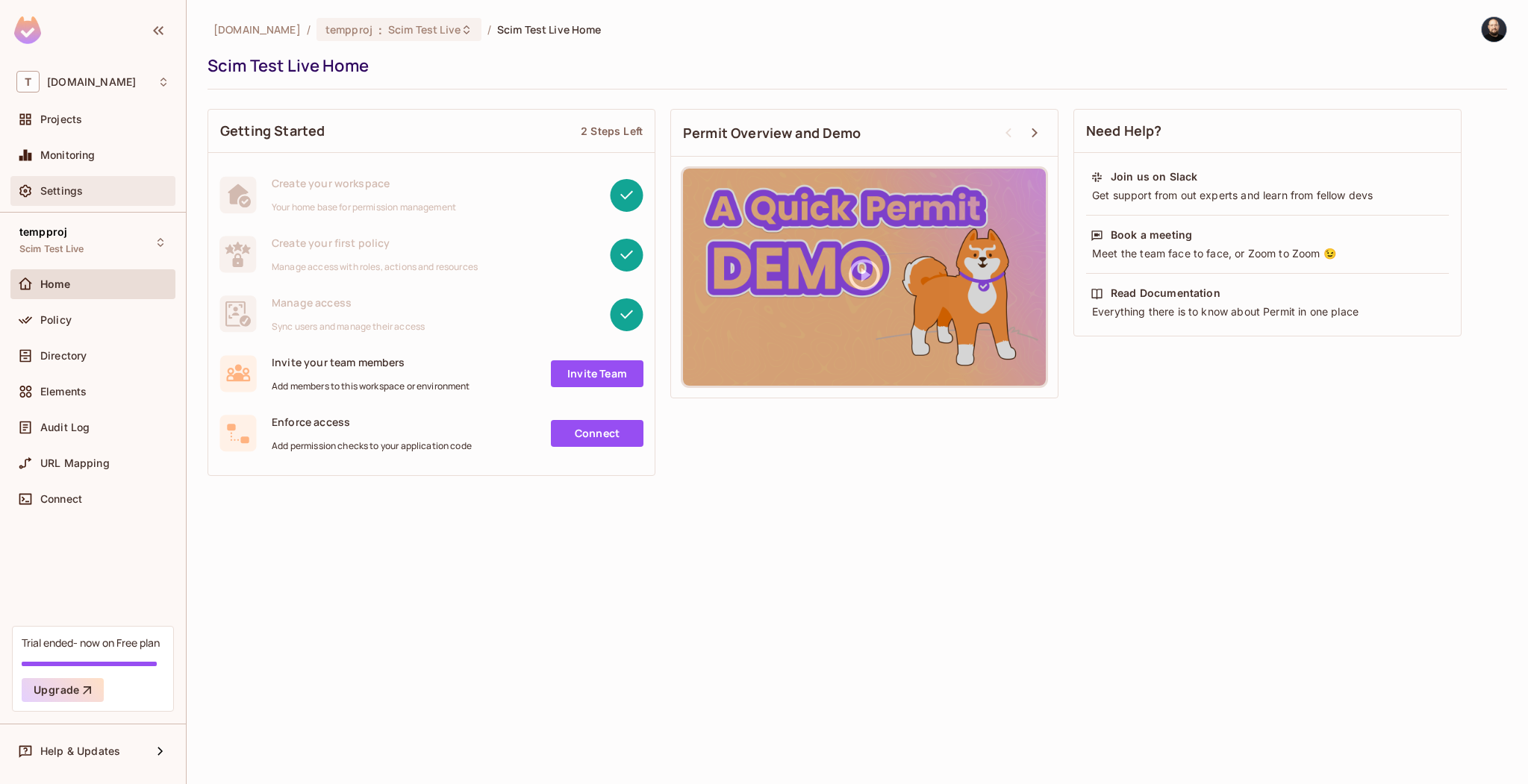
click at [85, 200] on div "Settings" at bounding box center [93, 190] width 165 height 29
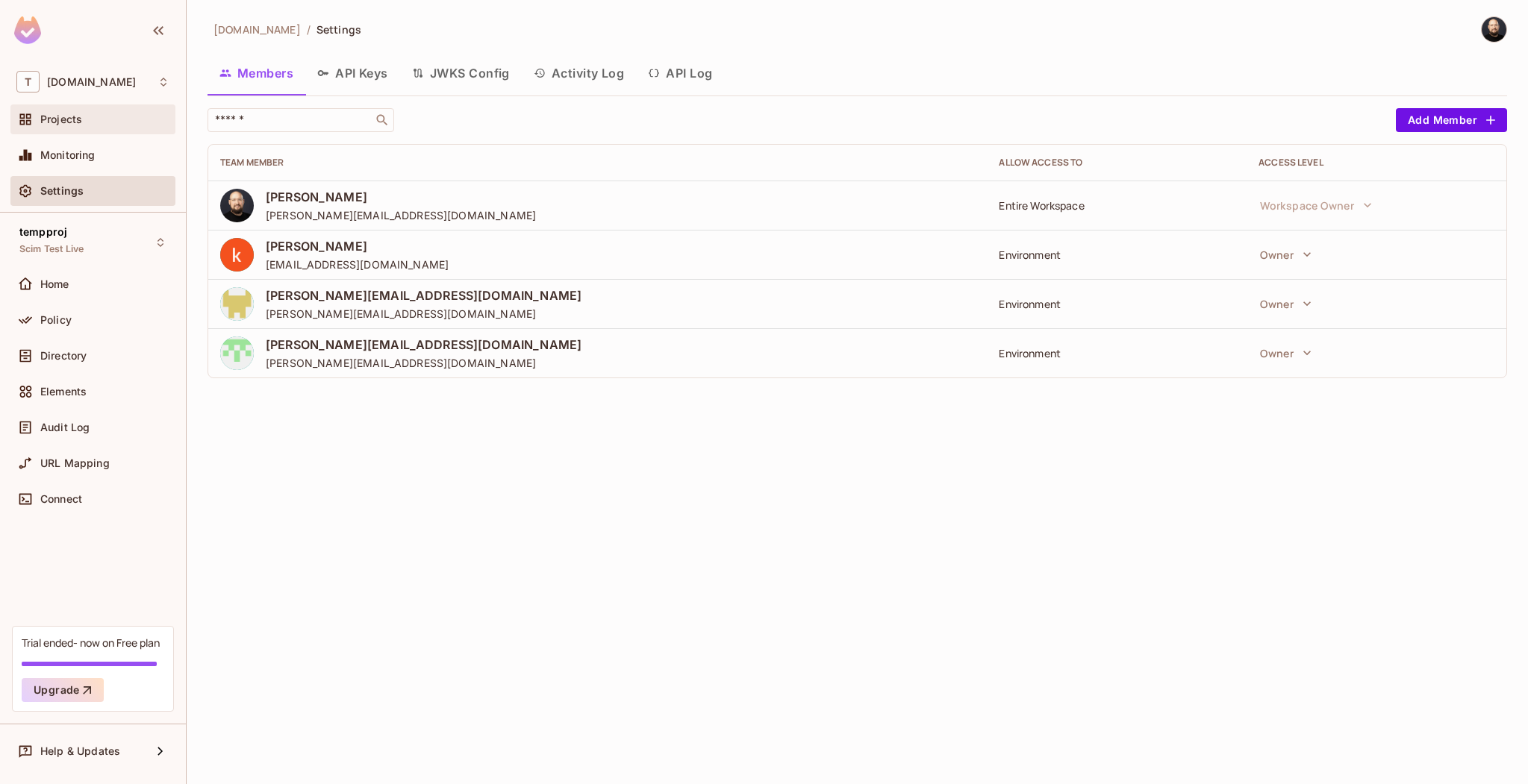
click at [85, 121] on div "Projects" at bounding box center [104, 119] width 129 height 12
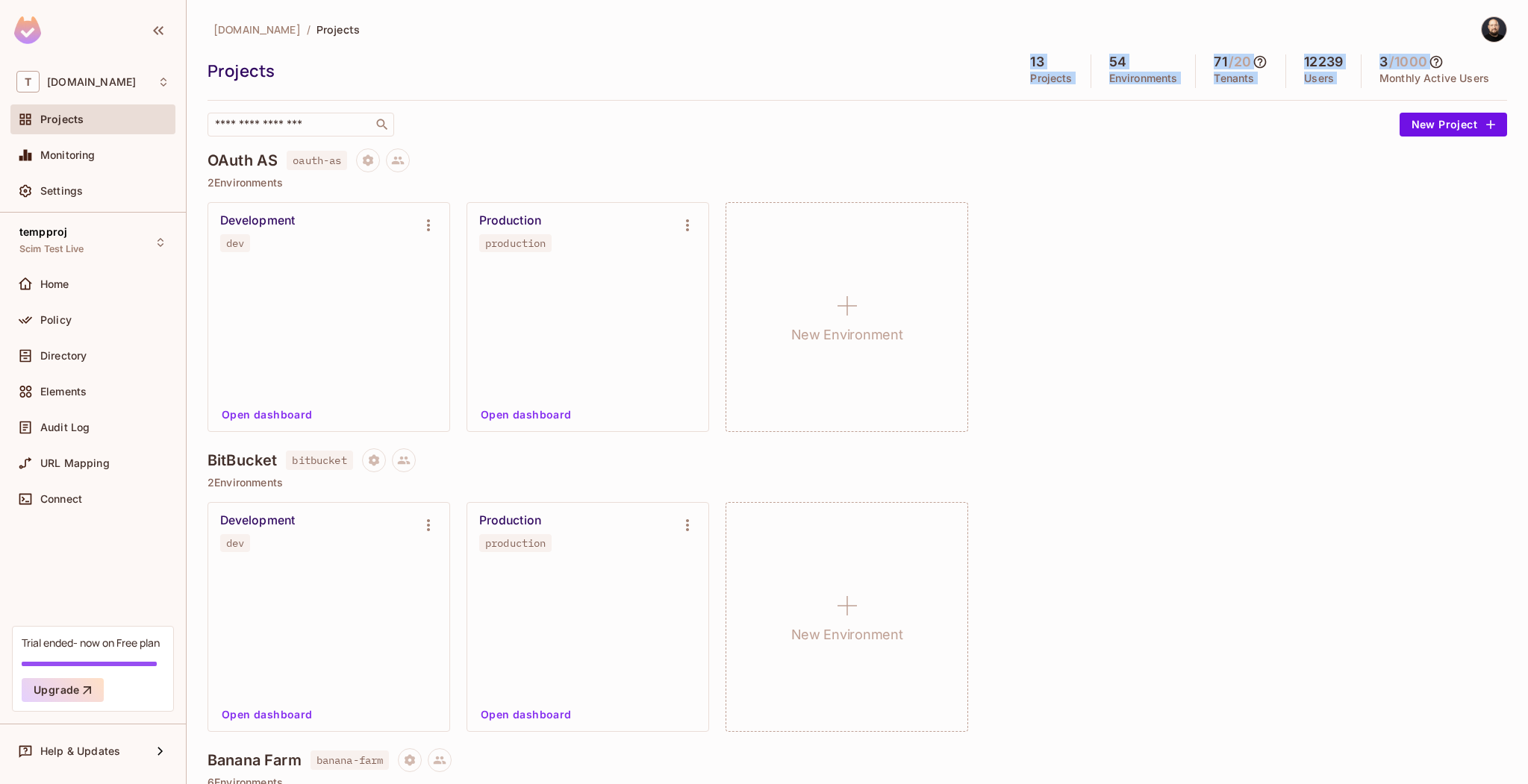
drag, startPoint x: 1003, startPoint y: 63, endPoint x: 1440, endPoint y: 63, distance: 437.0
click at [1440, 63] on div "13 Projects 54 Environments 71 / 20 Tenants 12239 Users 3 / 1000 Monthly Active…" at bounding box center [1260, 72] width 495 height 34
click at [1193, 93] on div "tk-permit.io / Projects Projects 13 Projects 54 Environments 71 / 20 Tenants 12…" at bounding box center [857, 77] width 1299 height 120
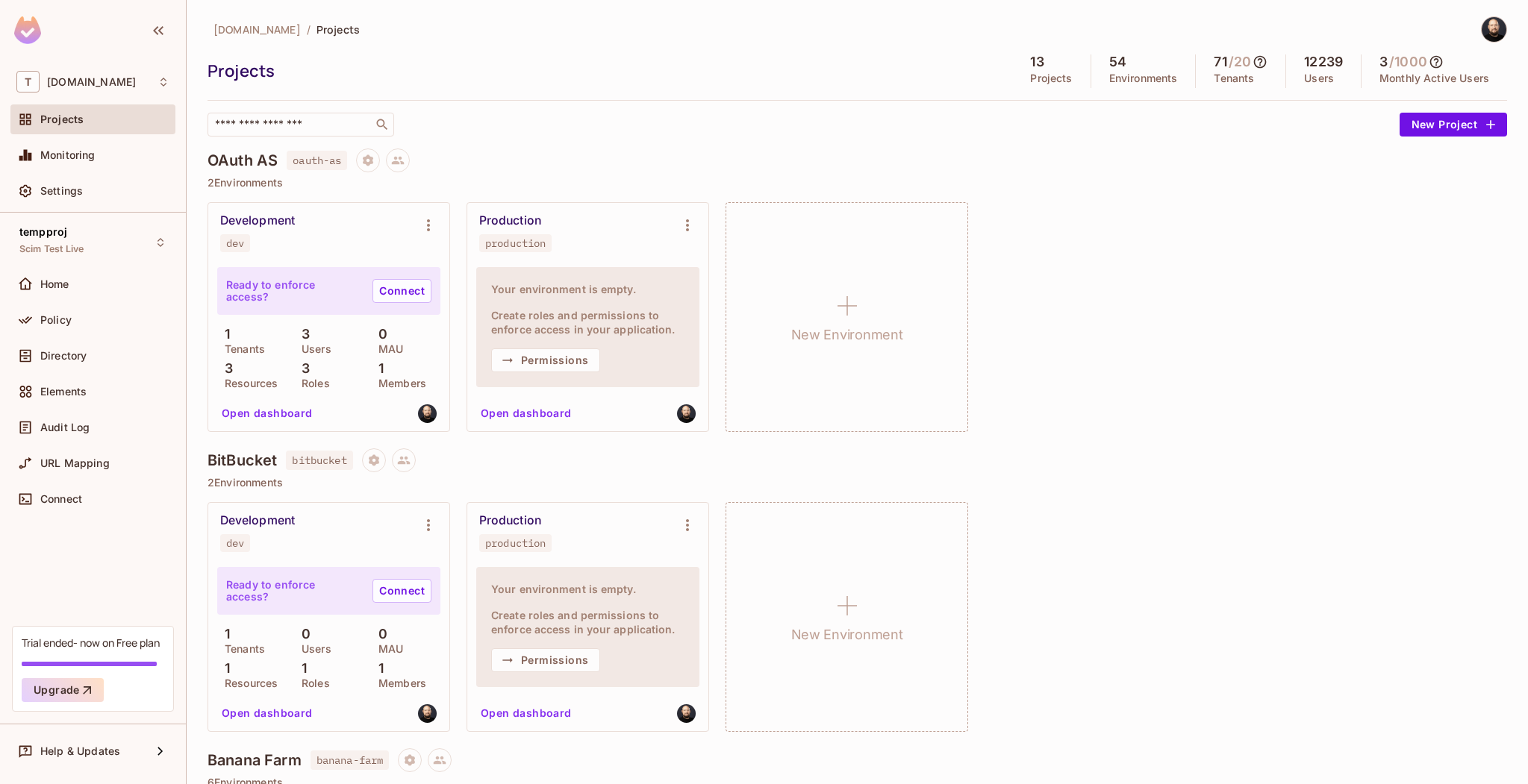
click at [1379, 74] on p "Monthly Active Users" at bounding box center [1434, 78] width 109 height 12
drag, startPoint x: 1368, startPoint y: 77, endPoint x: 1489, endPoint y: 82, distance: 121.1
click at [1489, 82] on div "3 / 1000 Monthly Active Users" at bounding box center [1434, 72] width 146 height 34
click at [40, 195] on span "Settings" at bounding box center [61, 191] width 43 height 12
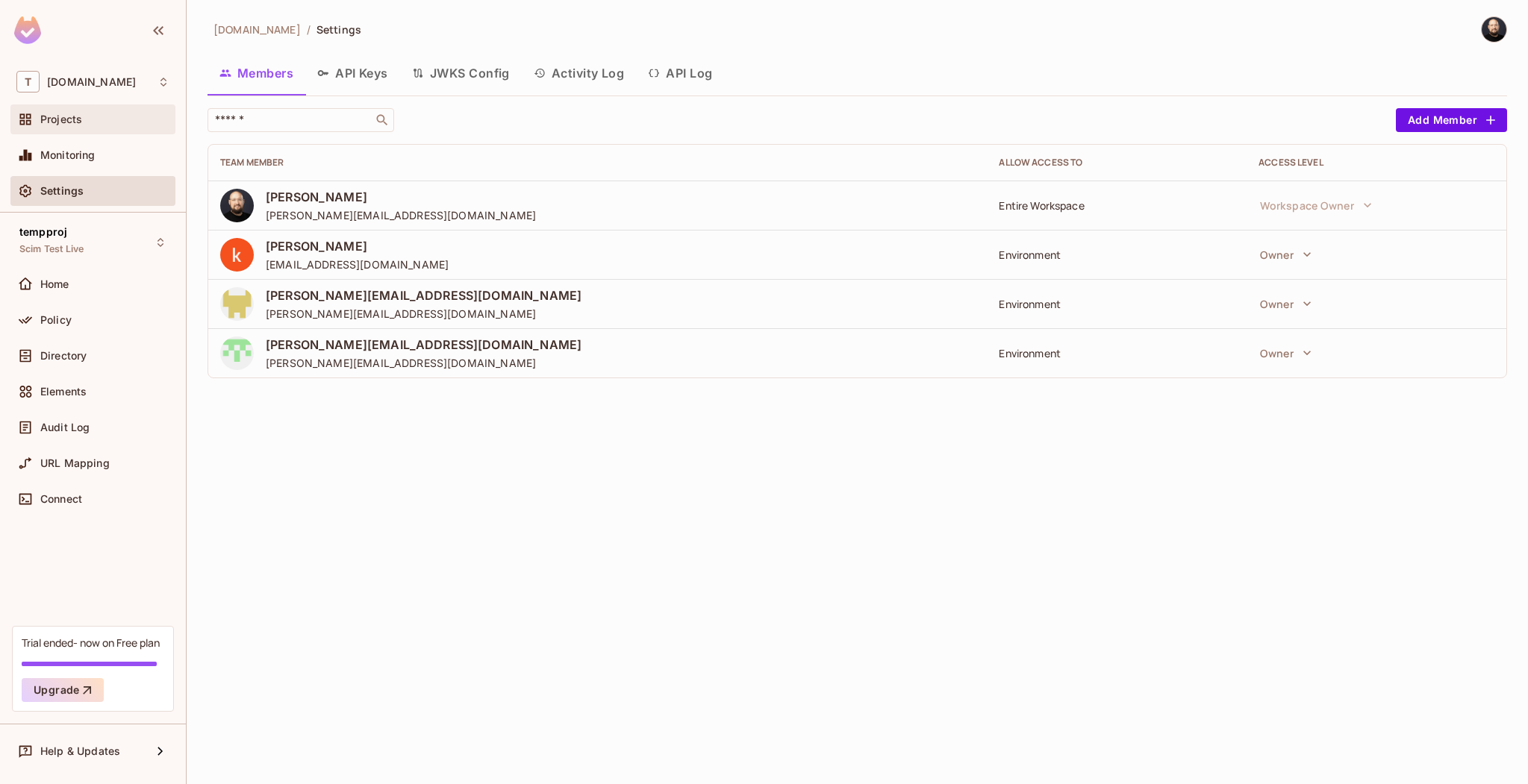
click at [137, 133] on div "Projects" at bounding box center [93, 119] width 165 height 29
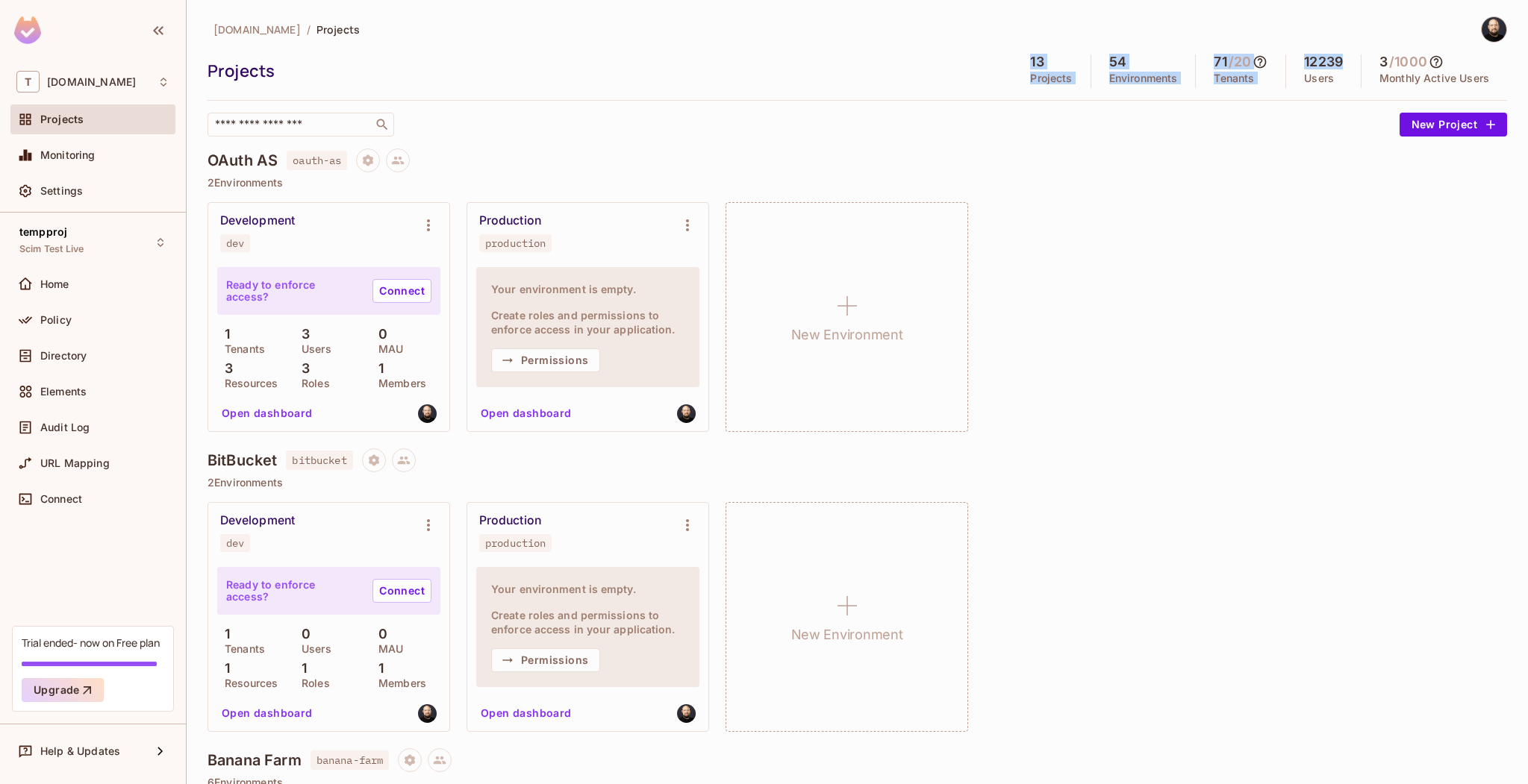
drag, startPoint x: 1025, startPoint y: 53, endPoint x: 1333, endPoint y: 60, distance: 308.1
click at [1333, 60] on div "tk-permit.io / Projects Projects 13 Projects 54 Environments 71 / 20 Tenants 12…" at bounding box center [857, 77] width 1299 height 120
click at [1168, 151] on div "OAuth AS oauth-as" at bounding box center [857, 161] width 1299 height 24
drag, startPoint x: 1214, startPoint y: 63, endPoint x: 1196, endPoint y: 61, distance: 18.1
click at [1196, 61] on div "71 / 20 Tenants" at bounding box center [1240, 72] width 90 height 34
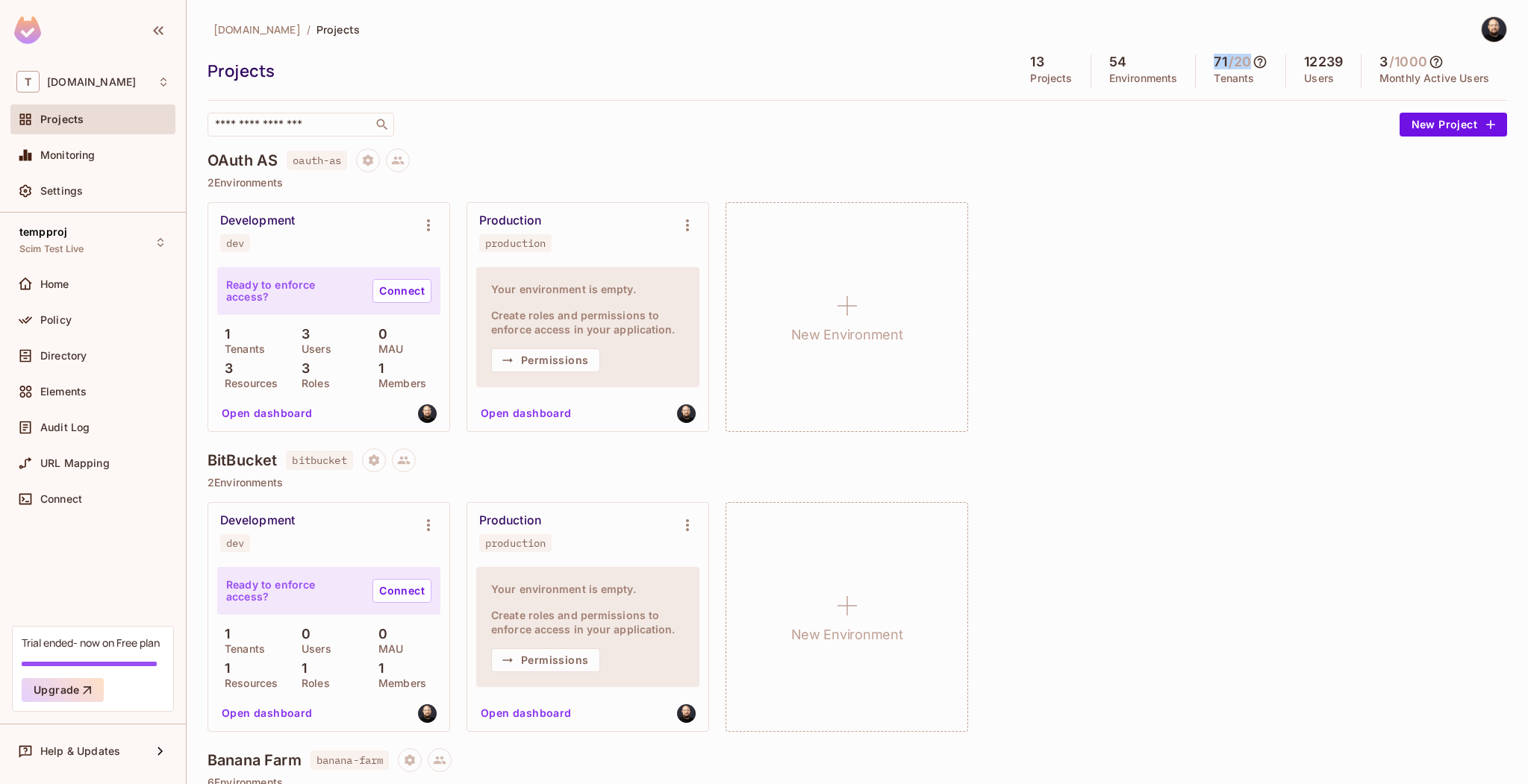
drag, startPoint x: 1238, startPoint y: 61, endPoint x: 1191, endPoint y: 56, distance: 47.3
click at [1196, 56] on div "71 / 20 Tenants" at bounding box center [1240, 72] width 90 height 34
click at [698, 215] on button "Environment settings" at bounding box center [687, 225] width 29 height 29
drag, startPoint x: 512, startPoint y: 121, endPoint x: 392, endPoint y: 3, distance: 168.3
click at [510, 120] on div at bounding box center [764, 392] width 1528 height 784
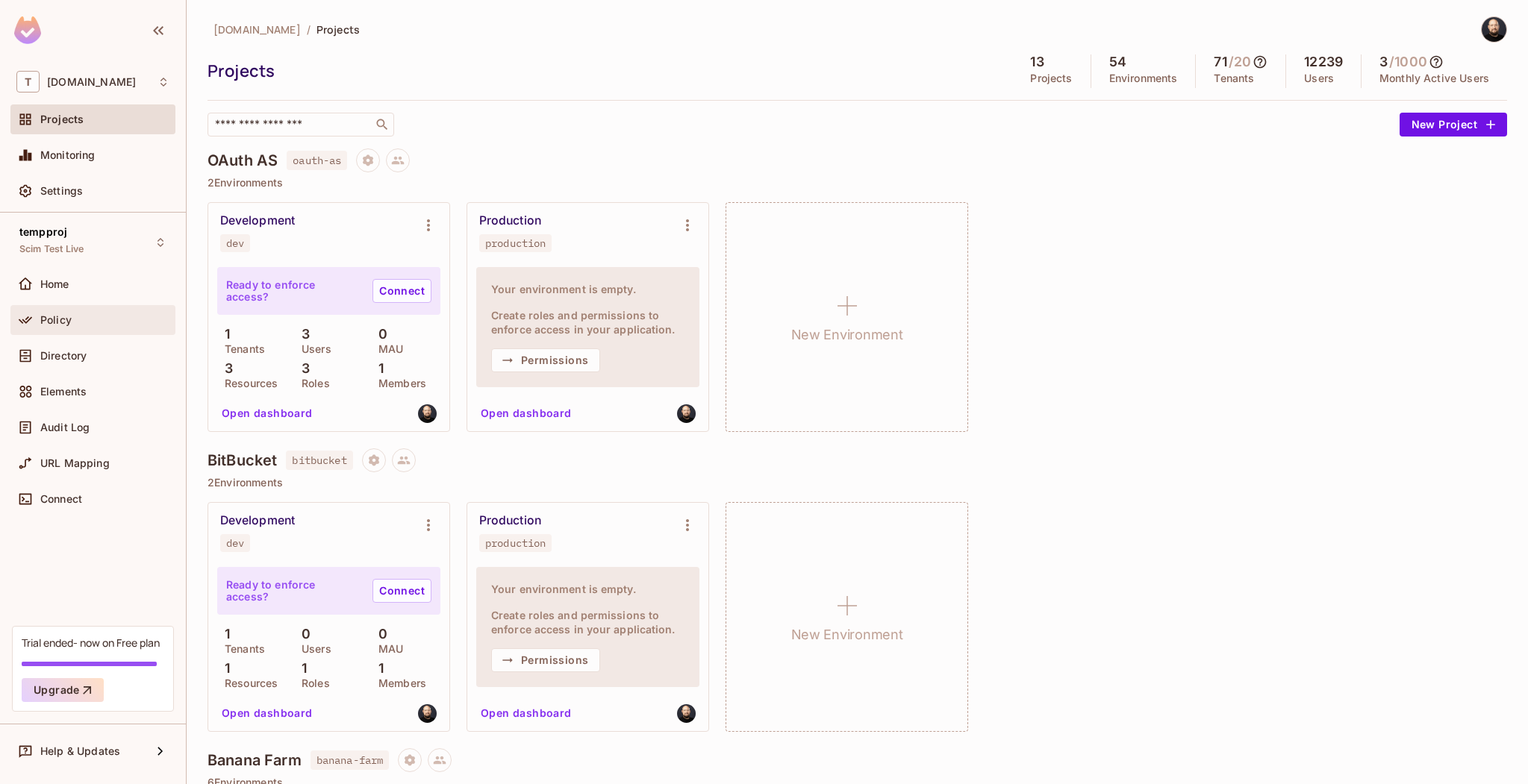
click at [115, 320] on div "Policy" at bounding box center [104, 320] width 129 height 12
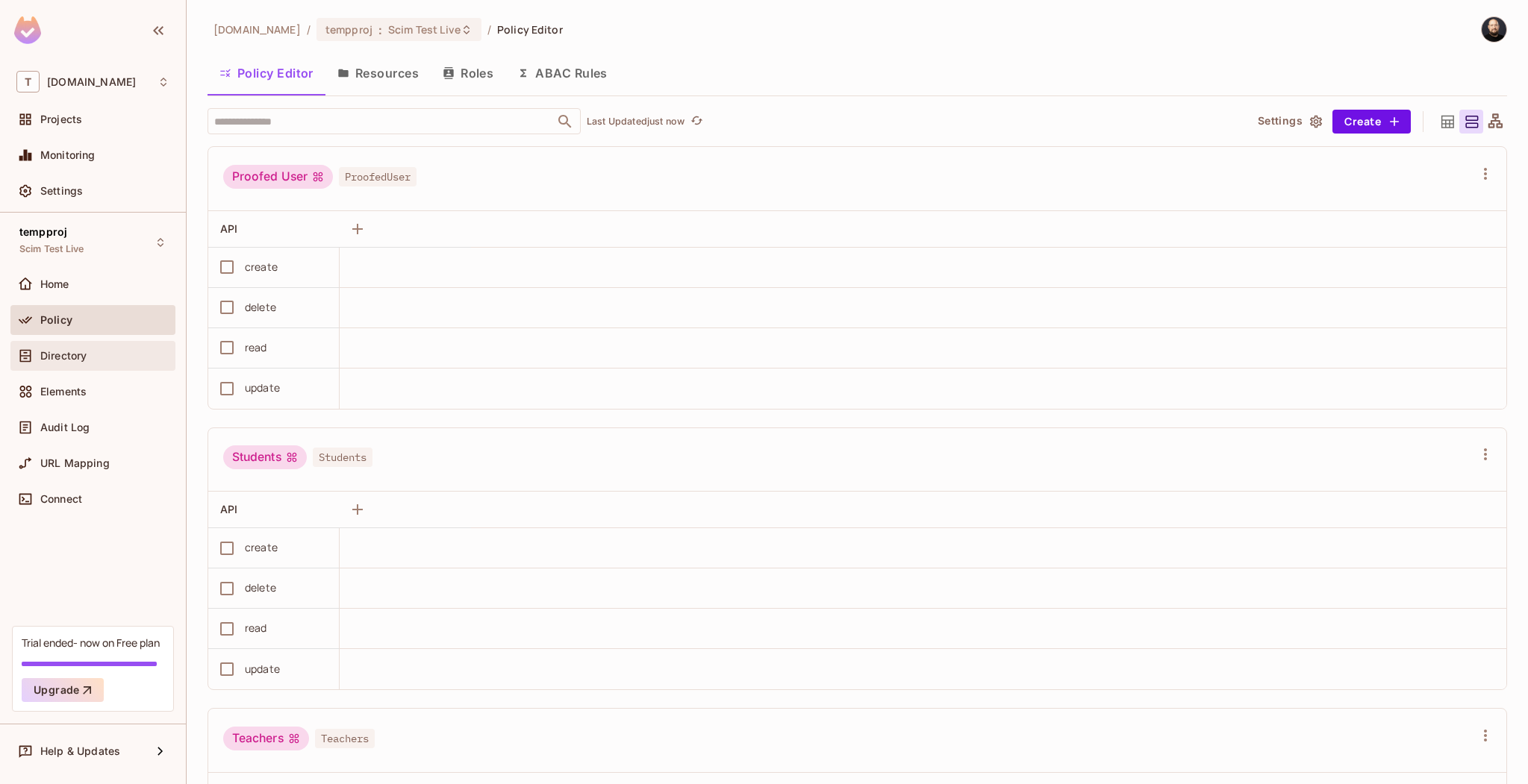
click at [82, 363] on div "Directory" at bounding box center [93, 355] width 153 height 18
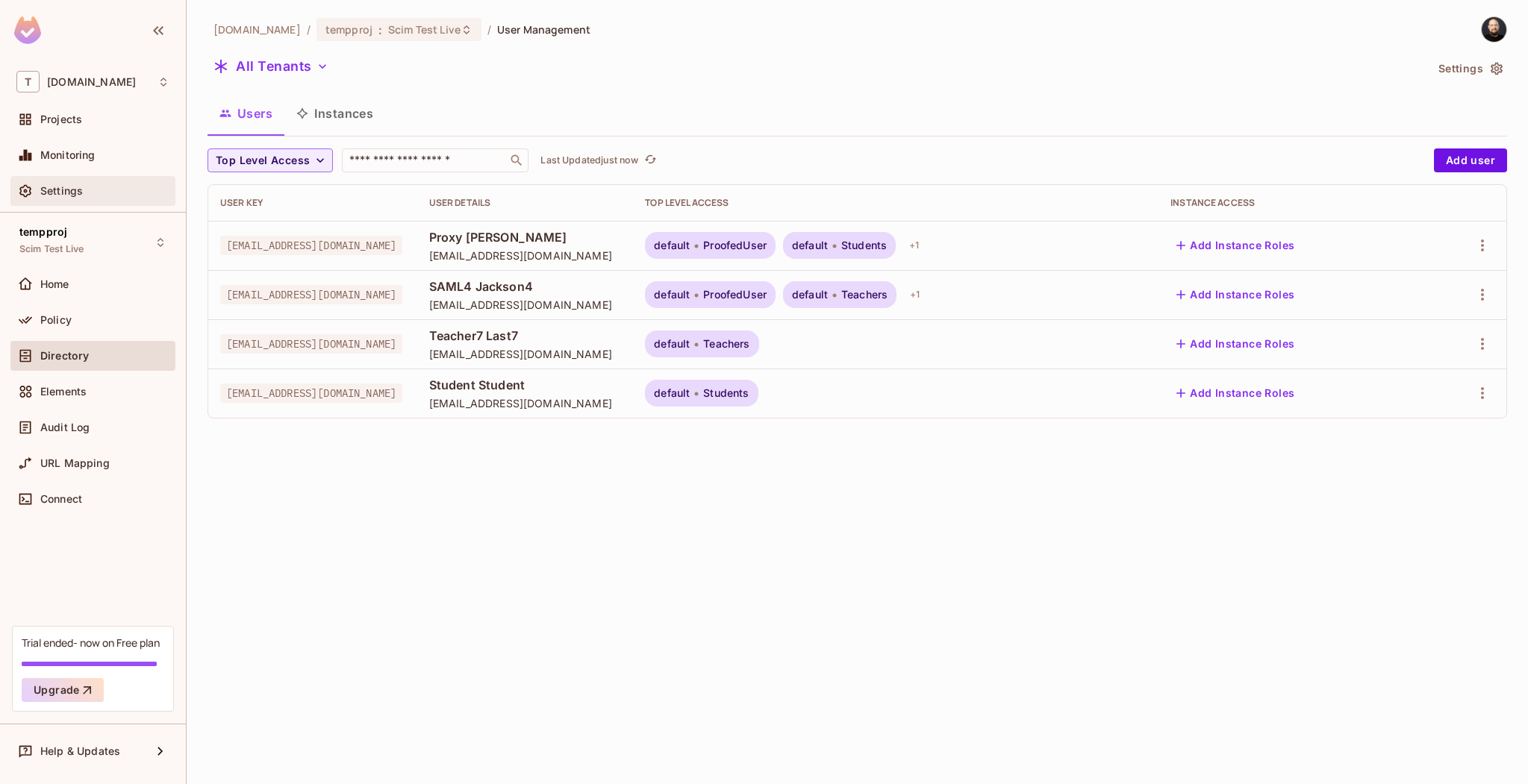
click at [83, 190] on div "Settings" at bounding box center [104, 191] width 129 height 12
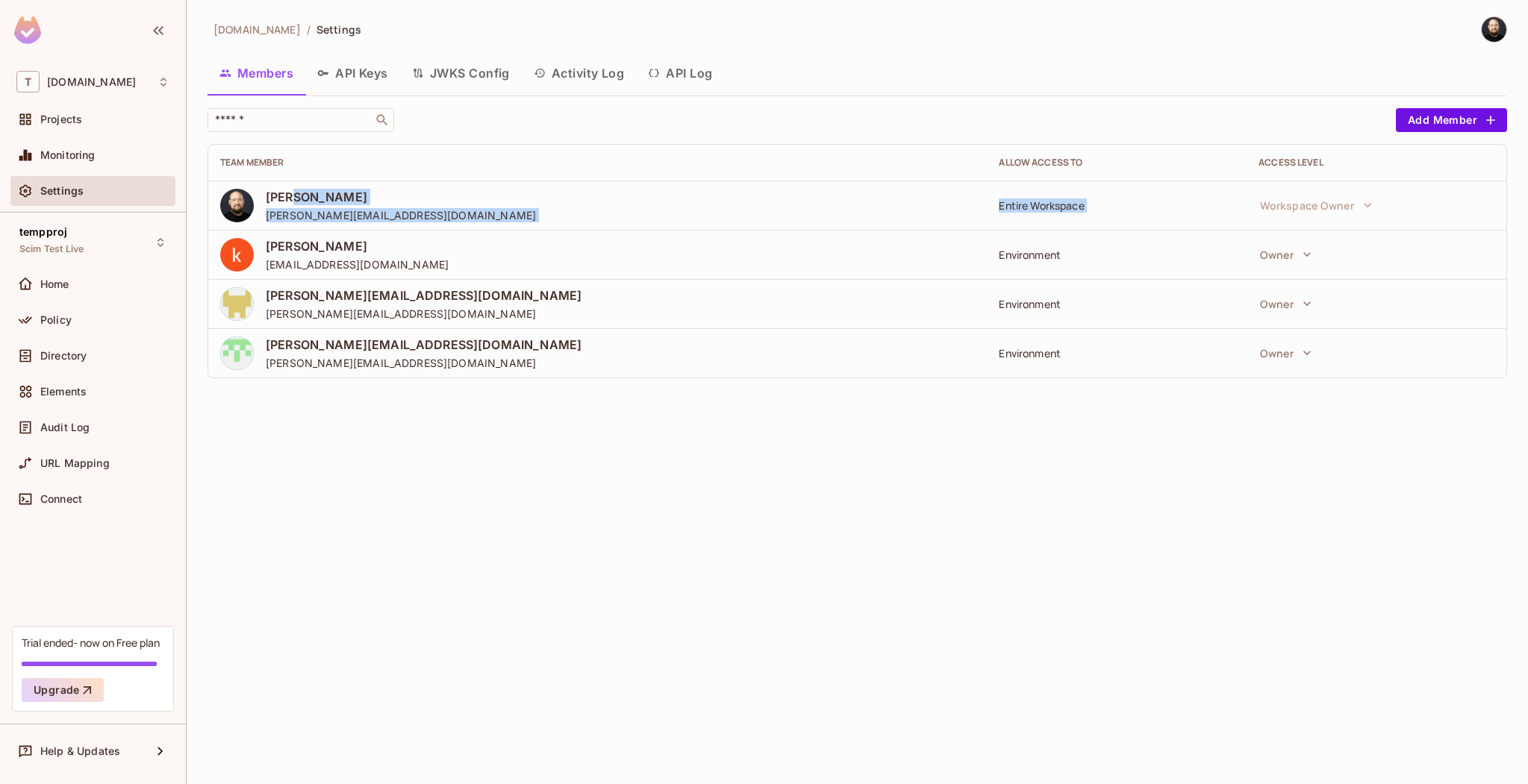
drag, startPoint x: 301, startPoint y: 195, endPoint x: 330, endPoint y: 232, distance: 47.0
click at [330, 232] on tbody "Thomas kirk thomas@permit.io Entire Workspace Workspace Owner kumareshan natara…" at bounding box center [857, 279] width 1297 height 197
click at [130, 192] on div "Settings" at bounding box center [104, 191] width 129 height 12
click at [78, 309] on div "Policy" at bounding box center [93, 320] width 165 height 29
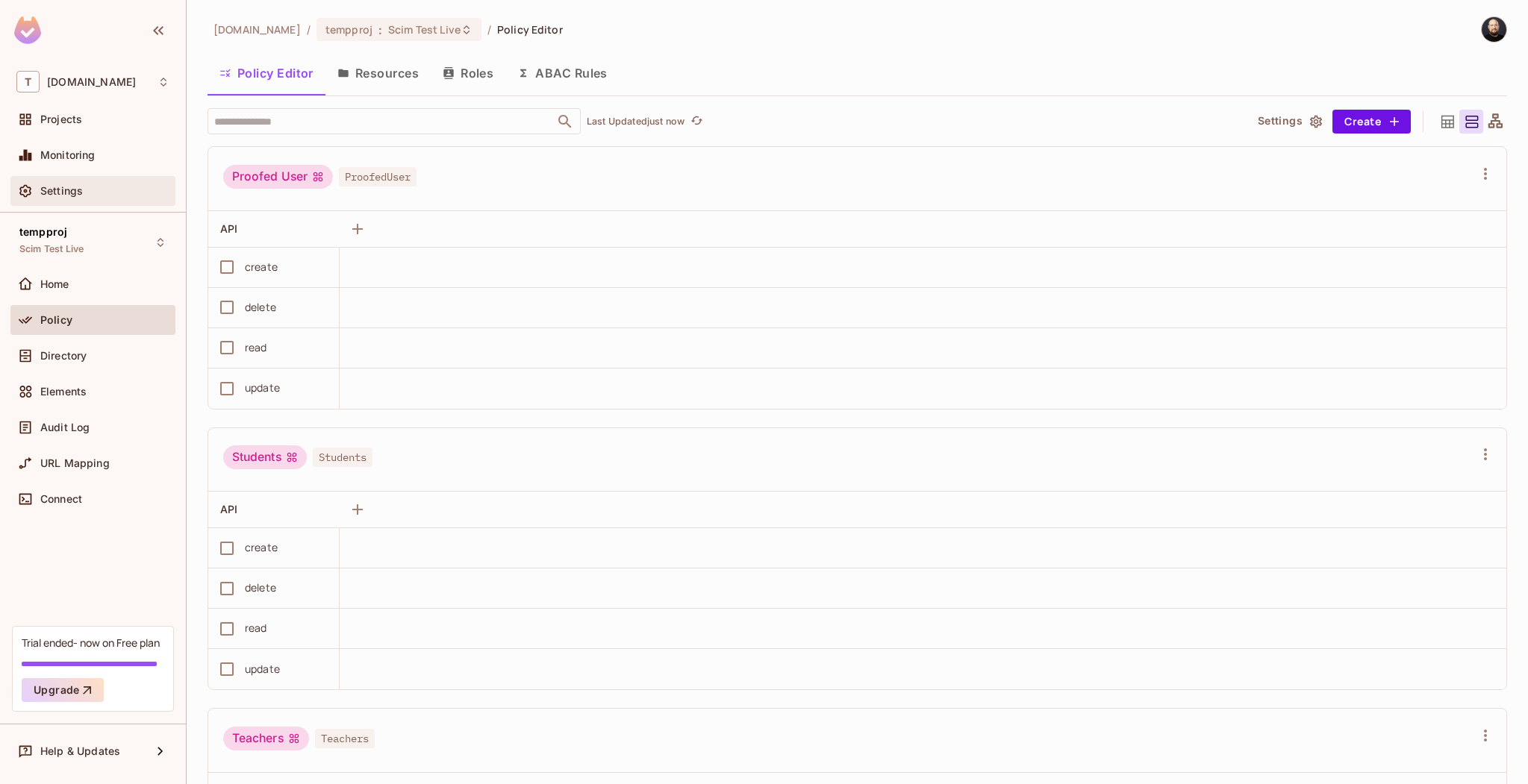
click at [115, 195] on div "Settings" at bounding box center [104, 191] width 129 height 12
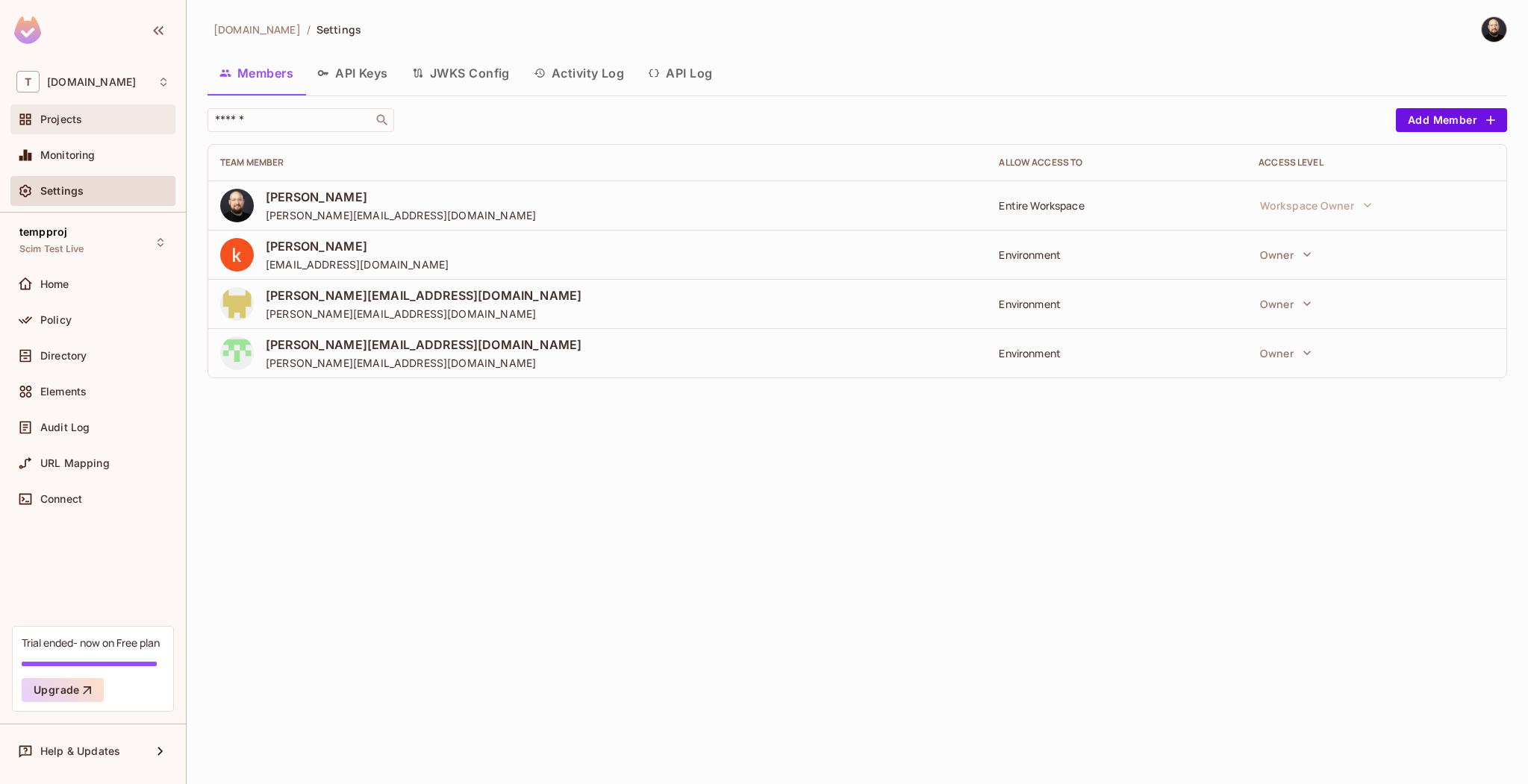
click at [88, 124] on div "Projects" at bounding box center [104, 119] width 129 height 12
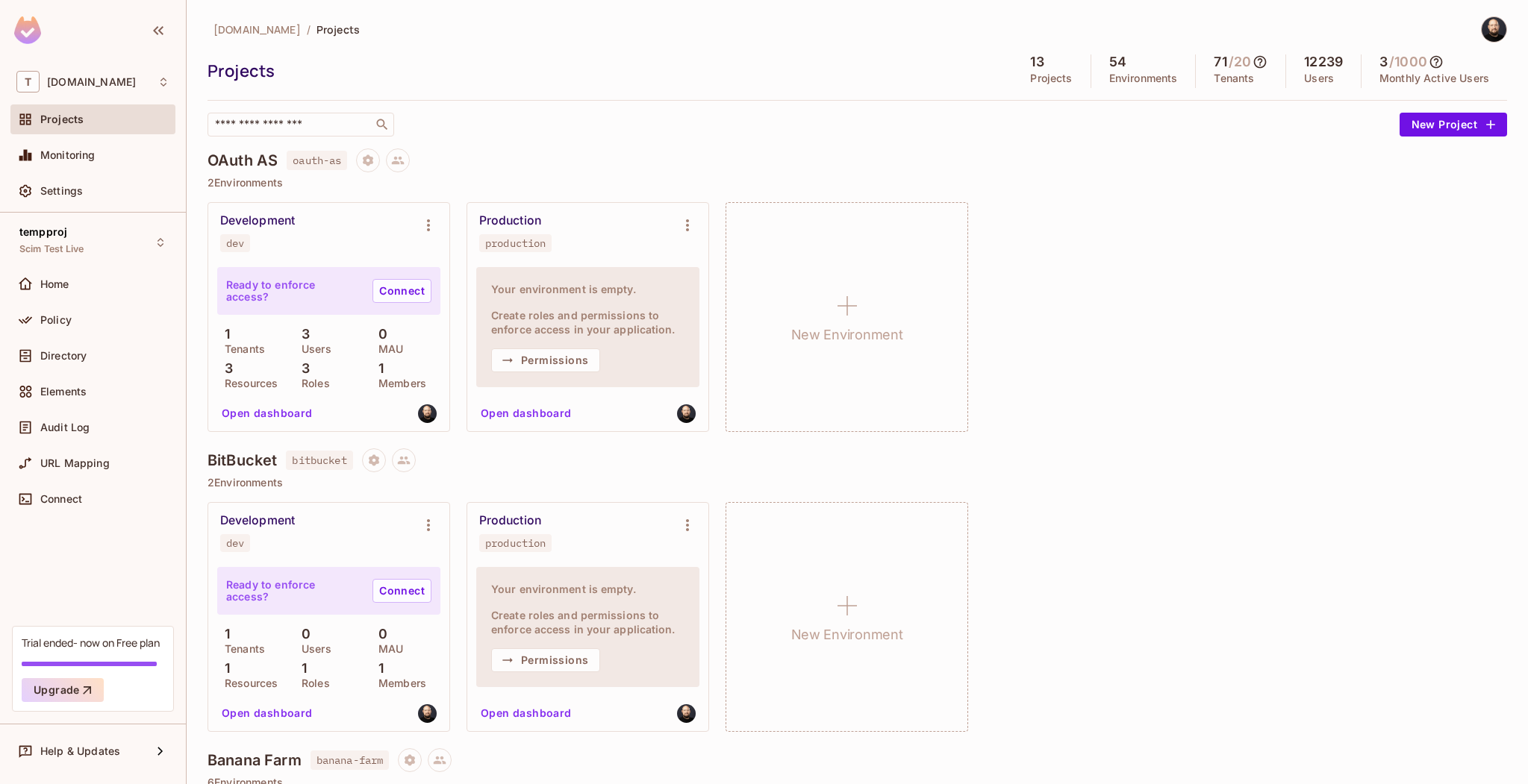
click at [308, 398] on span "bitbucket" at bounding box center [319, 460] width 66 height 19
drag, startPoint x: 249, startPoint y: 162, endPoint x: 267, endPoint y: 158, distance: 18.4
click at [263, 159] on h4 "OAuth AS" at bounding box center [242, 160] width 70 height 18
drag, startPoint x: 295, startPoint y: 155, endPoint x: 342, endPoint y: 155, distance: 47.0
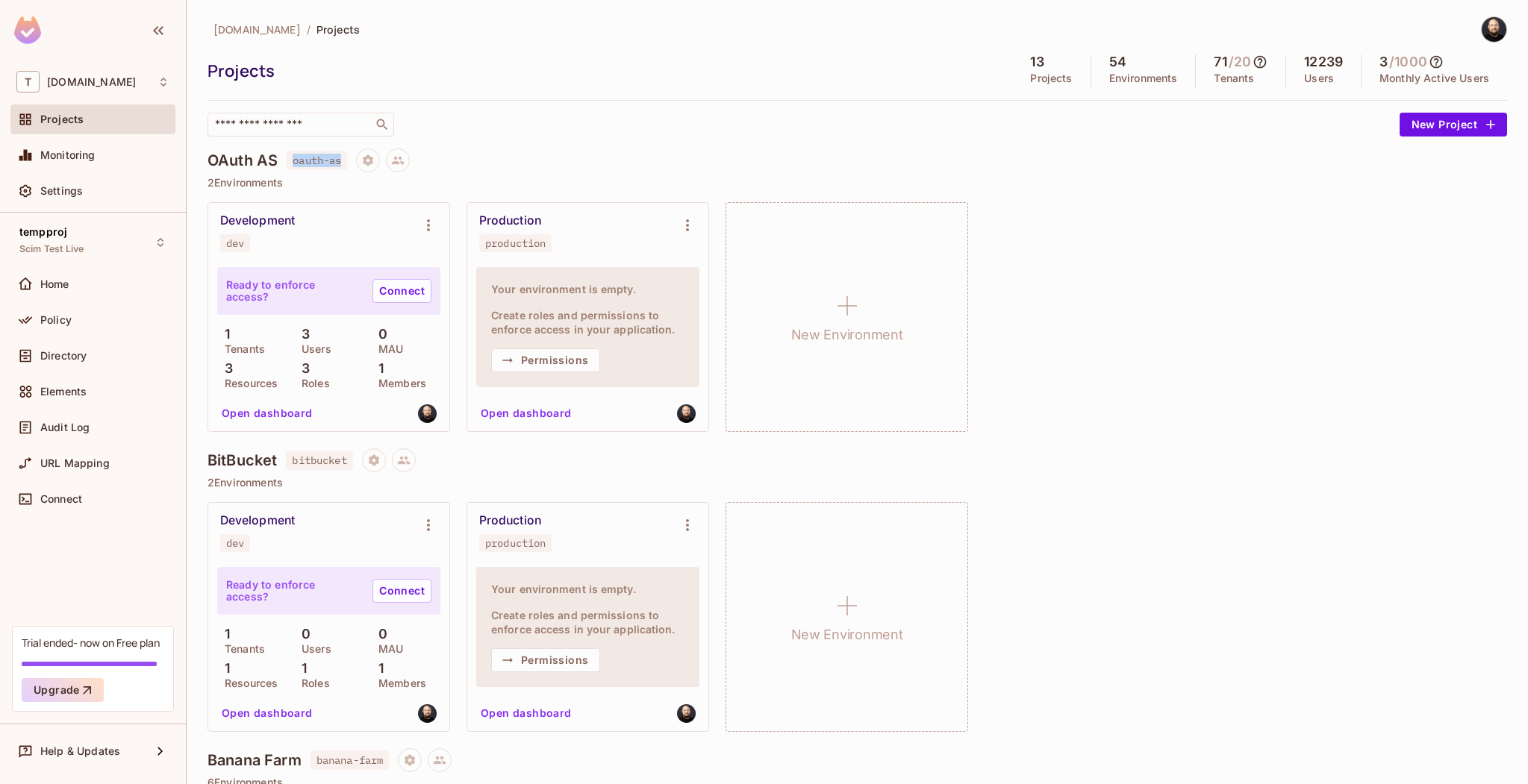
click at [342, 155] on span "oauth-as" at bounding box center [317, 160] width 61 height 19
drag, startPoint x: 234, startPoint y: 246, endPoint x: 259, endPoint y: 242, distance: 25.3
click at [259, 242] on div "Development dev" at bounding box center [317, 233] width 194 height 39
click at [374, 166] on icon "Project settings" at bounding box center [368, 161] width 13 height 13
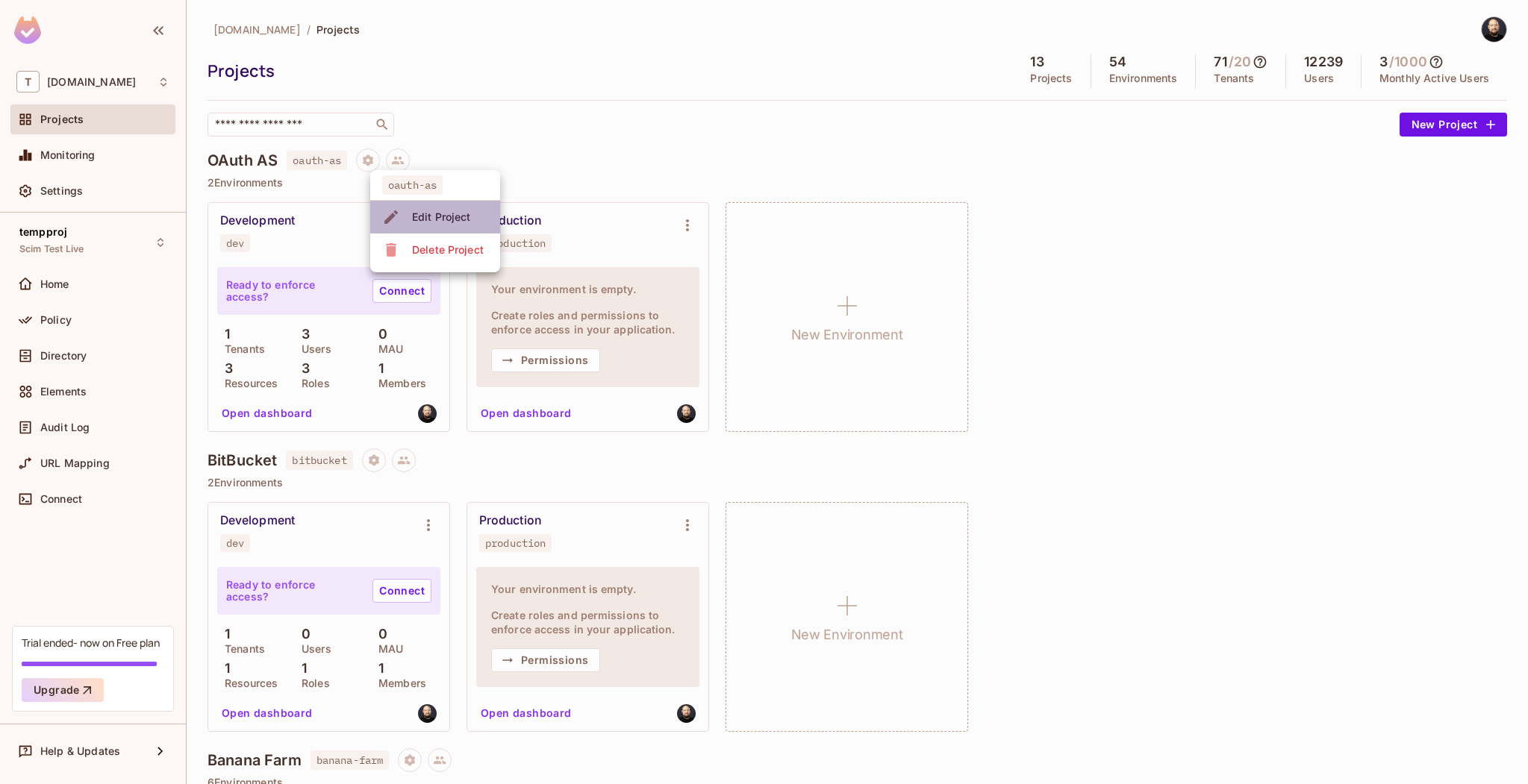
click at [396, 209] on icon at bounding box center [390, 216] width 18 height 18
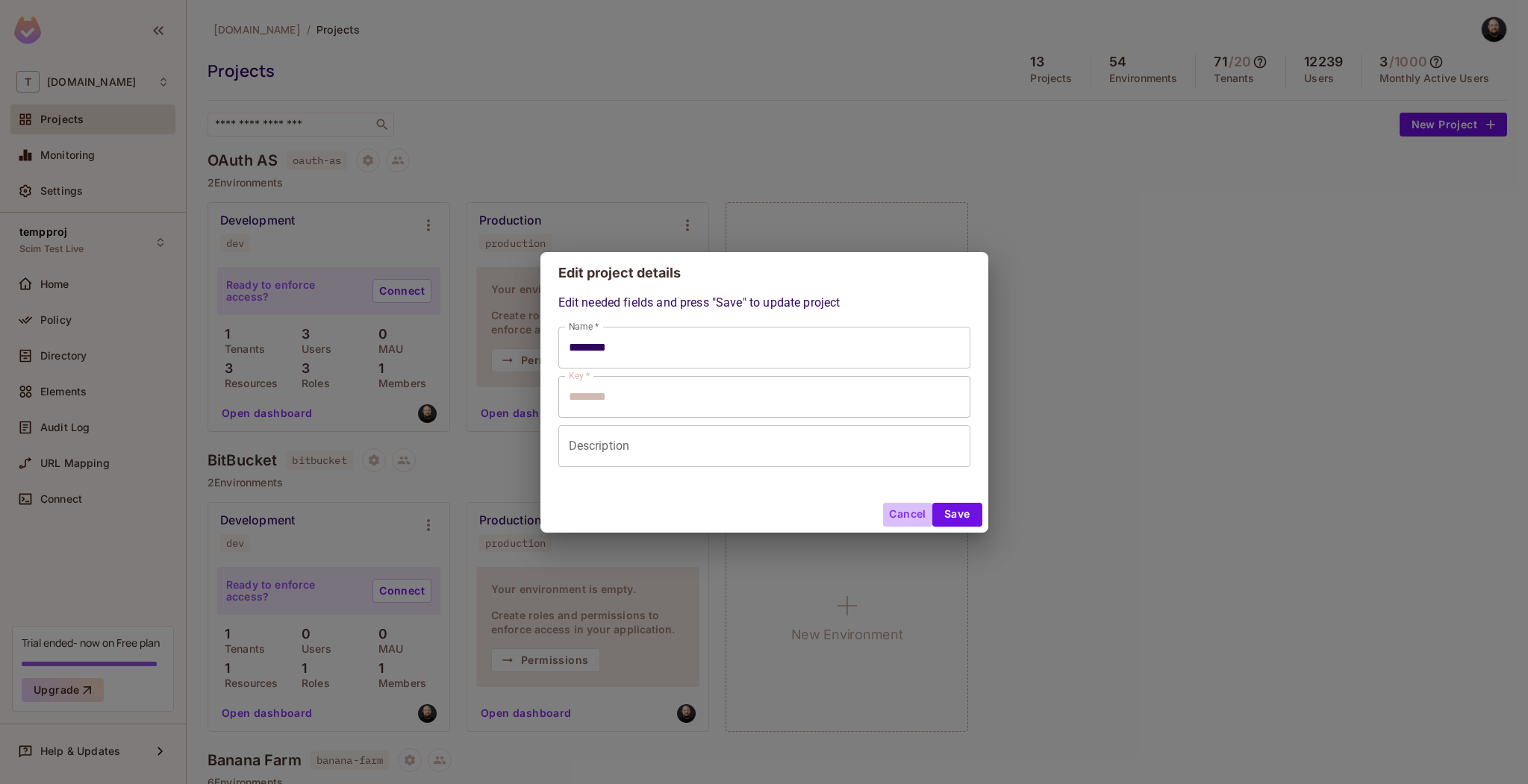
click at [919, 398] on button "Cancel" at bounding box center [907, 515] width 49 height 24
type input "********"
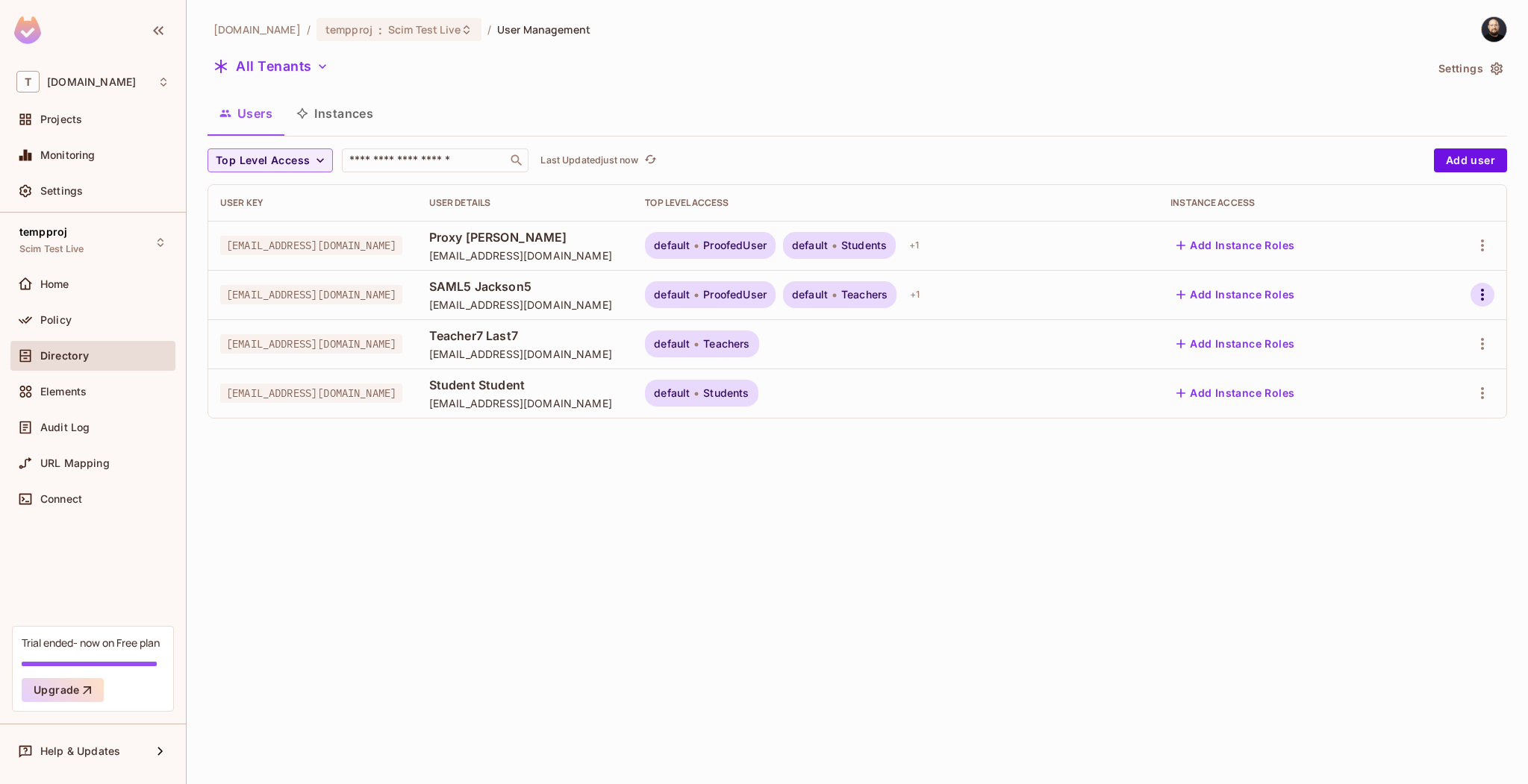
click at [1478, 291] on icon "button" at bounding box center [1482, 294] width 18 height 18
click at [1422, 388] on div "Edit Attributes" at bounding box center [1423, 395] width 74 height 15
click at [1481, 291] on icon "button" at bounding box center [1483, 294] width 3 height 12
click at [1422, 394] on div "Edit Attributes" at bounding box center [1423, 395] width 74 height 15
click at [392, 20] on div "tempproj : Scim Test Live" at bounding box center [399, 29] width 165 height 23
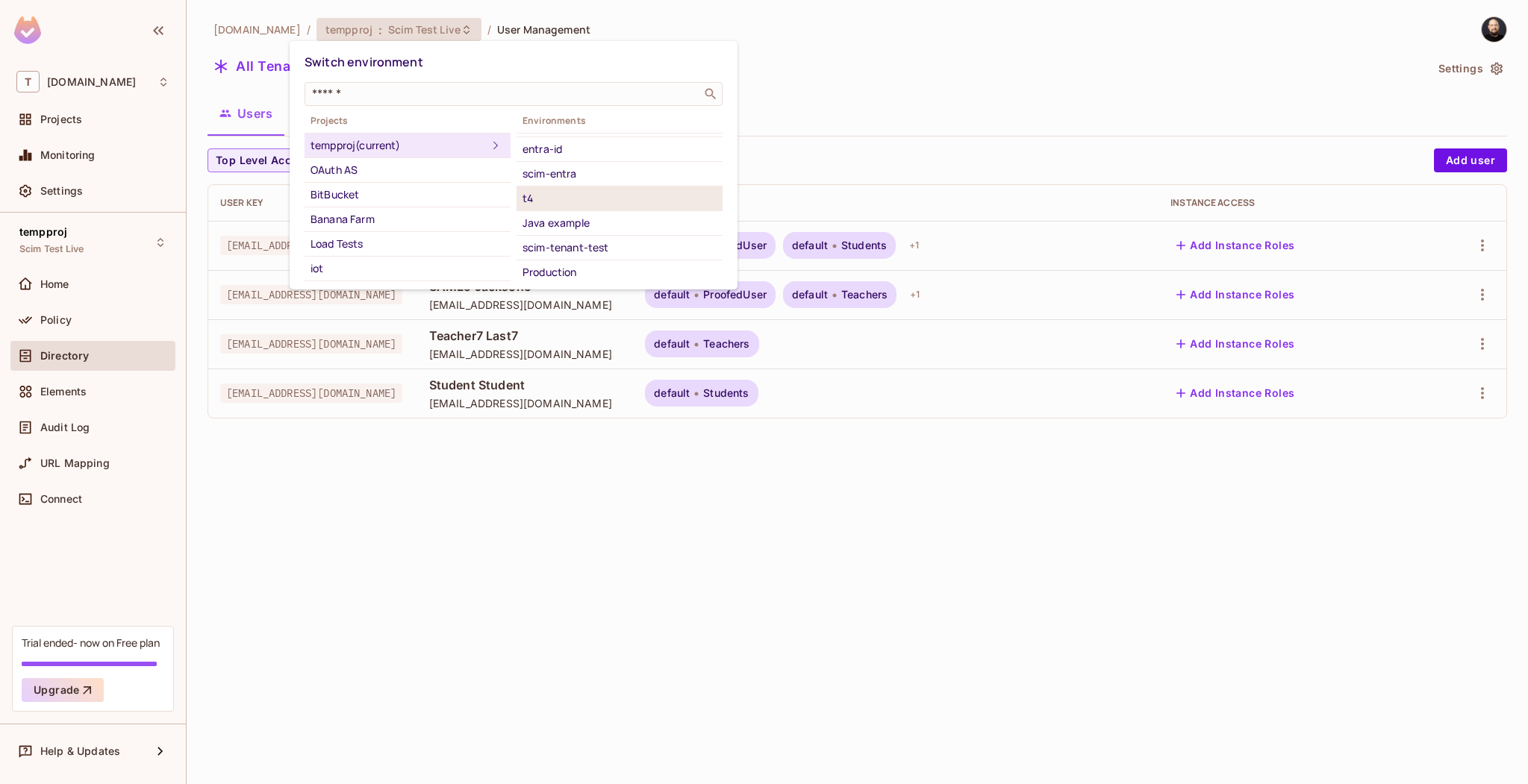
scroll to position [168, 0]
click at [590, 175] on div "scim-entra" at bounding box center [619, 173] width 194 height 18
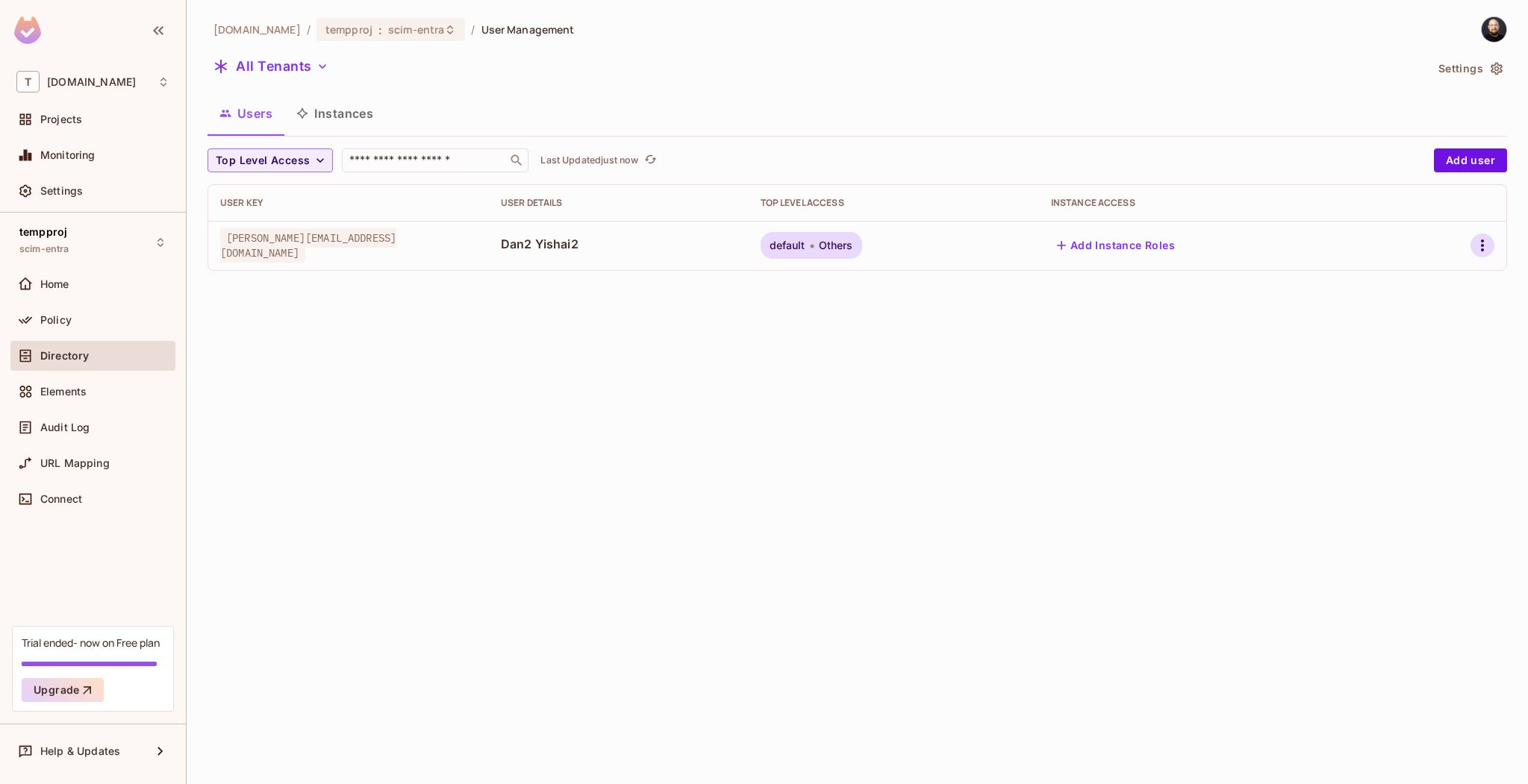
click at [1475, 252] on icon "button" at bounding box center [1482, 245] width 18 height 18
click at [1419, 339] on div "Edit Attributes" at bounding box center [1423, 346] width 74 height 15
click at [1483, 229] on td at bounding box center [1451, 246] width 110 height 50
click at [1484, 238] on icon "button" at bounding box center [1482, 245] width 18 height 18
click at [1436, 340] on div "Edit Attributes" at bounding box center [1423, 346] width 74 height 15
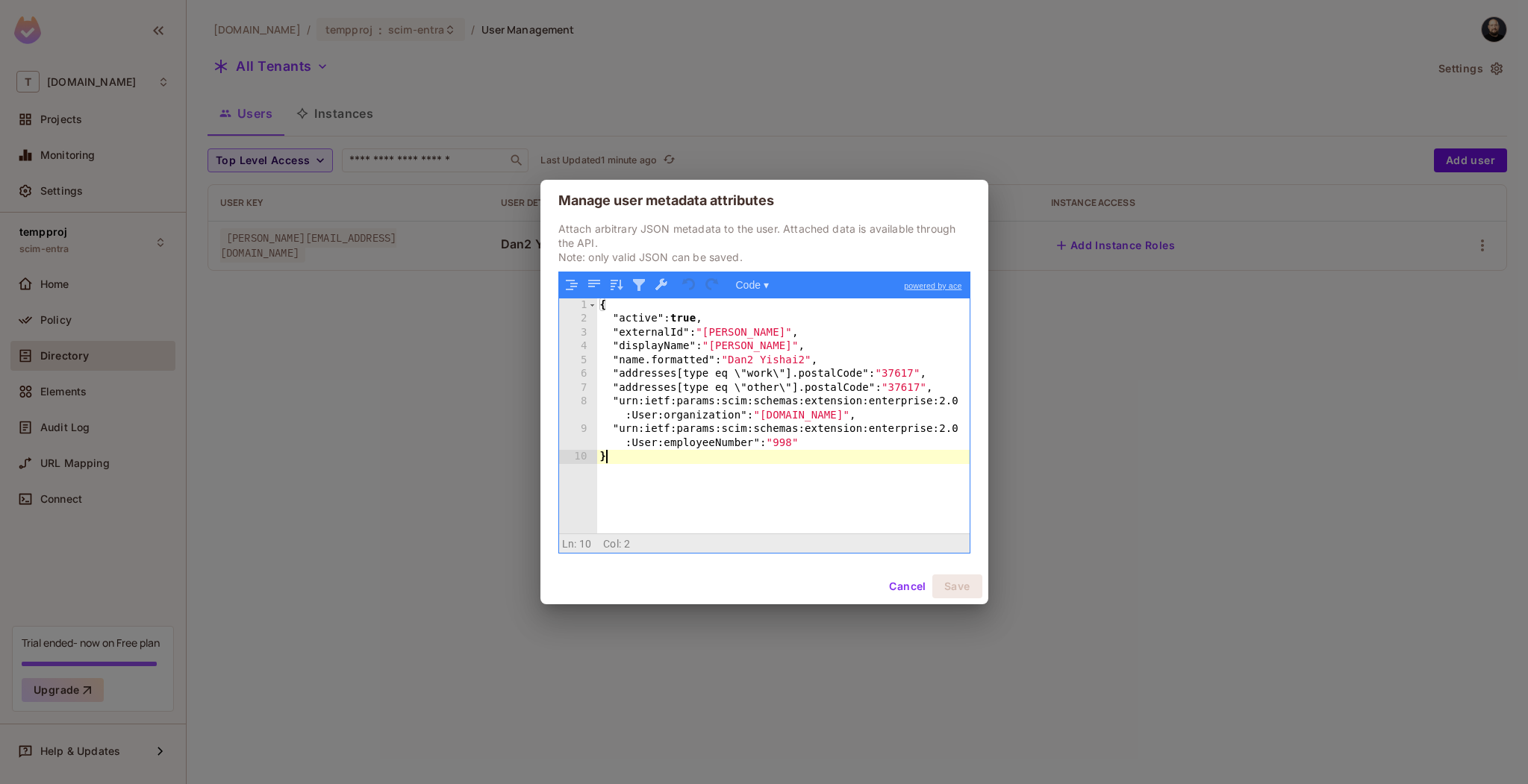
click at [804, 492] on div "{ "active" : true , "externalId" : "[PERSON_NAME]" , "displayName" : "[PERSON_N…" at bounding box center [783, 430] width 373 height 262
click at [714, 452] on div "{ "active" : true , "externalId" : "[PERSON_NAME]" , "displayName" : "[PERSON_N…" at bounding box center [783, 430] width 373 height 262
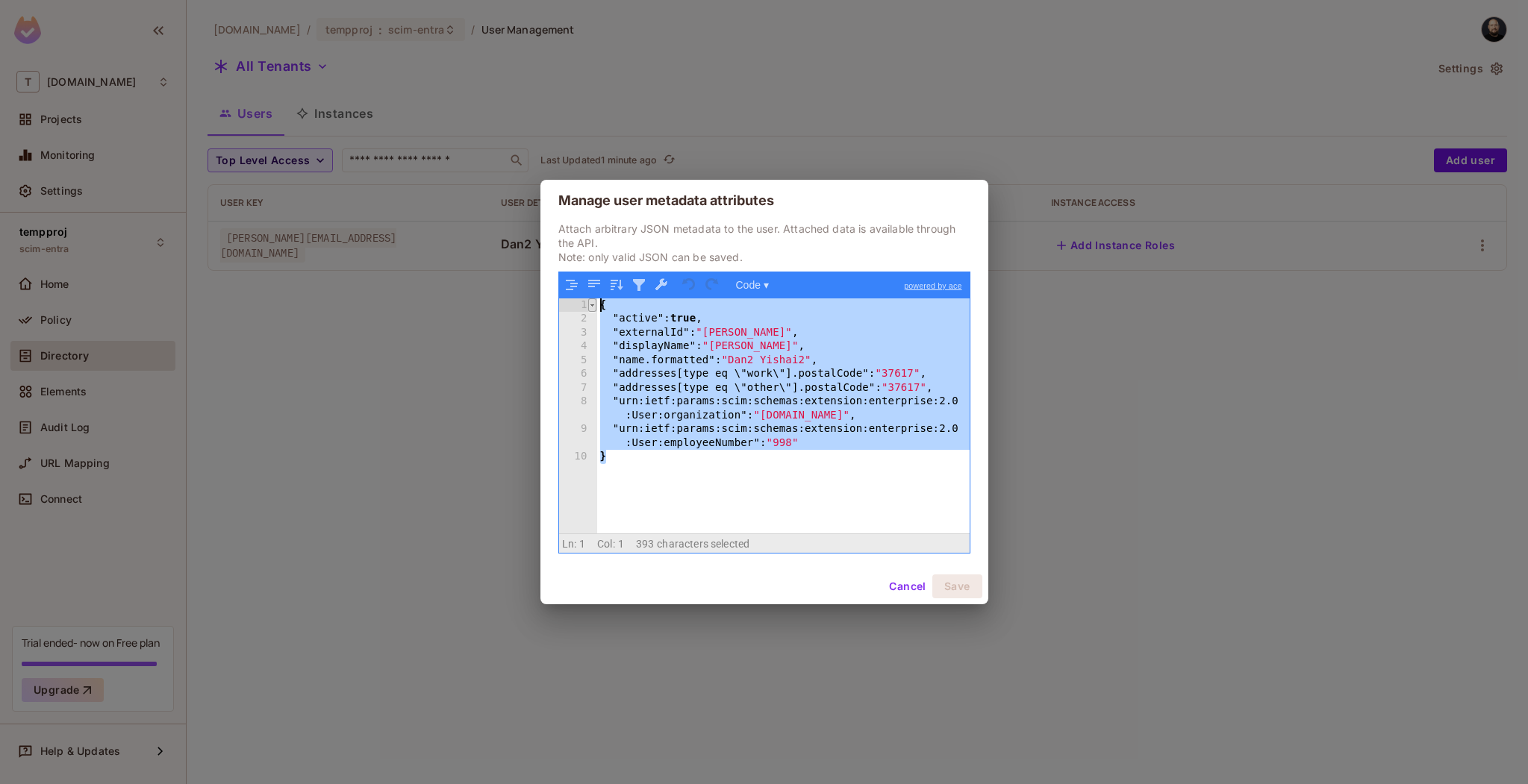
drag, startPoint x: 638, startPoint y: 476, endPoint x: 595, endPoint y: 304, distance: 177.3
click at [595, 304] on div "1 2 3 4 5 6 7 8 9 10 { "active" : true , "externalId" : "[PERSON_NAME]" , "disp…" at bounding box center [764, 416] width 411 height 235
click at [907, 590] on button "Cancel" at bounding box center [907, 586] width 49 height 24
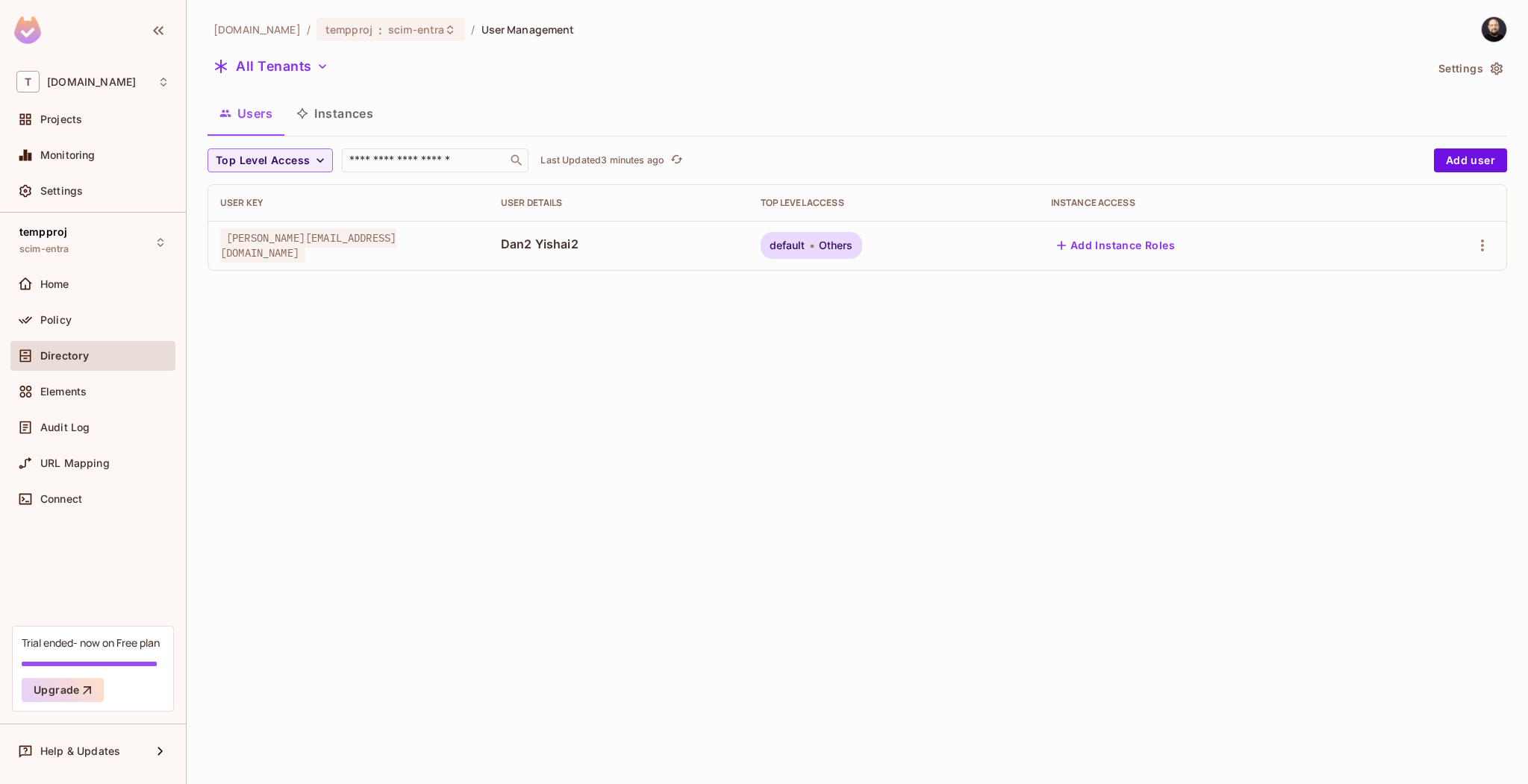
click at [845, 453] on div "[DOMAIN_NAME] / tempproj : scim-entra / User Management All Tenants Settings Us…" at bounding box center [857, 392] width 1341 height 784
click at [1467, 238] on div at bounding box center [1451, 246] width 87 height 24
click at [1486, 248] on icon "button" at bounding box center [1482, 245] width 18 height 18
click at [1432, 334] on span "Edit Attributes" at bounding box center [1423, 345] width 82 height 24
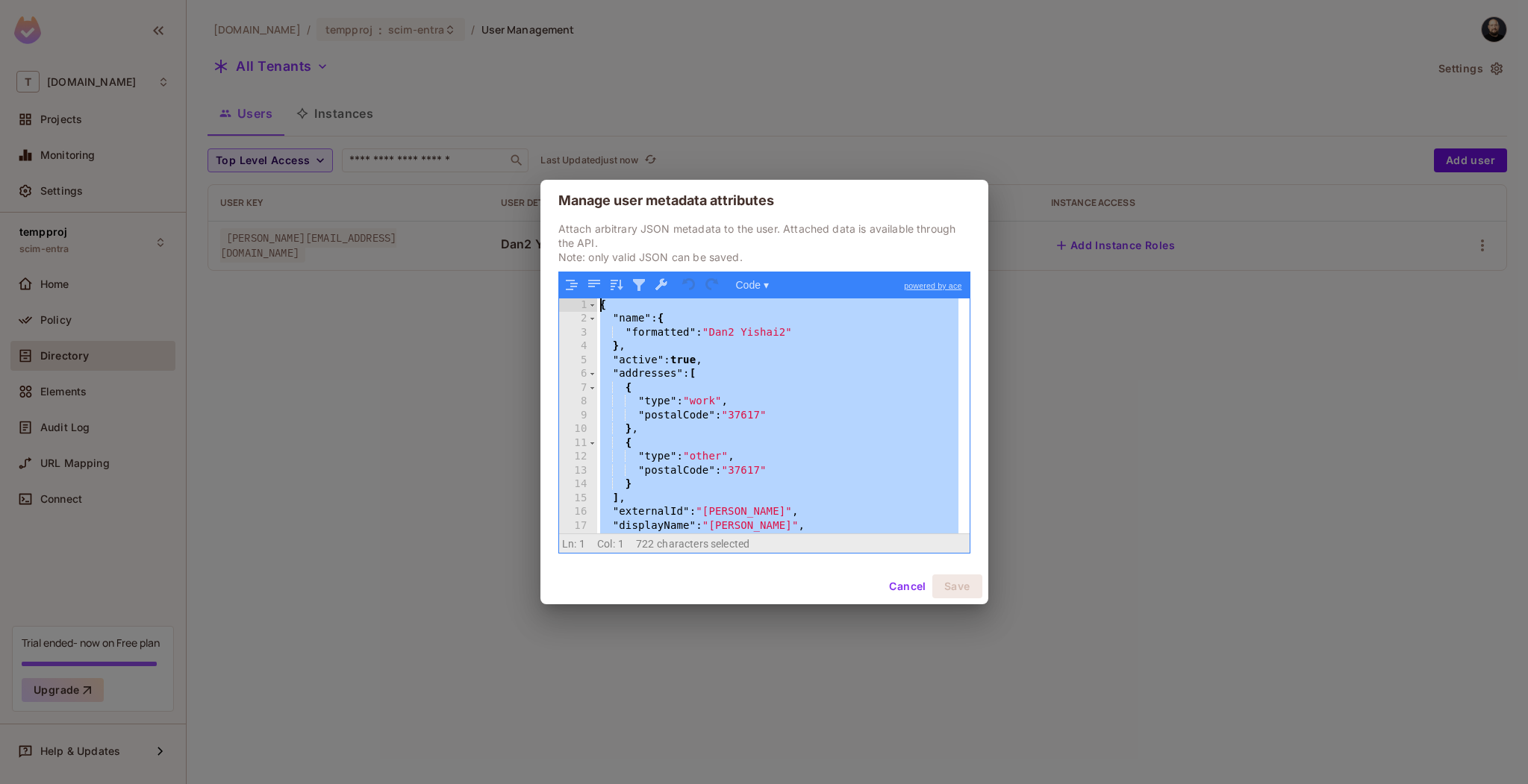
drag, startPoint x: 618, startPoint y: 526, endPoint x: 598, endPoint y: 303, distance: 223.9
click at [598, 303] on div "{ "name" : { "formatted" : "Dan2 Yishai2" } , "active" : true , "addresses" : […" at bounding box center [777, 430] width 361 height 262
click at [733, 472] on div "{ "name" : { "formatted" : "Dan2 Yishai2" } , "active" : true , "addresses" : […" at bounding box center [777, 430] width 361 height 262
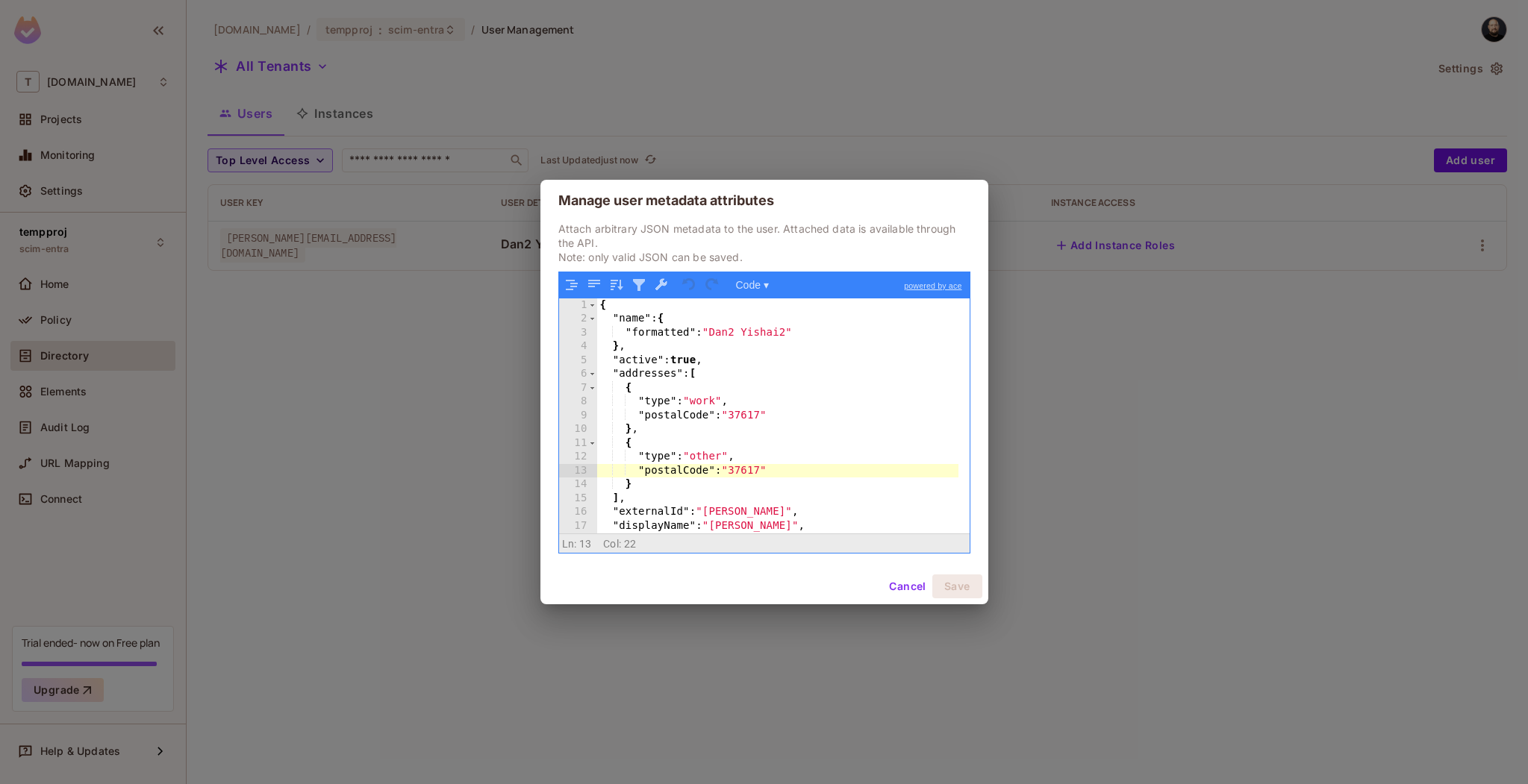
scroll to position [178, 0]
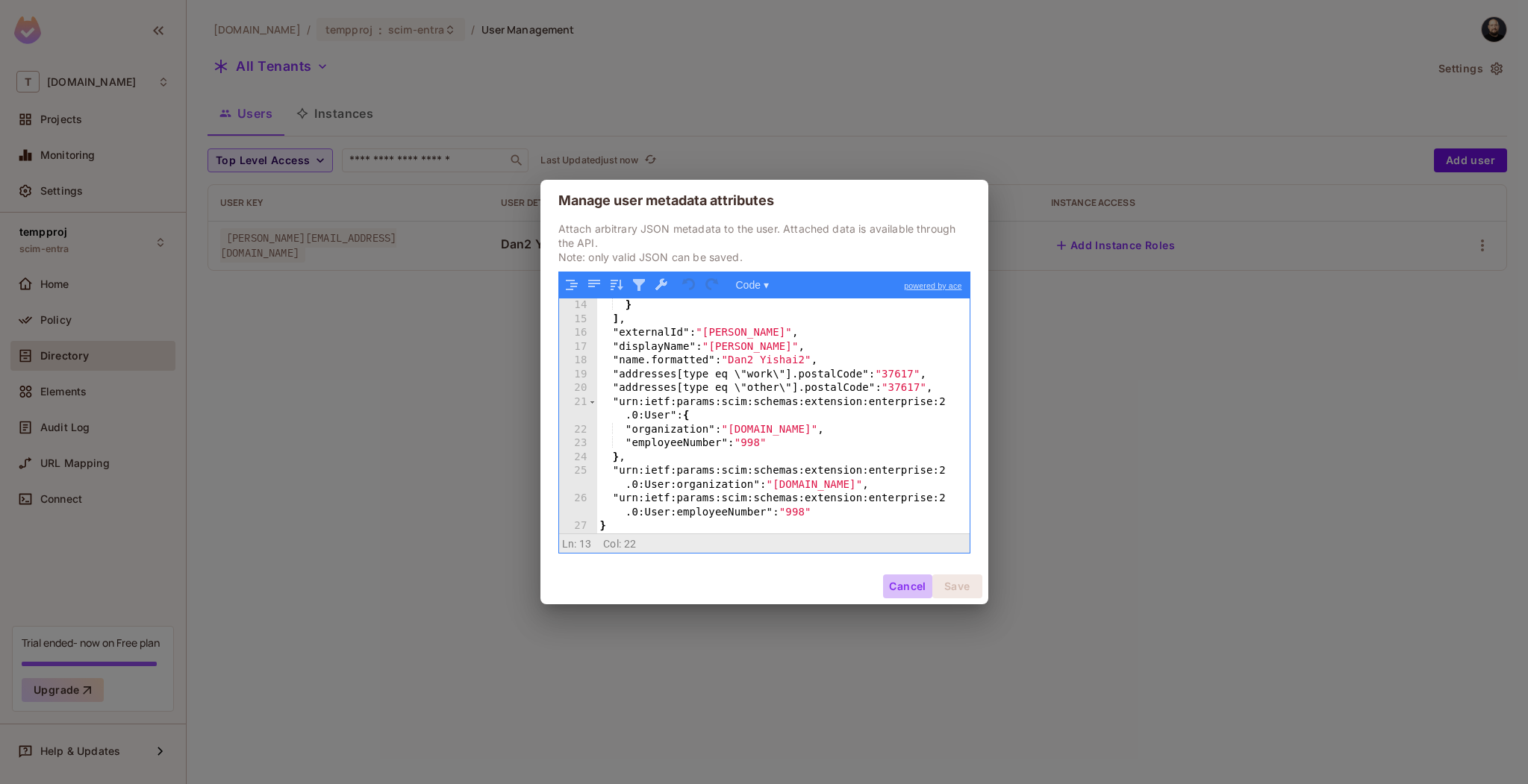
click at [901, 582] on button "Cancel" at bounding box center [907, 586] width 49 height 24
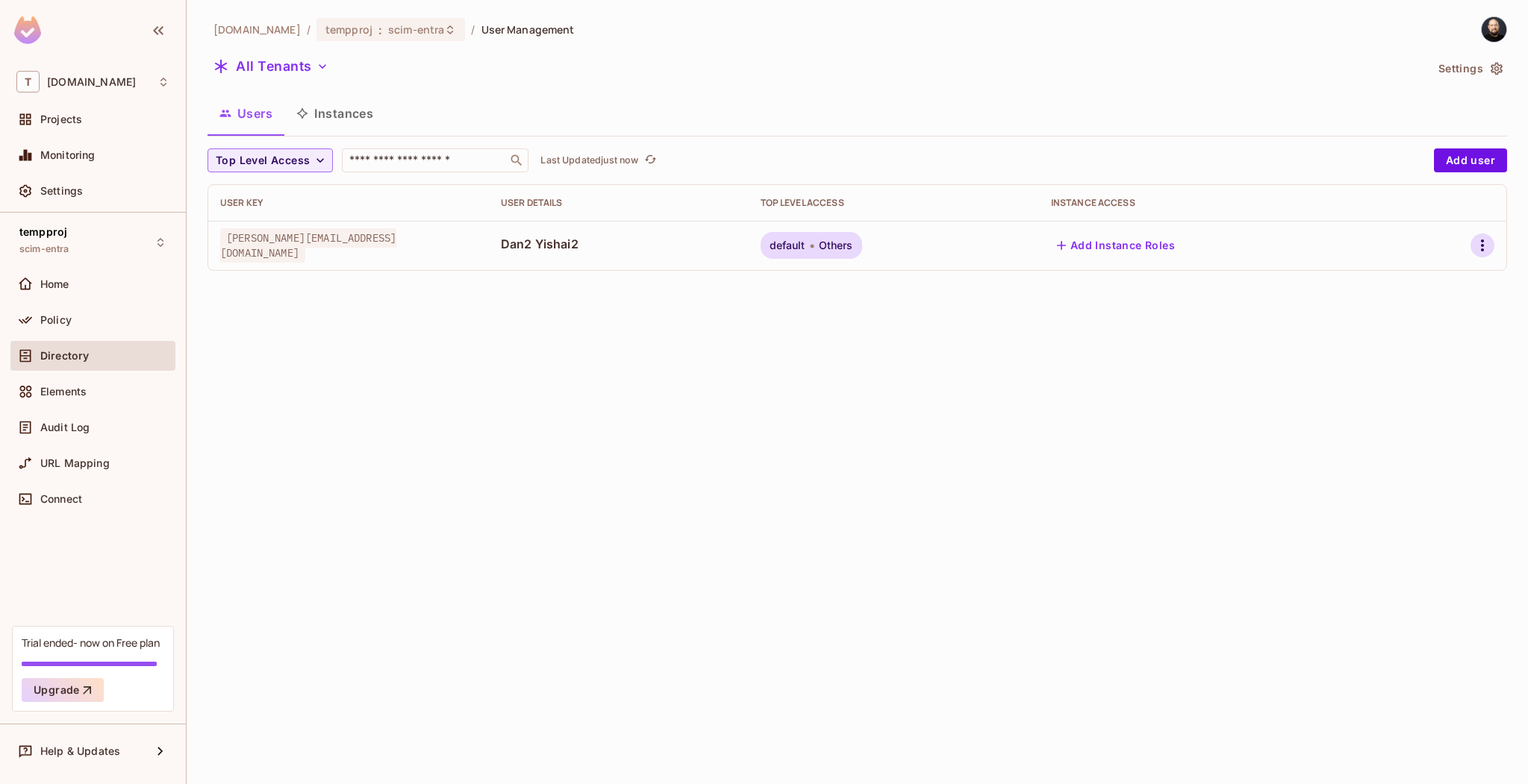
click at [1494, 254] on td at bounding box center [1451, 246] width 110 height 50
click at [1483, 246] on icon "button" at bounding box center [1482, 245] width 18 height 18
click at [1419, 339] on div "Edit Attributes" at bounding box center [1423, 346] width 74 height 15
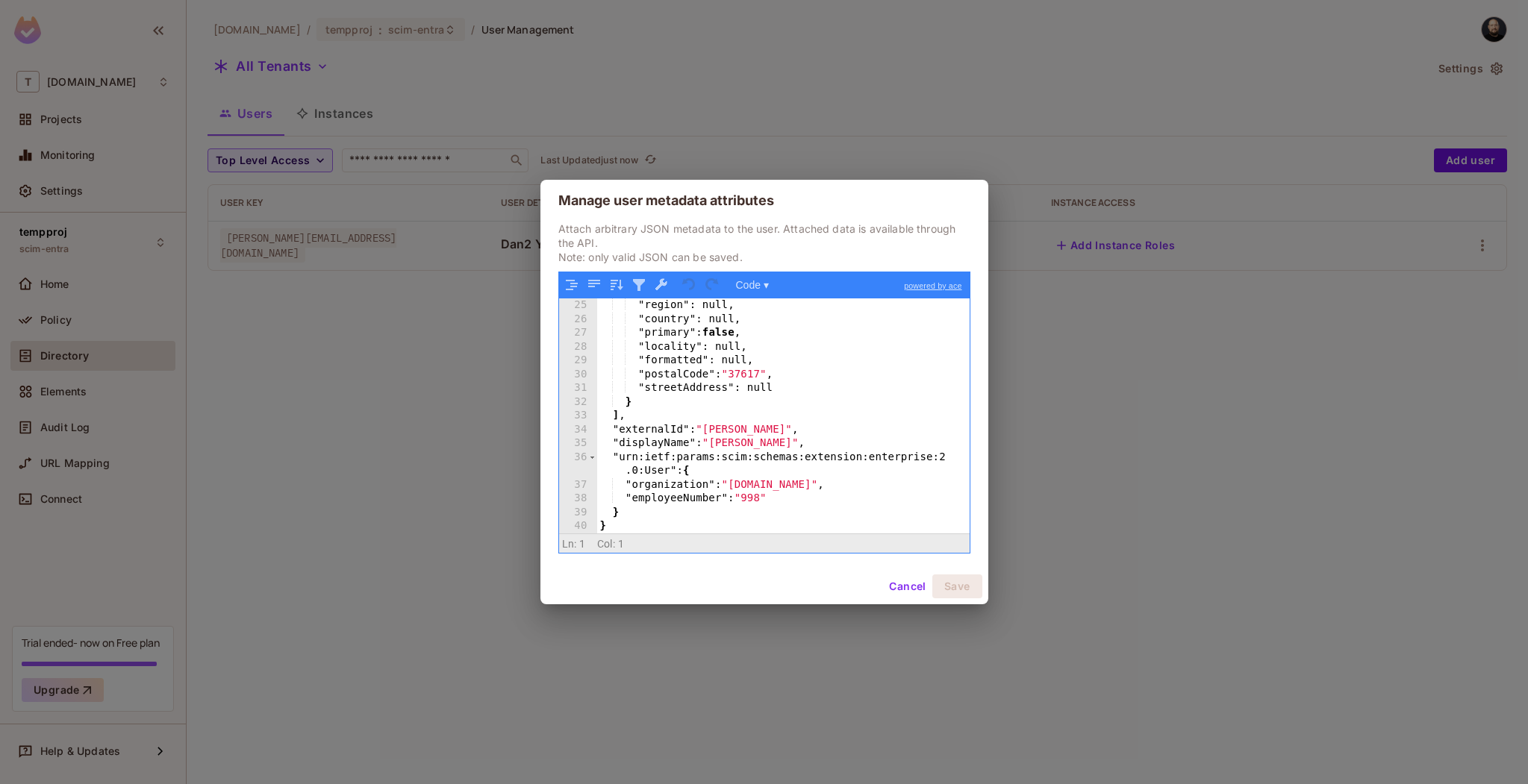
scroll to position [331, 0]
click at [905, 585] on button "Cancel" at bounding box center [907, 586] width 49 height 24
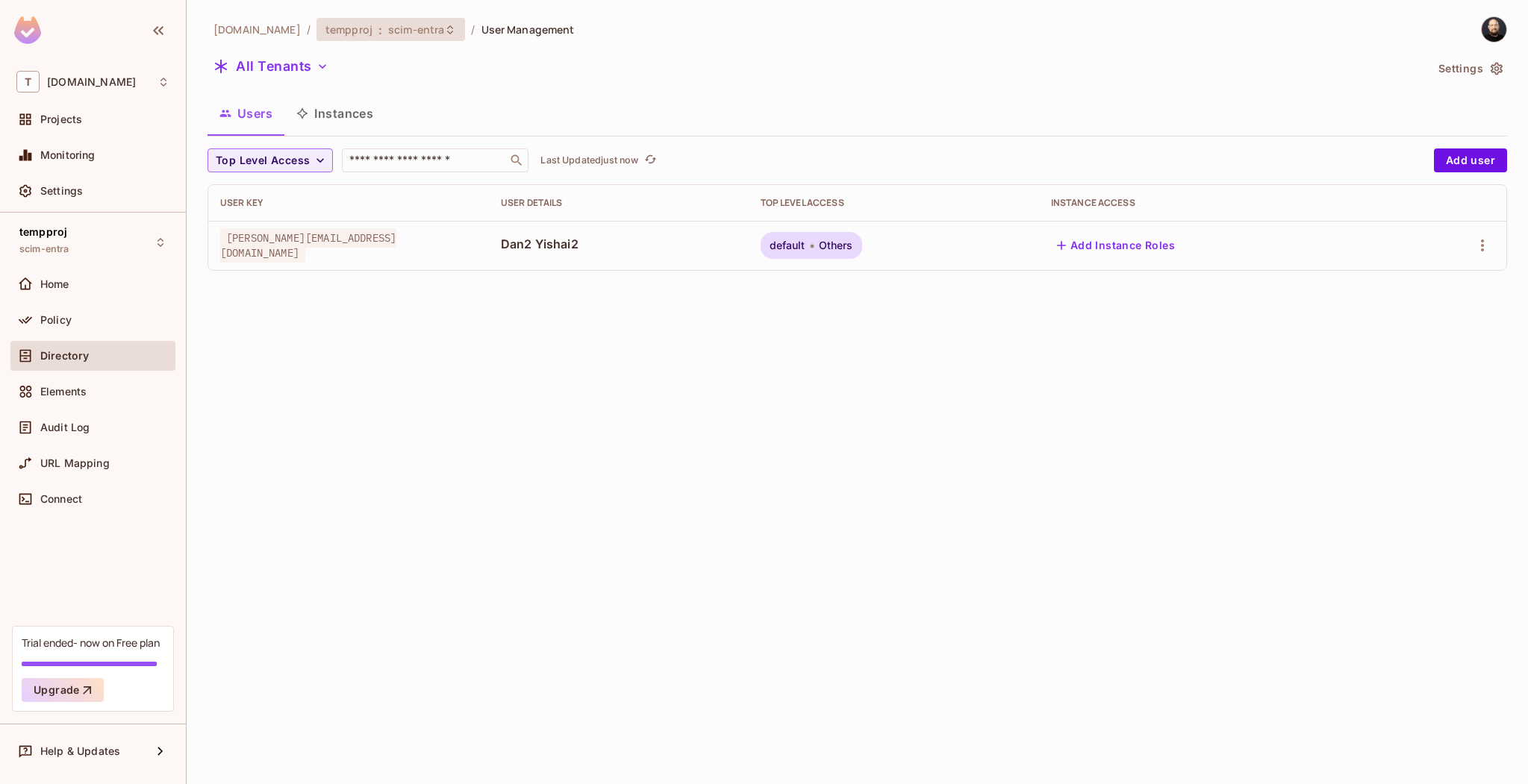
click at [444, 34] on icon at bounding box center [450, 29] width 12 height 12
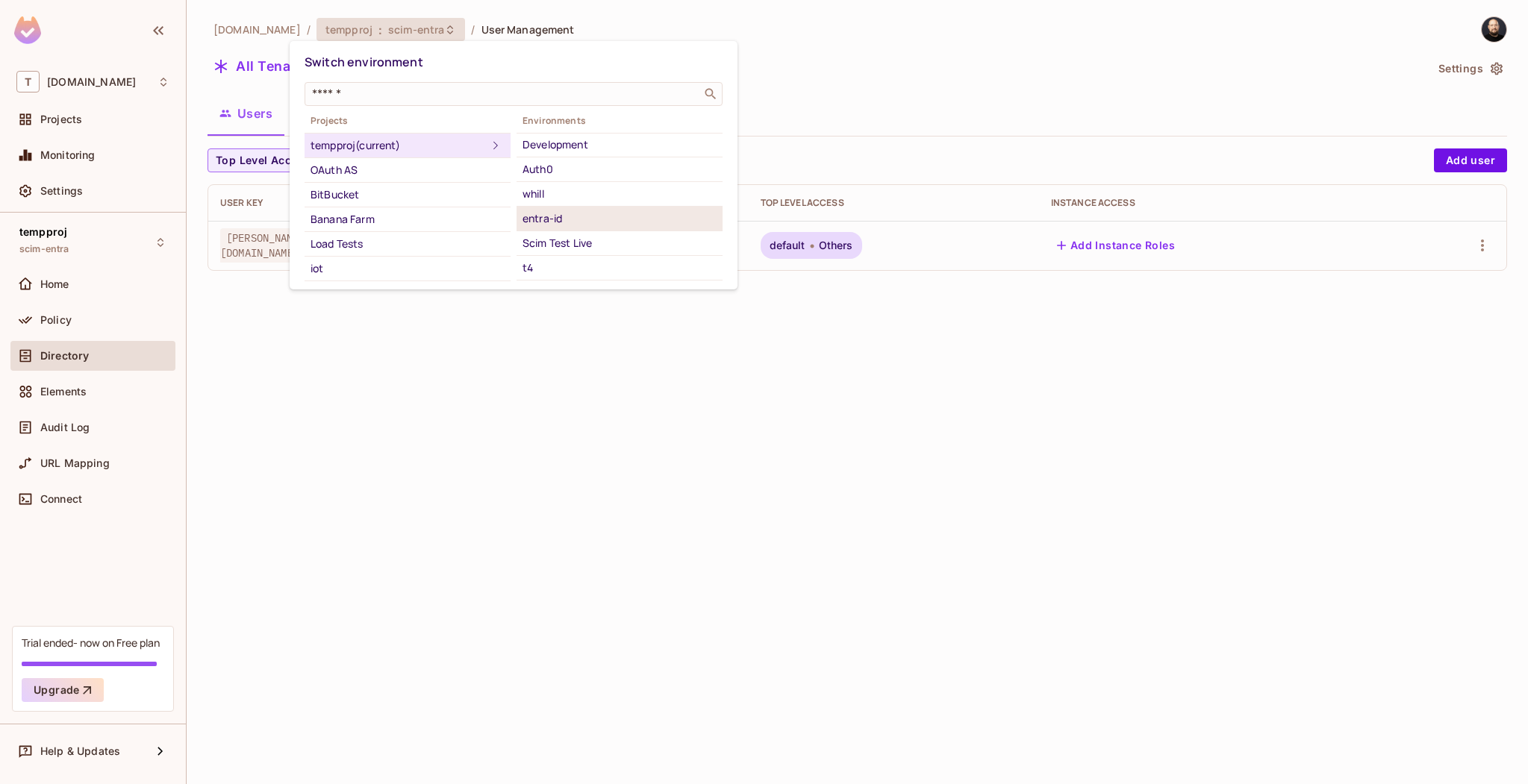
scroll to position [118, 0]
click at [592, 221] on div "Scim Test Live" at bounding box center [619, 224] width 194 height 18
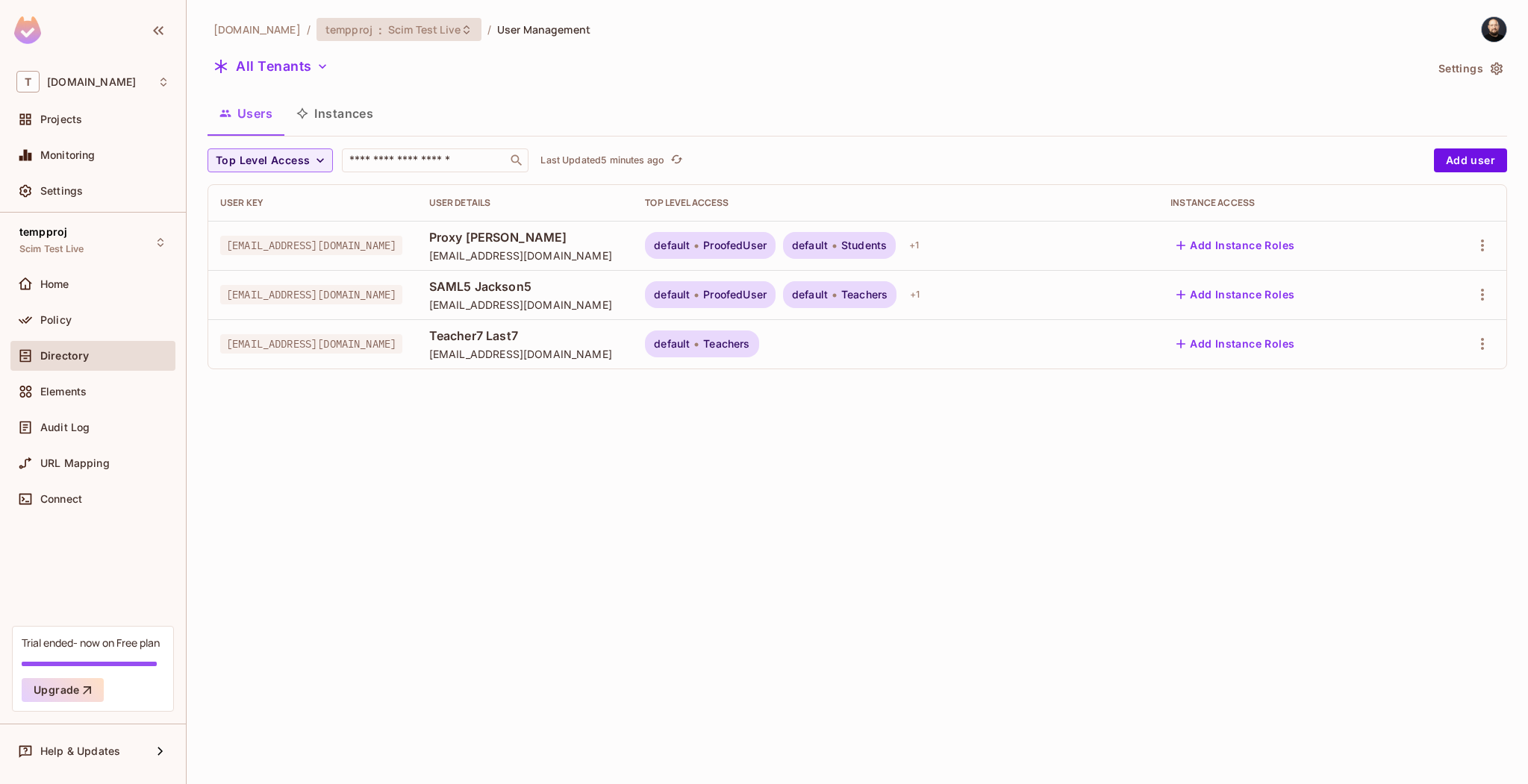
click at [388, 25] on span "Scim Test Live" at bounding box center [424, 29] width 72 height 14
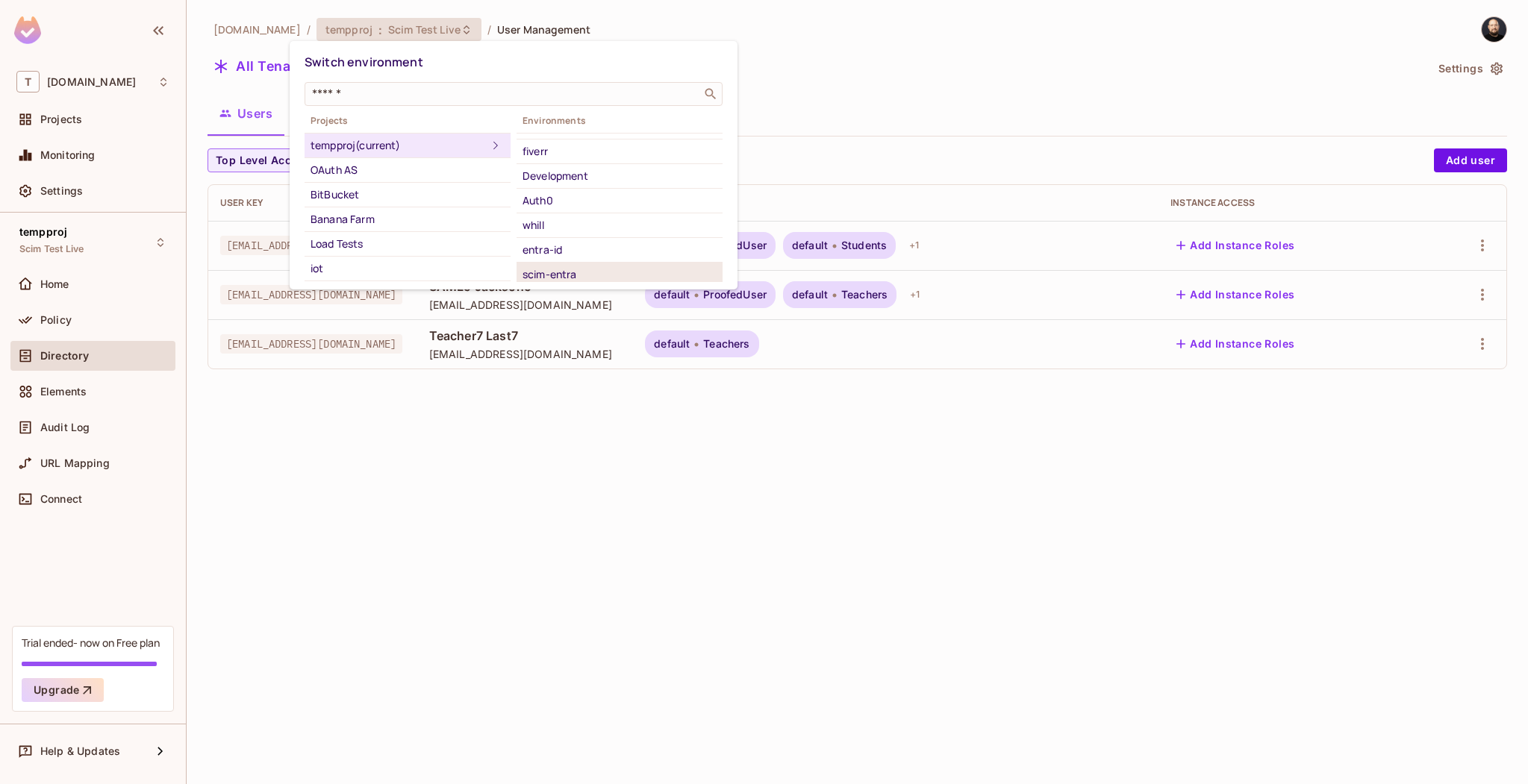
scroll to position [69, 0]
click at [558, 268] on div "scim-entra" at bounding box center [619, 273] width 194 height 18
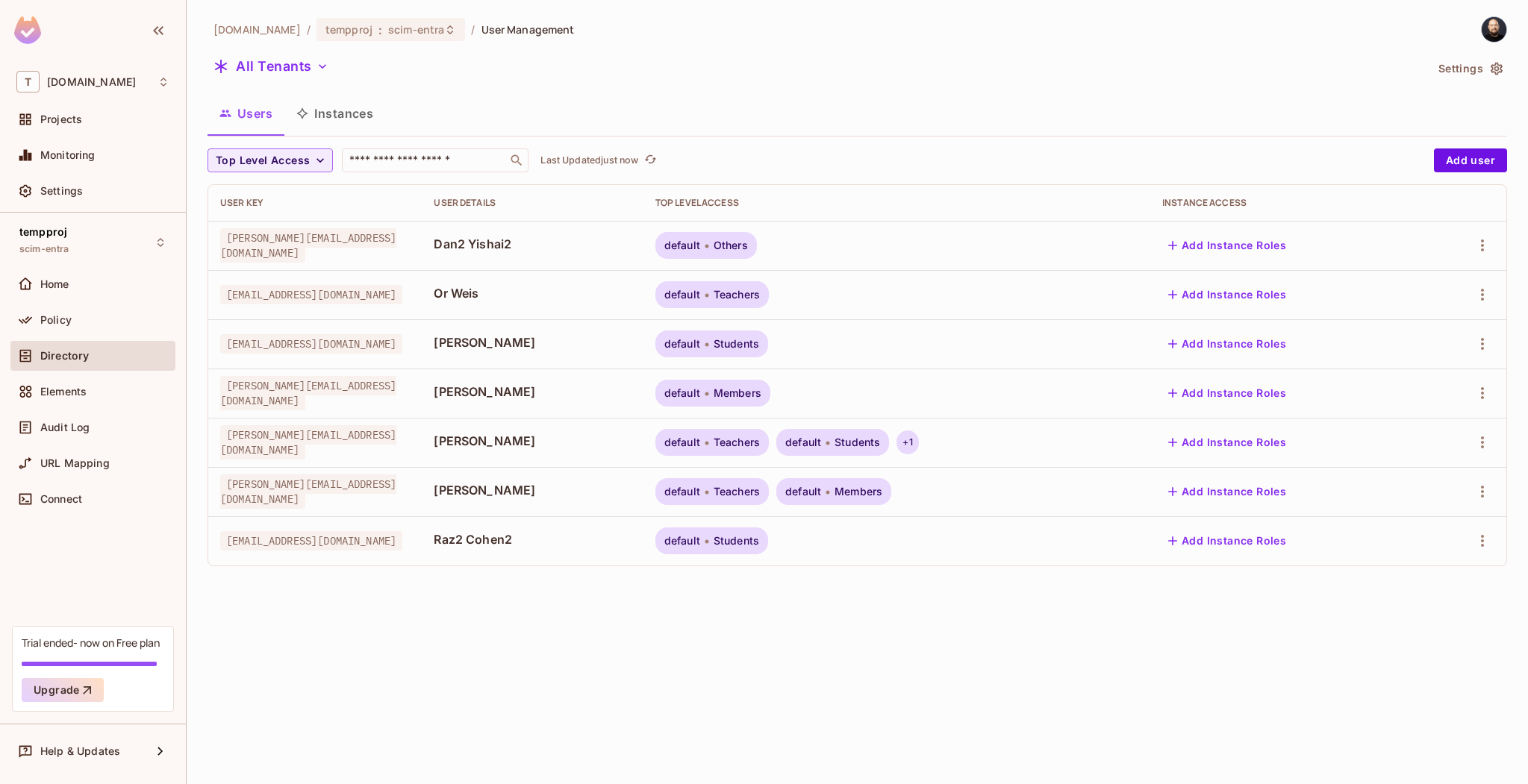
click at [918, 446] on div "+ 1" at bounding box center [907, 442] width 22 height 24
click at [874, 660] on div at bounding box center [764, 392] width 1528 height 784
click at [1476, 438] on icon "button" at bounding box center [1482, 442] width 18 height 18
click at [1415, 538] on div "Edit Attributes" at bounding box center [1423, 543] width 74 height 15
click at [1495, 400] on td at bounding box center [1464, 393] width 84 height 50
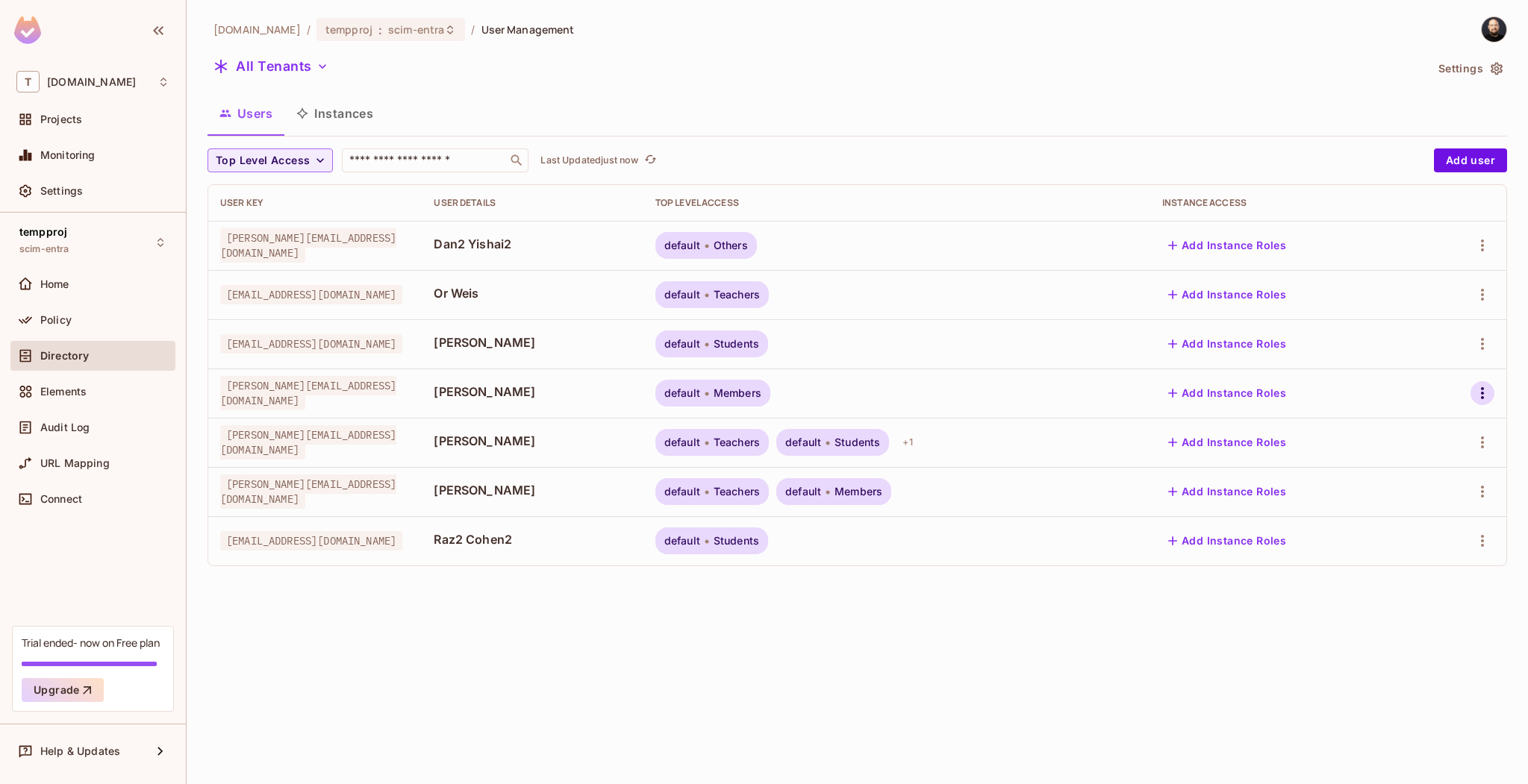
click at [1487, 396] on icon "button" at bounding box center [1482, 393] width 18 height 18
click at [1421, 498] on div "Edit Attributes" at bounding box center [1423, 493] width 74 height 15
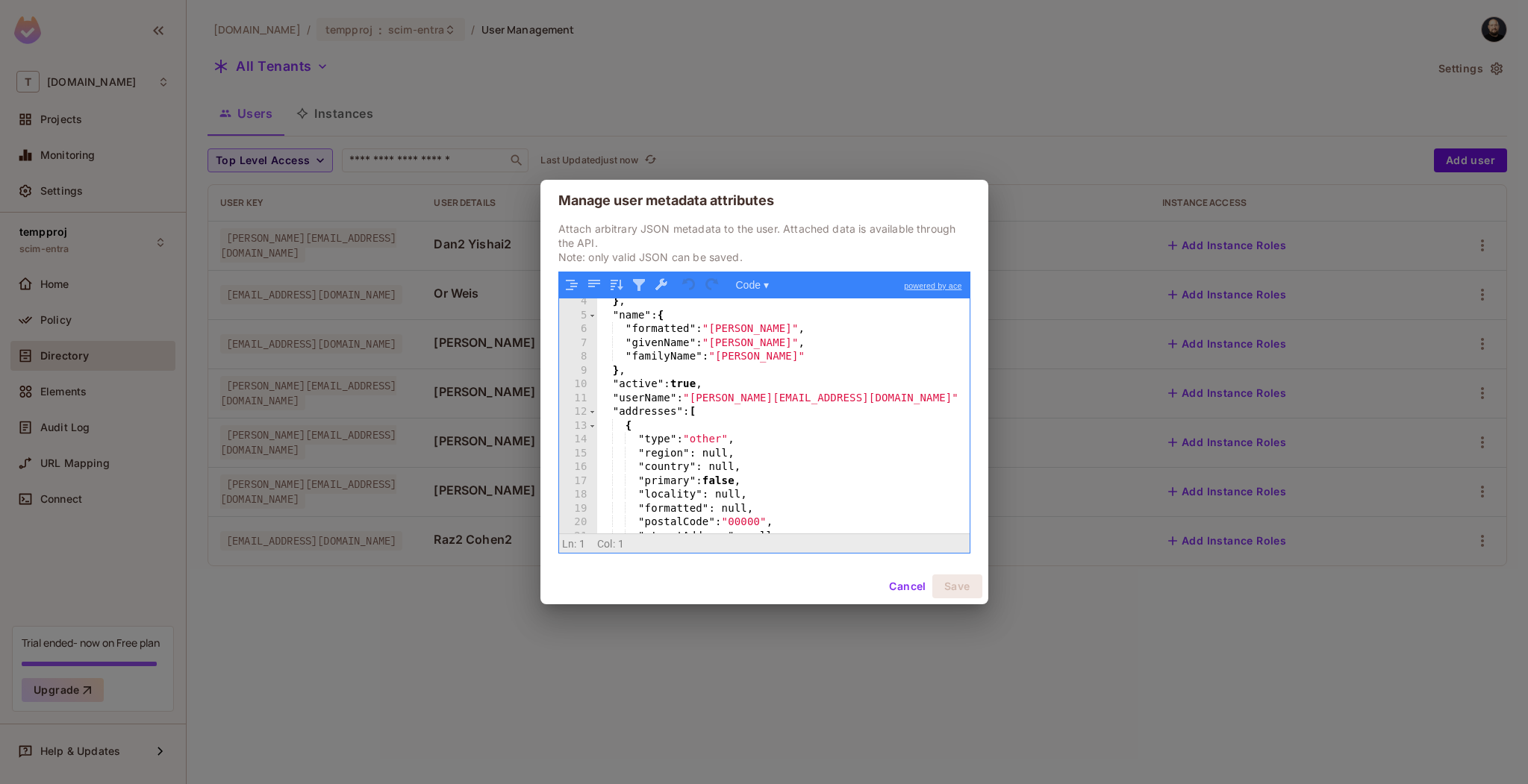
scroll to position [193, 0]
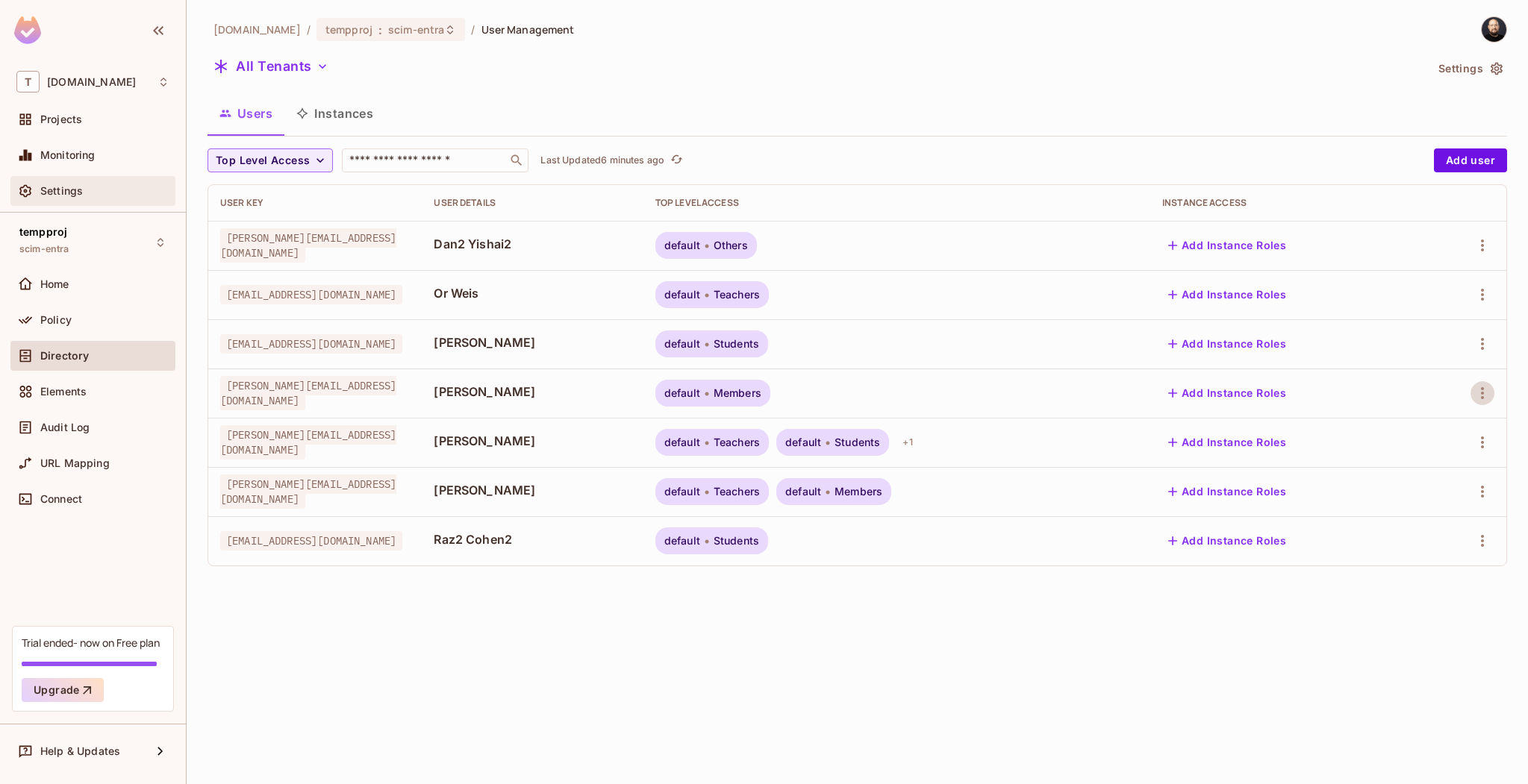
click at [105, 184] on div "Settings" at bounding box center [93, 190] width 153 height 18
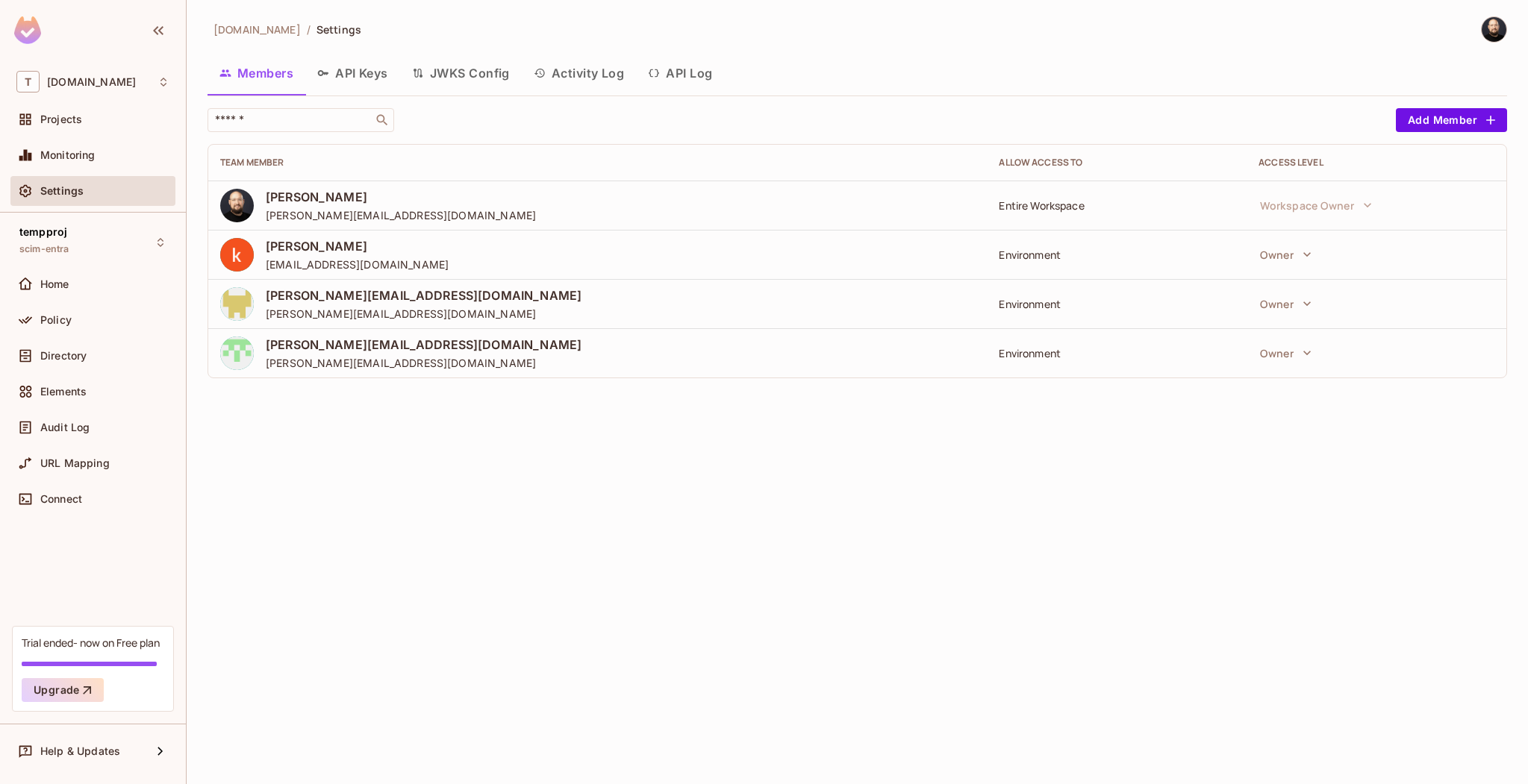
click at [689, 73] on button "API Log" at bounding box center [680, 73] width 88 height 37
